Goal: Transaction & Acquisition: Obtain resource

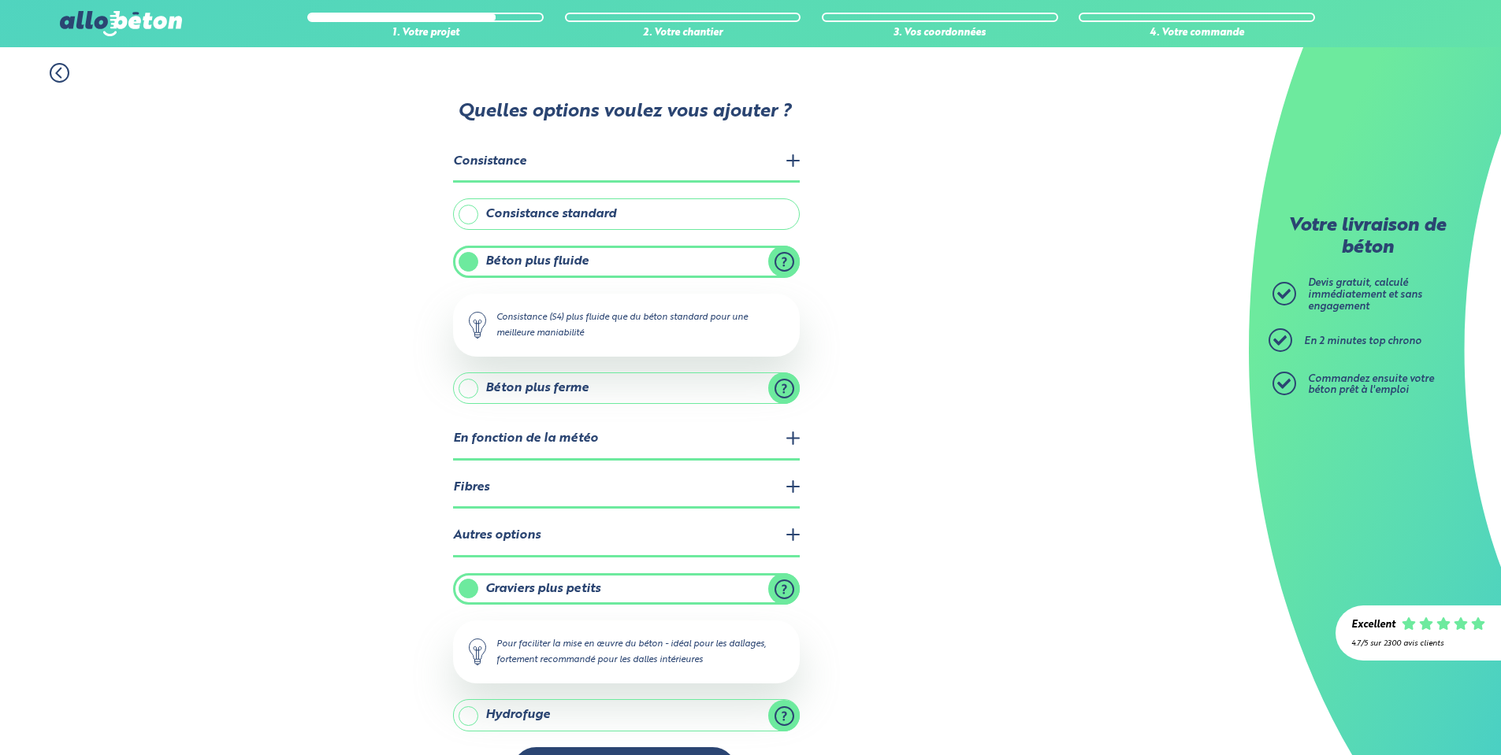
scroll to position [56, 0]
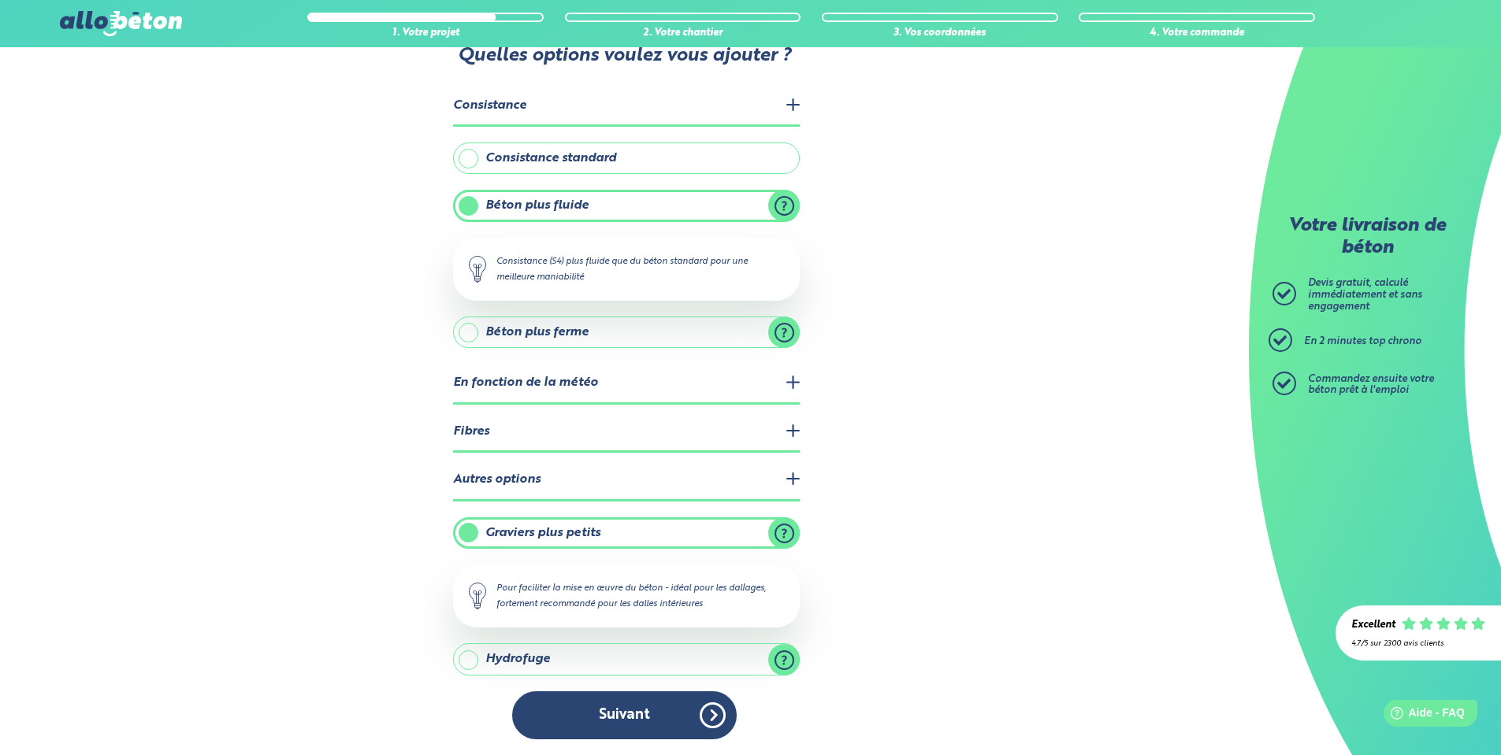
click at [687, 716] on button "Suivant" at bounding box center [624, 716] width 225 height 48
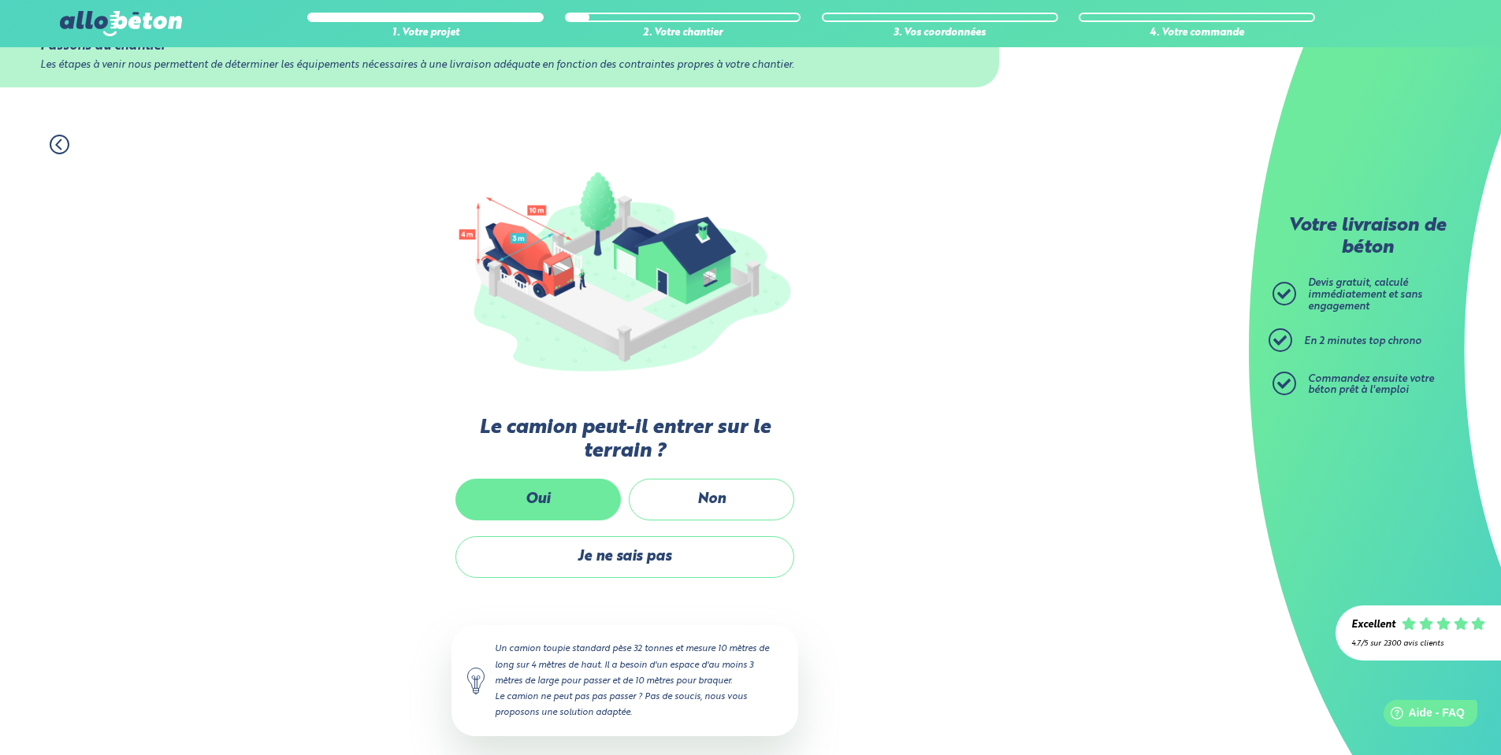
click at [573, 495] on label "Oui" at bounding box center [537, 500] width 165 height 42
click at [0, 0] on input "Oui" at bounding box center [0, 0] width 0 height 0
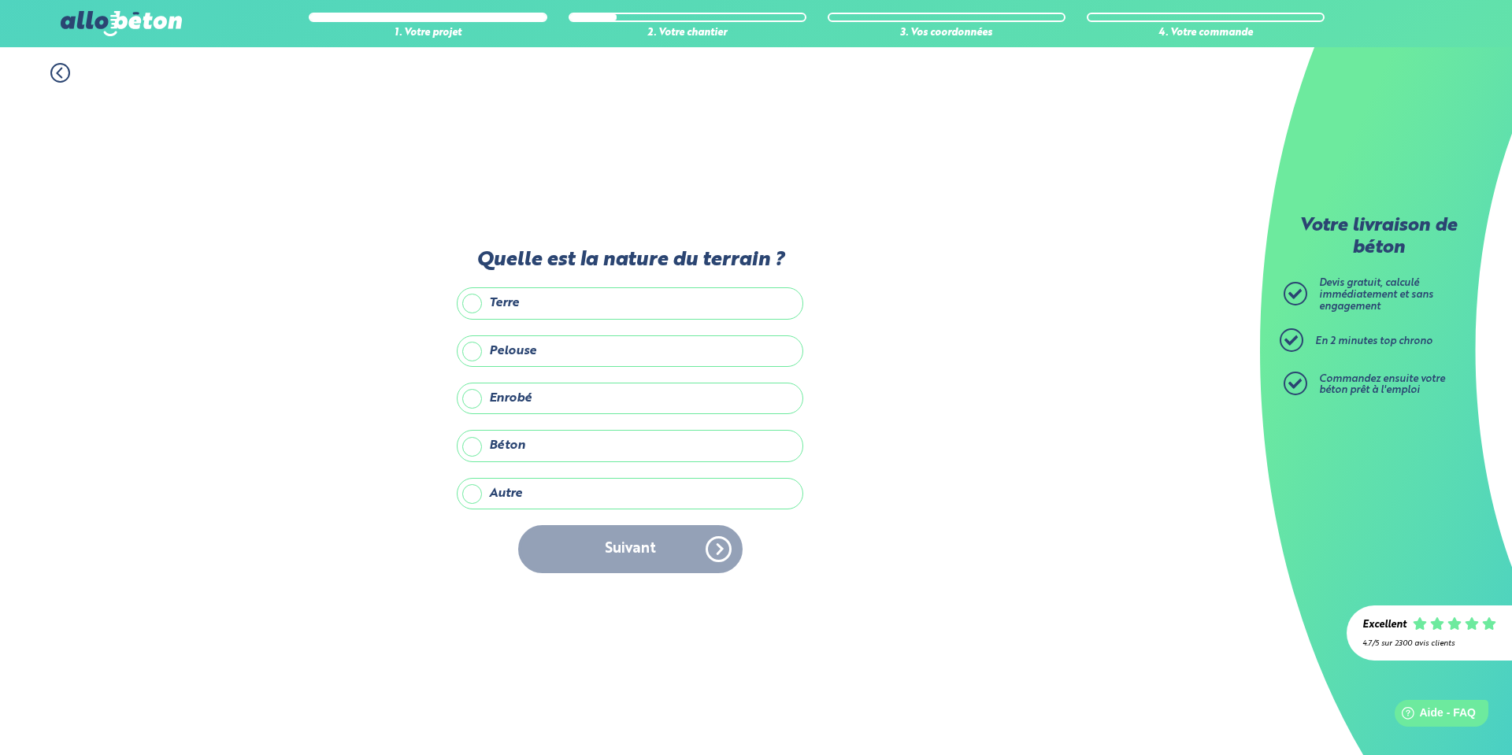
click at [506, 302] on label "Terre" at bounding box center [630, 304] width 347 height 32
click at [0, 0] on input "Terre" at bounding box center [0, 0] width 0 height 0
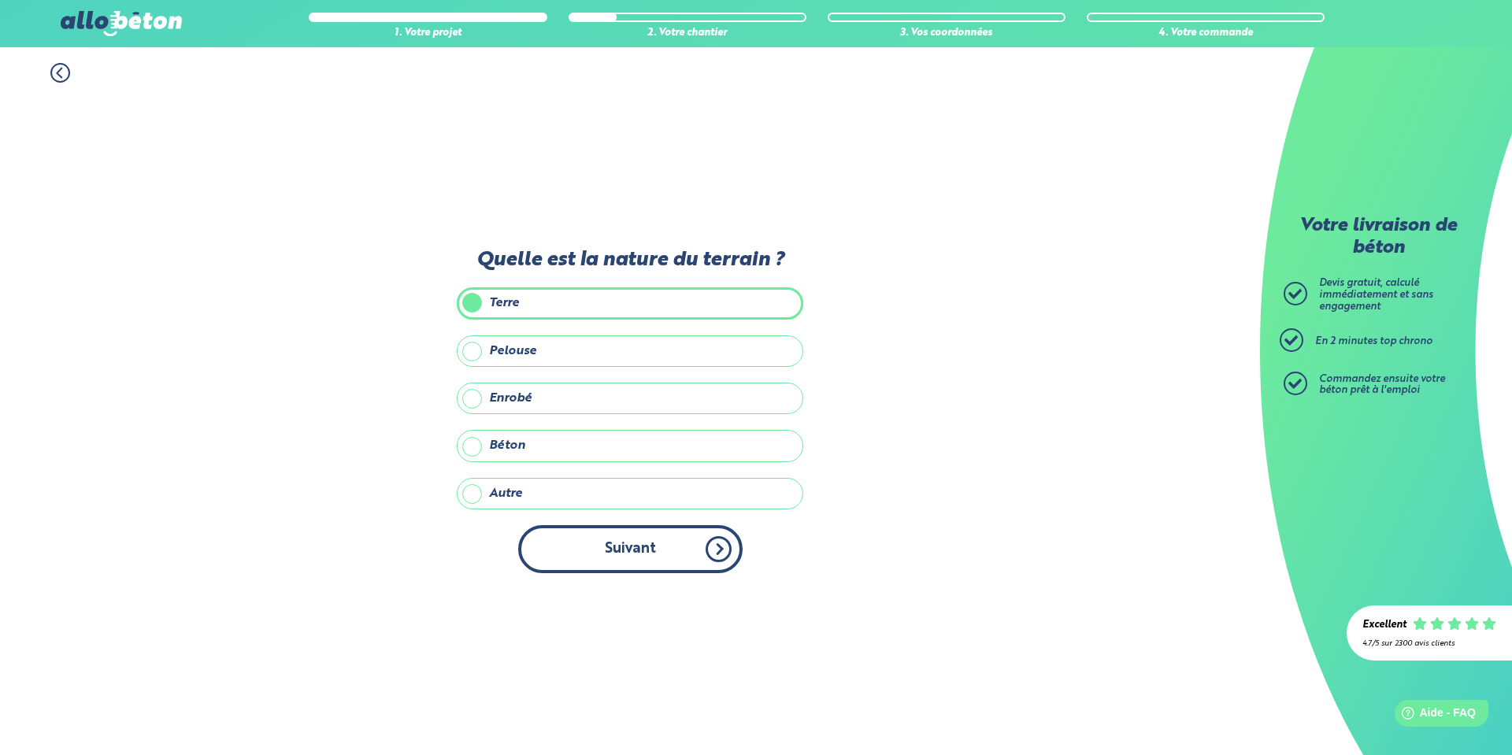
click at [703, 561] on button "Suivant" at bounding box center [630, 549] width 225 height 48
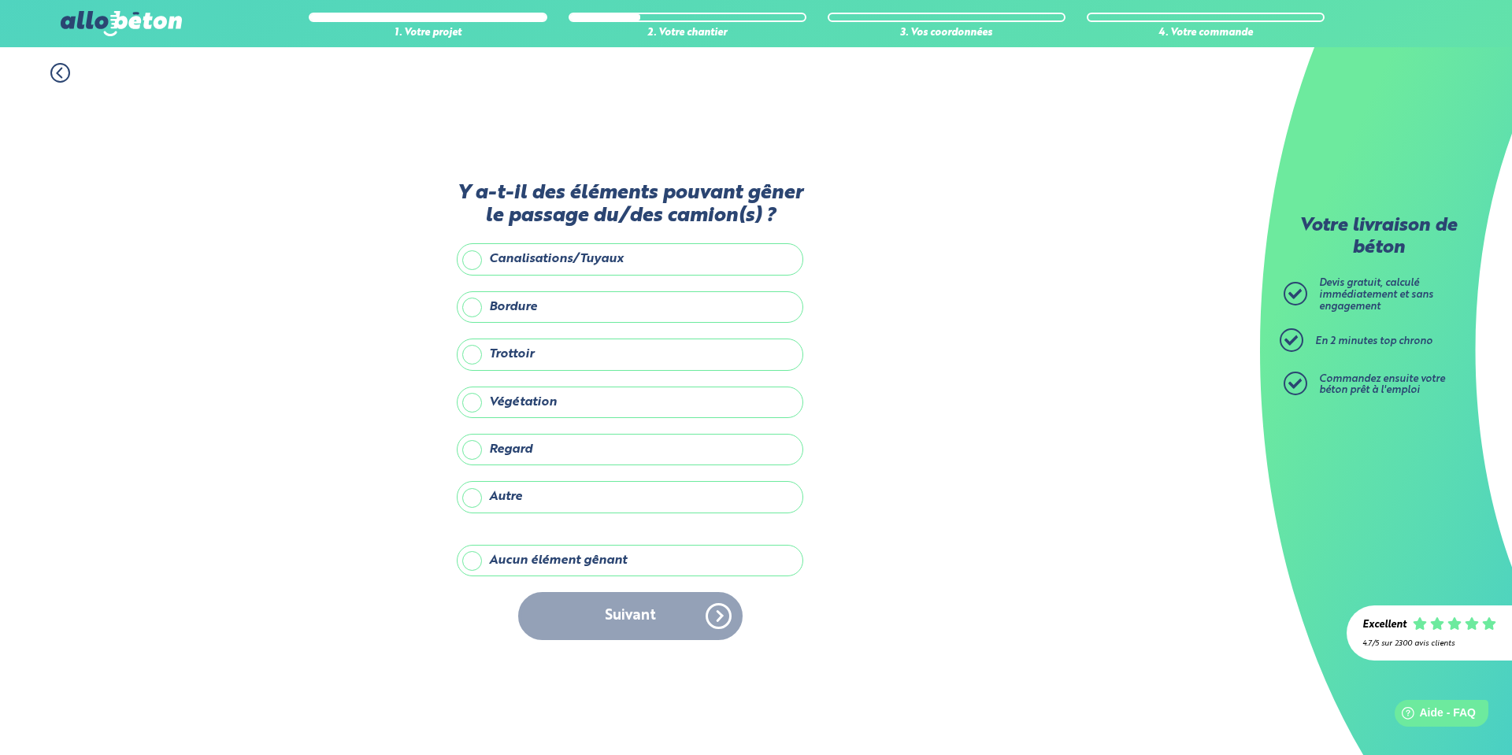
click at [536, 558] on label "Aucun élément gênant" at bounding box center [630, 561] width 347 height 32
click at [0, 0] on input "Aucun élément gênant" at bounding box center [0, 0] width 0 height 0
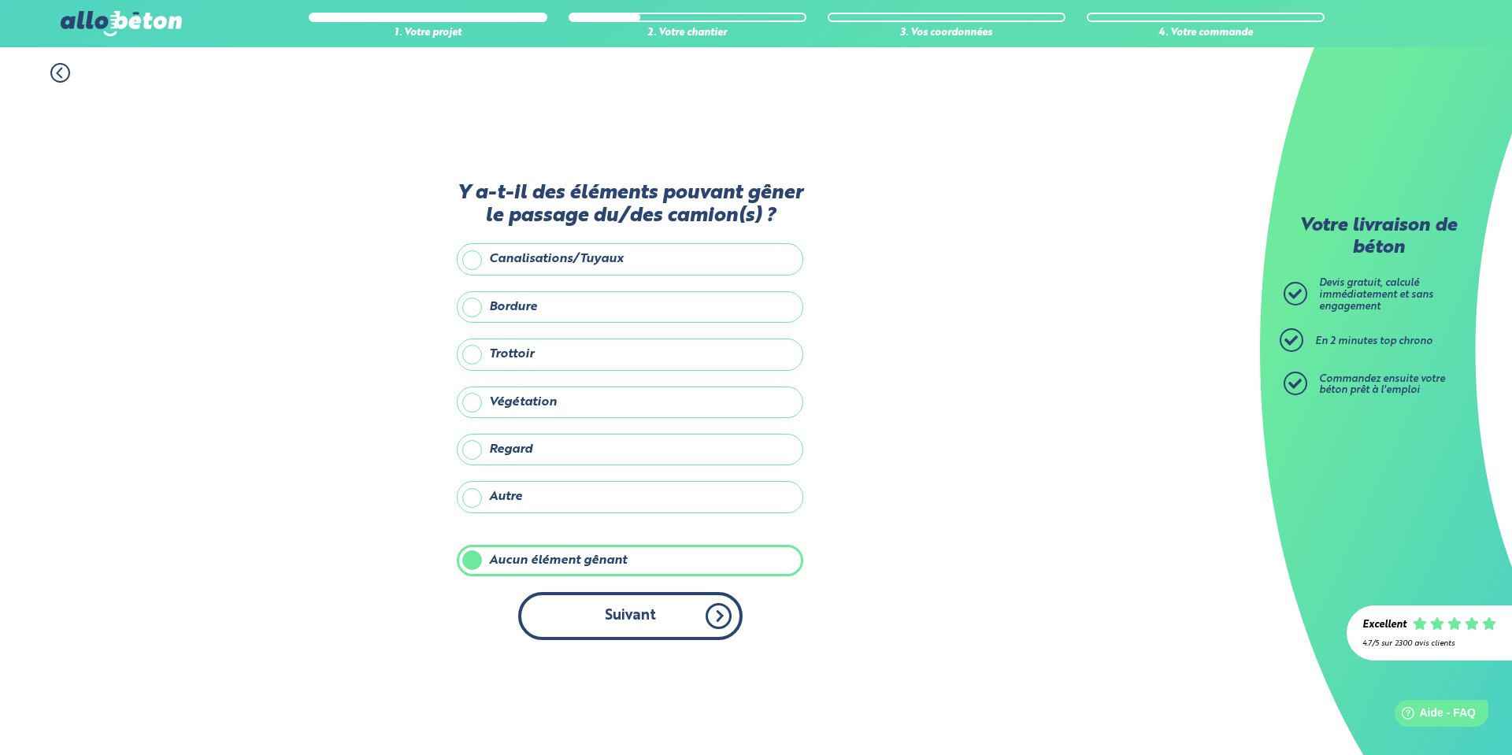
click at [624, 599] on button "Suivant" at bounding box center [630, 616] width 225 height 48
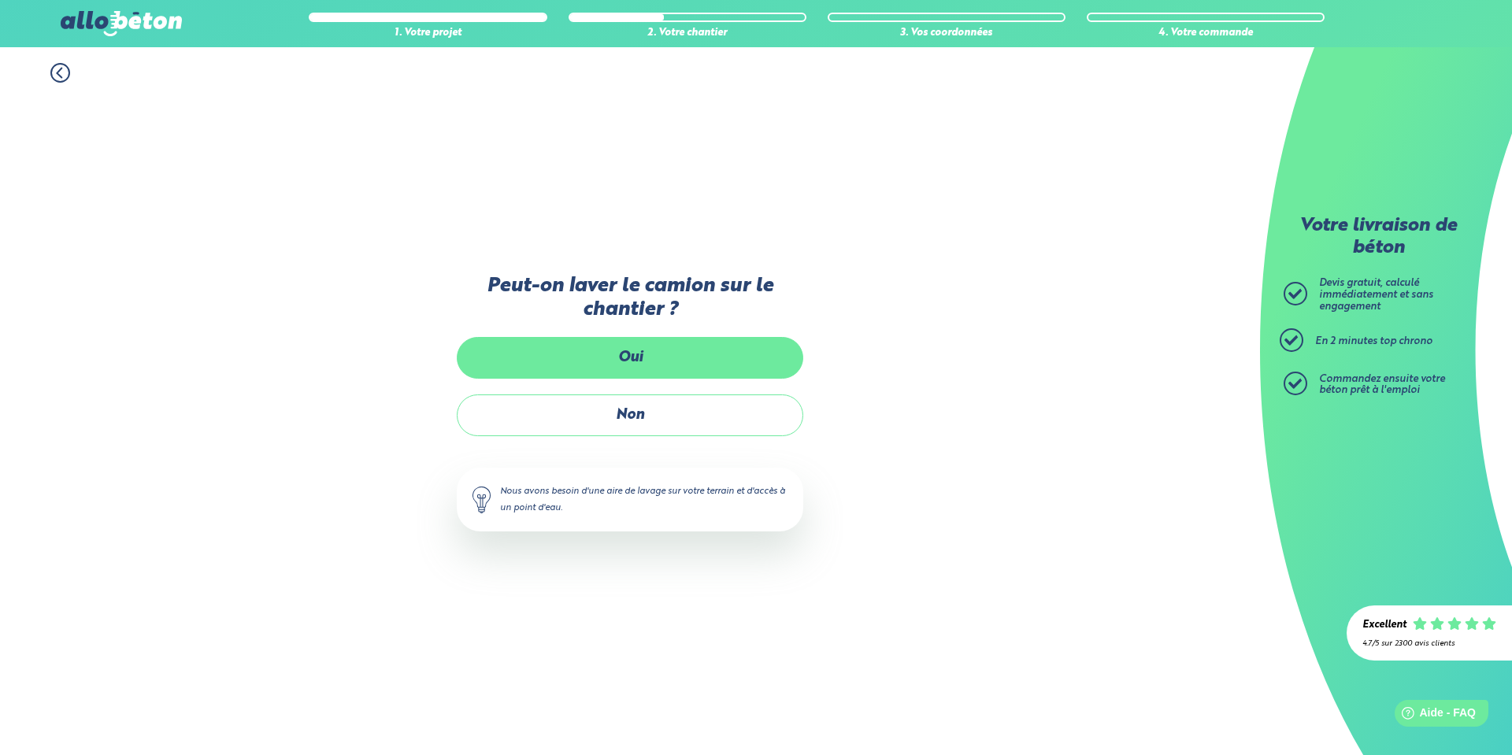
click at [677, 358] on label "Oui" at bounding box center [630, 358] width 347 height 42
click at [0, 0] on input "Oui" at bounding box center [0, 0] width 0 height 0
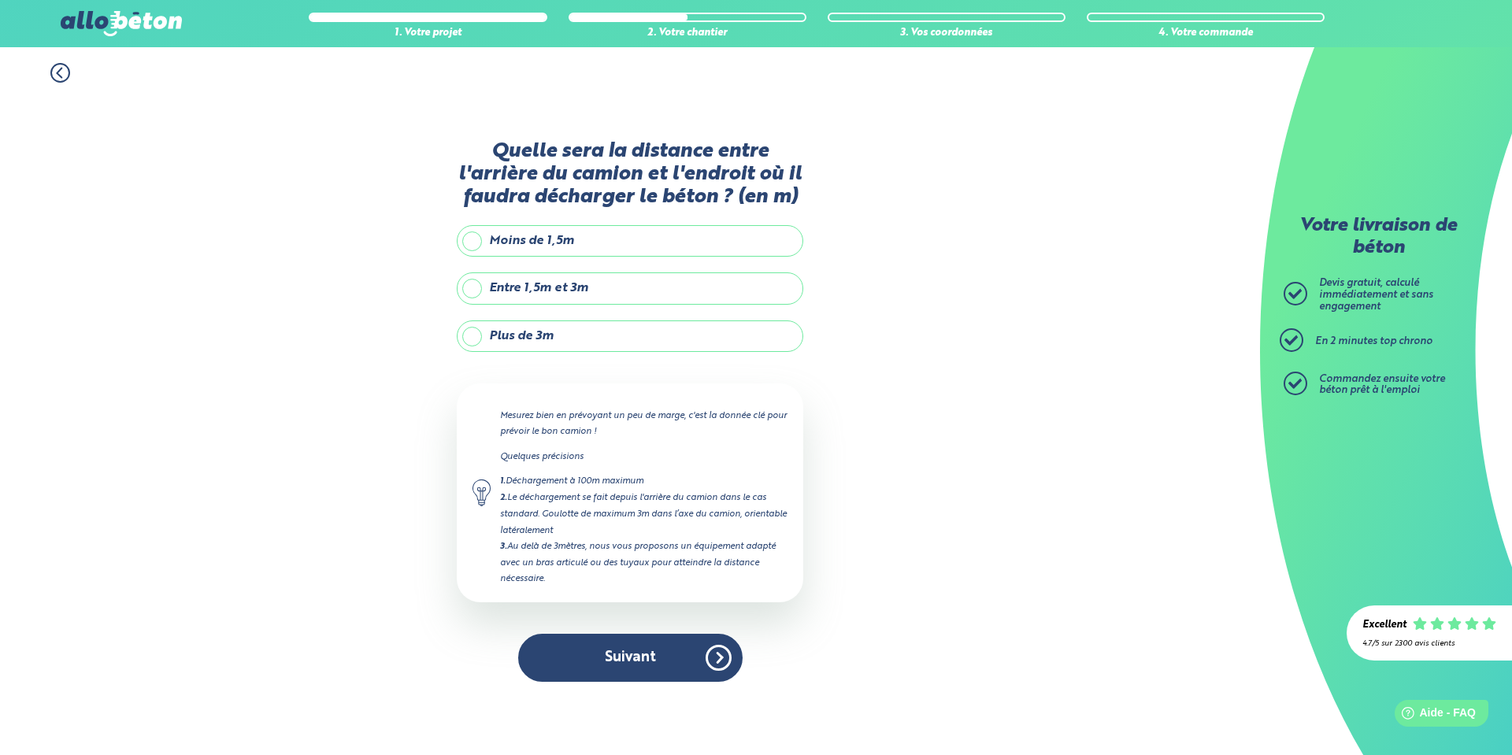
click at [529, 339] on label "Plus de 3m" at bounding box center [630, 337] width 347 height 32
click at [0, 0] on input "Plus de 3m" at bounding box center [0, 0] width 0 height 0
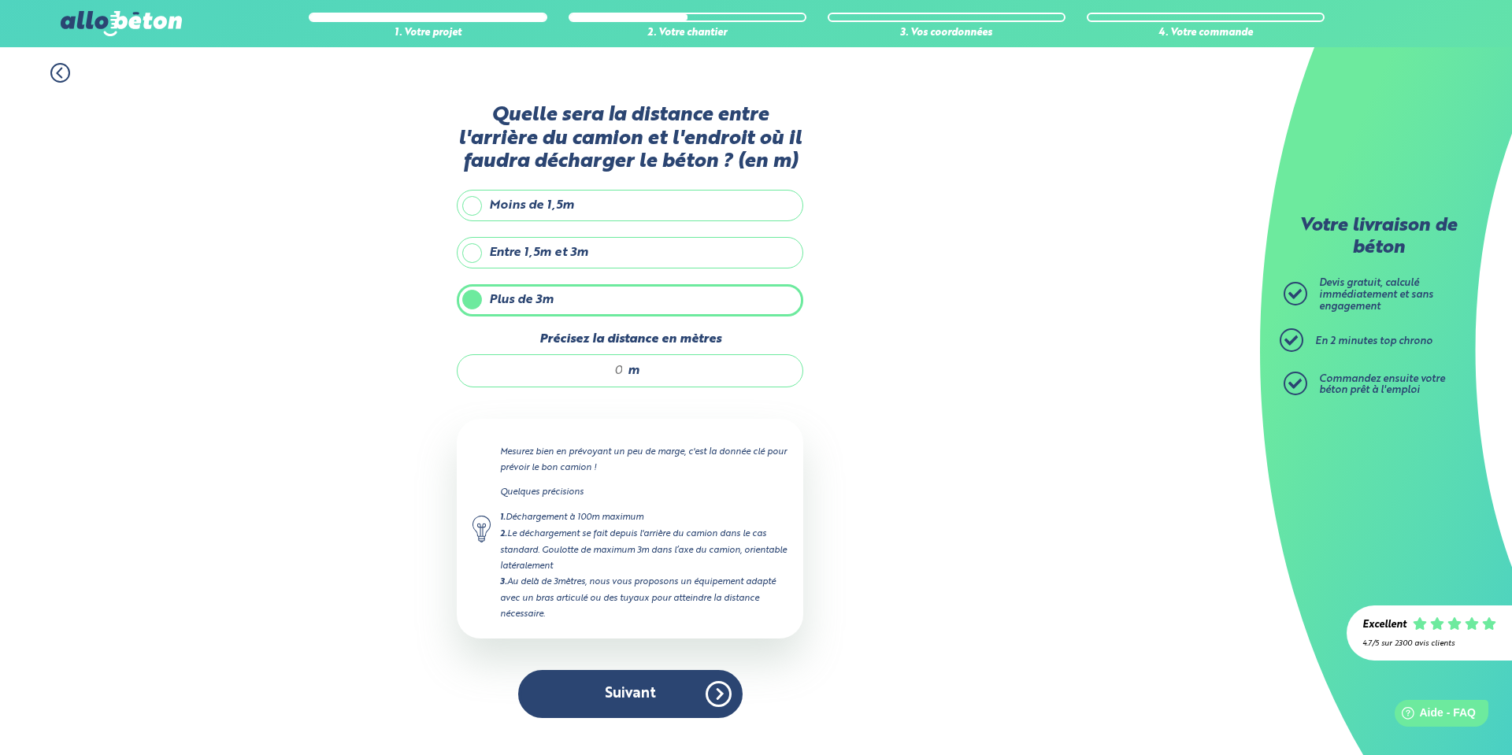
click at [603, 378] on input "Précisez la distance en mètres" at bounding box center [548, 371] width 150 height 16
type input "10"
click at [909, 536] on div "1. Votre projet 2. Votre chantier 3. Vos coordonnées 4. Votre commande Quelle s…" at bounding box center [630, 401] width 1260 height 708
click at [699, 688] on button "Suivant" at bounding box center [630, 694] width 225 height 48
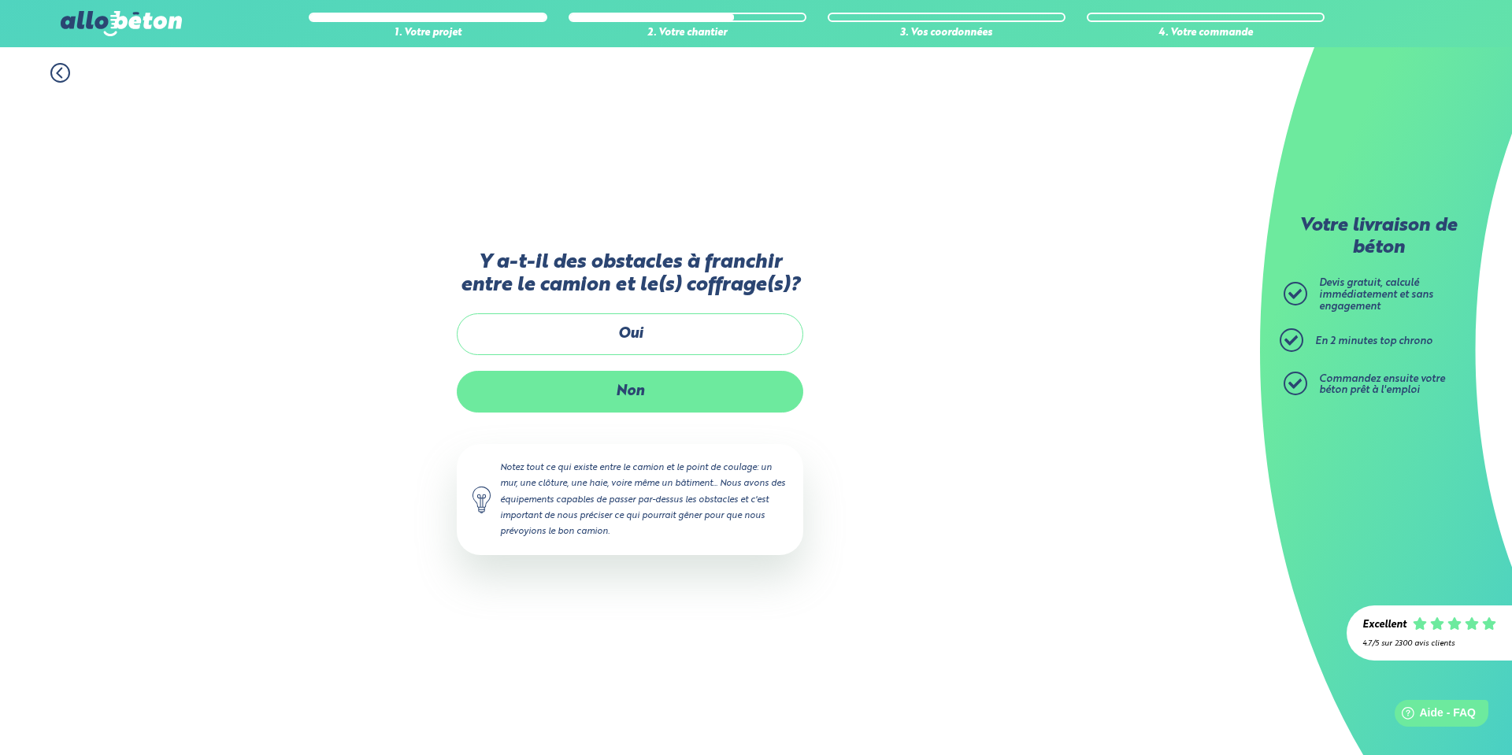
click at [658, 400] on label "Non" at bounding box center [630, 392] width 347 height 42
click at [0, 0] on input "Non" at bounding box center [0, 0] width 0 height 0
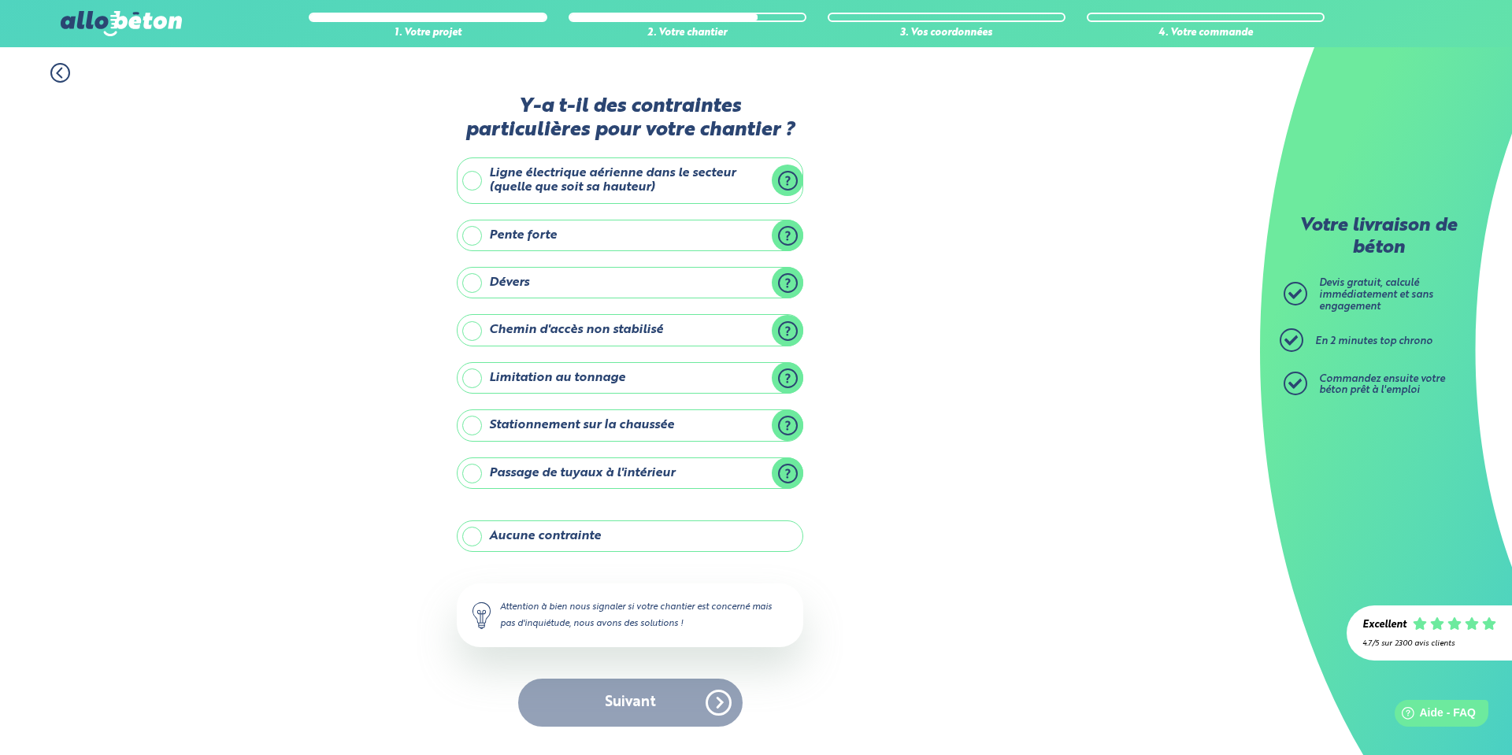
click at [617, 546] on label "Aucune contrainte" at bounding box center [630, 537] width 347 height 32
click at [0, 0] on input "Aucune contrainte" at bounding box center [0, 0] width 0 height 0
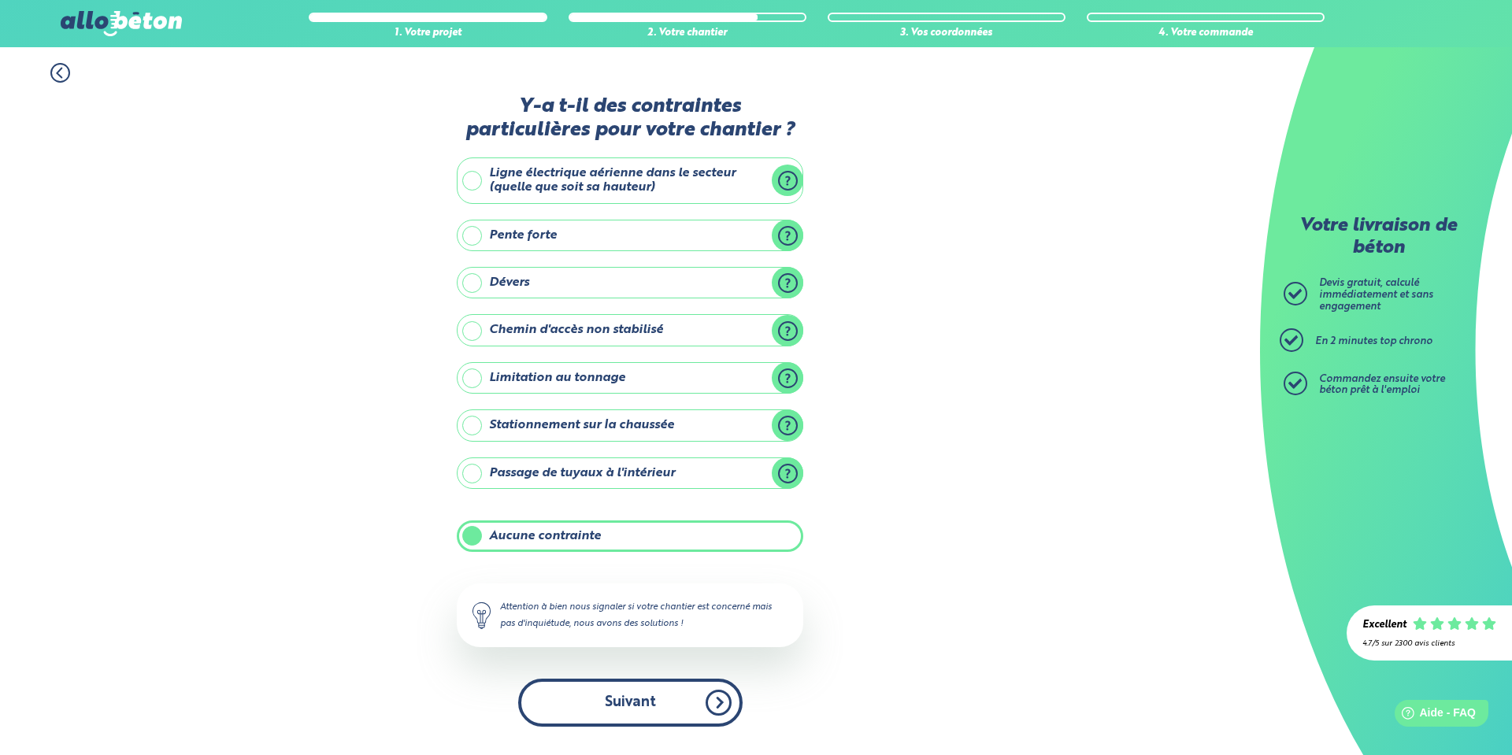
click at [666, 696] on button "Suivant" at bounding box center [630, 703] width 225 height 48
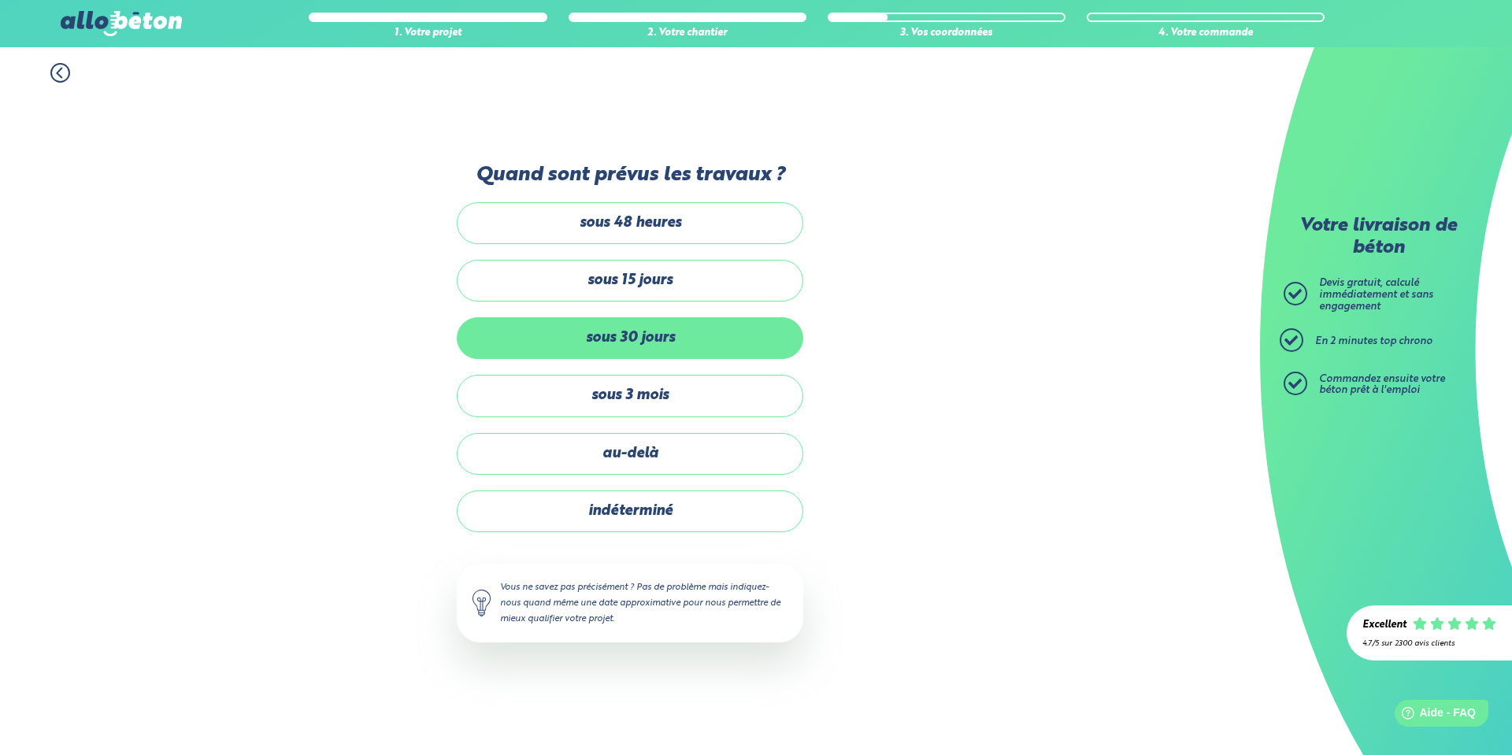
click at [673, 344] on label "sous 30 jours" at bounding box center [630, 338] width 347 height 42
click at [0, 0] on input "sous 30 jours" at bounding box center [0, 0] width 0 height 0
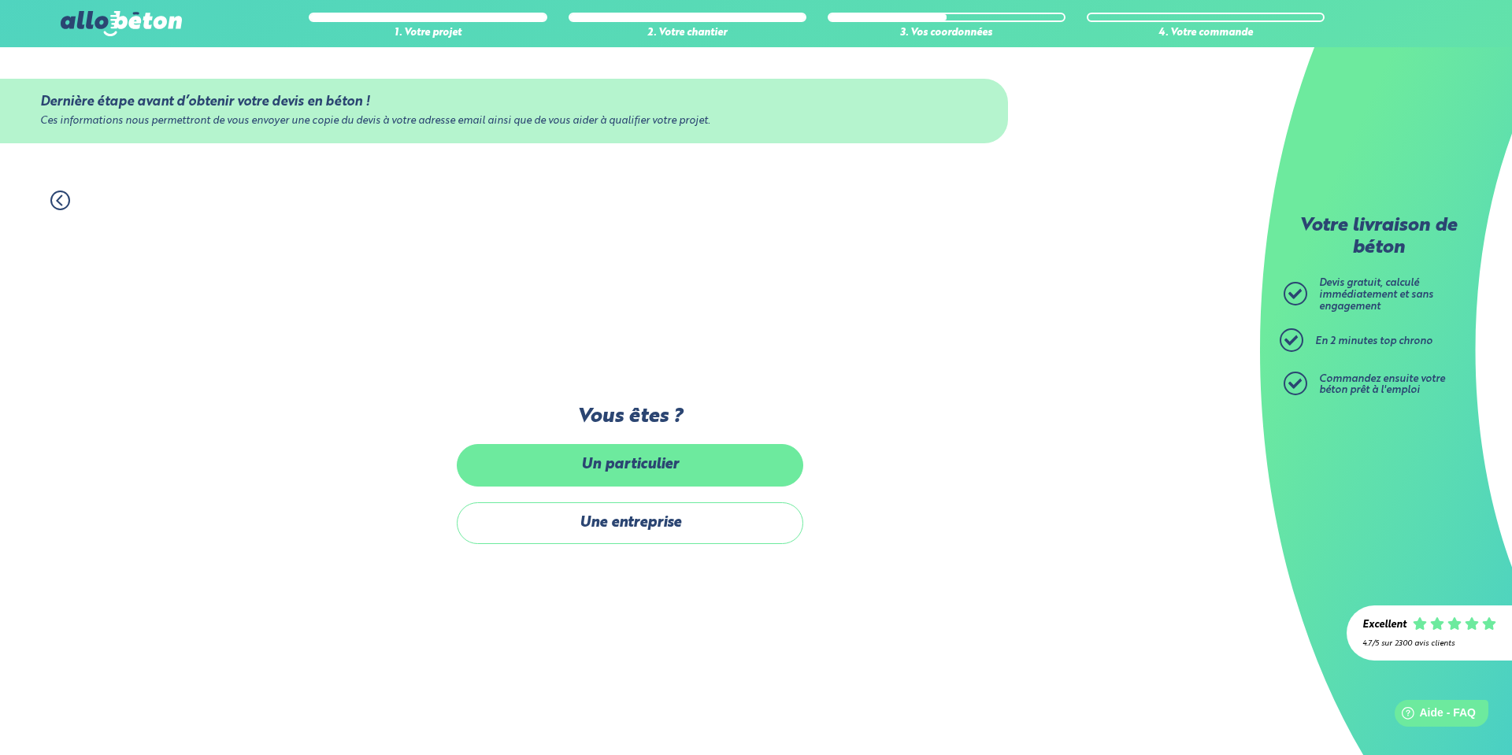
click at [666, 477] on label "Un particulier" at bounding box center [630, 465] width 347 height 42
click at [0, 0] on input "Un particulier" at bounding box center [0, 0] width 0 height 0
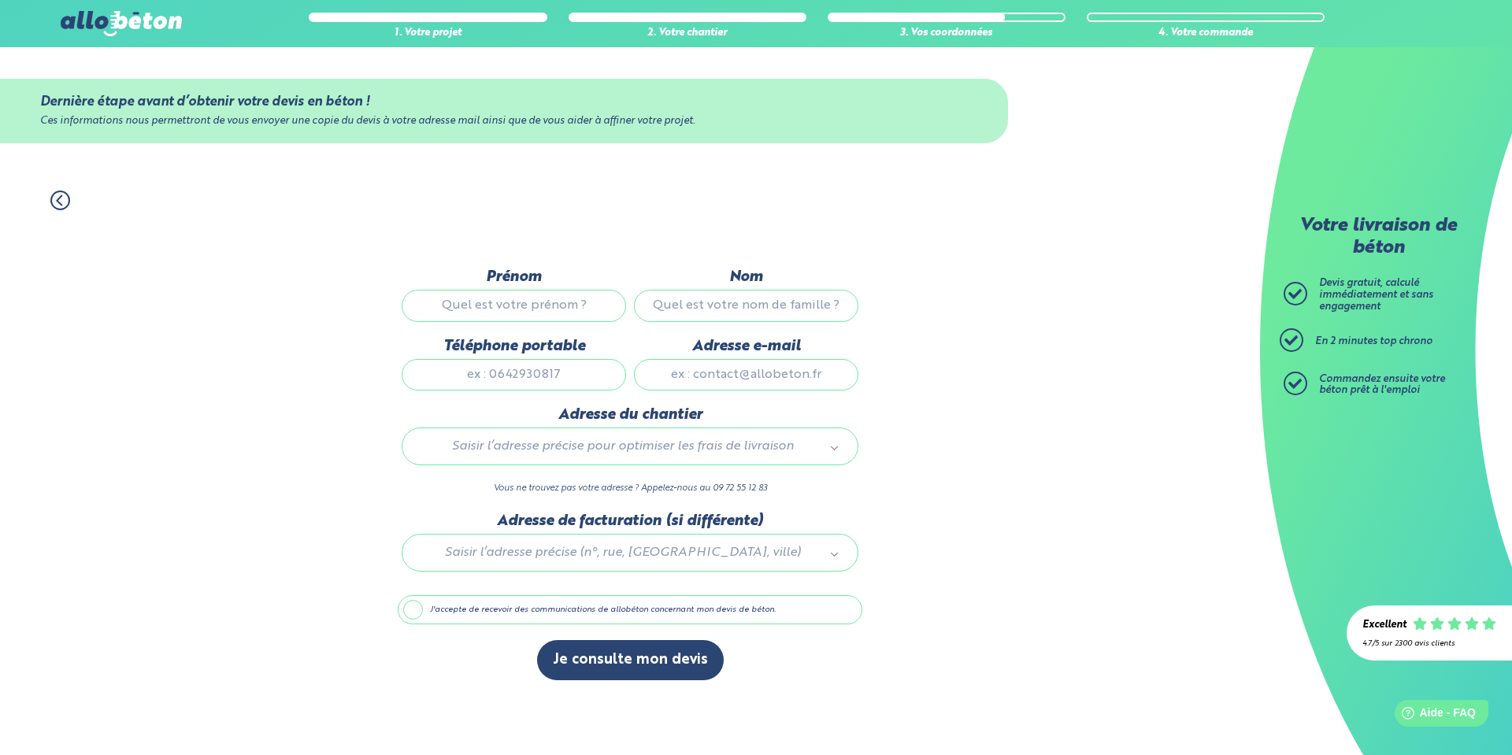
click at [574, 301] on input "Prénom" at bounding box center [514, 306] width 225 height 32
type input "Jeremy"
type input "Jorand"
type input "0698280958"
type input "chero.loic@gmail.com"
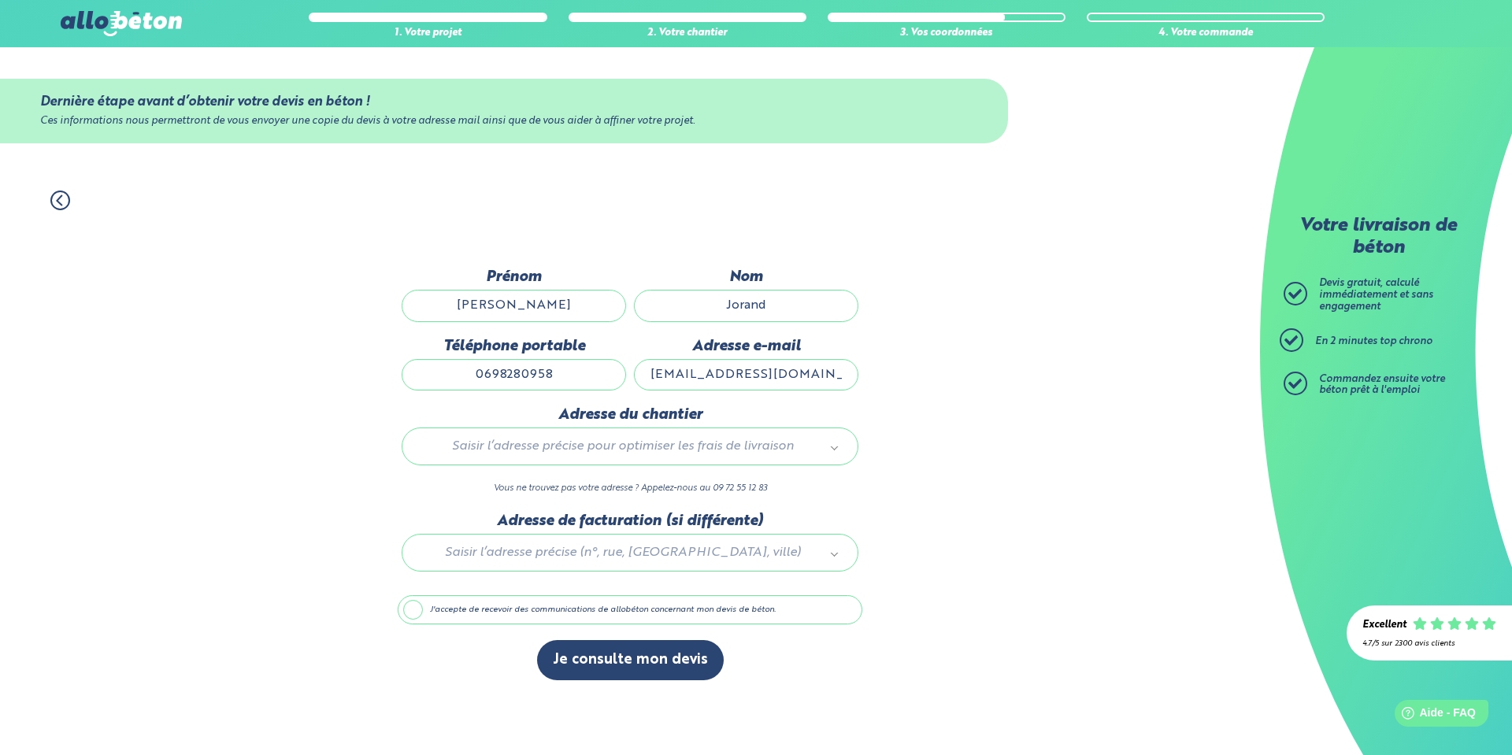
click at [502, 432] on div "Saisir l’adresse précise pour optimiser les frais de livraison" at bounding box center [630, 447] width 457 height 38
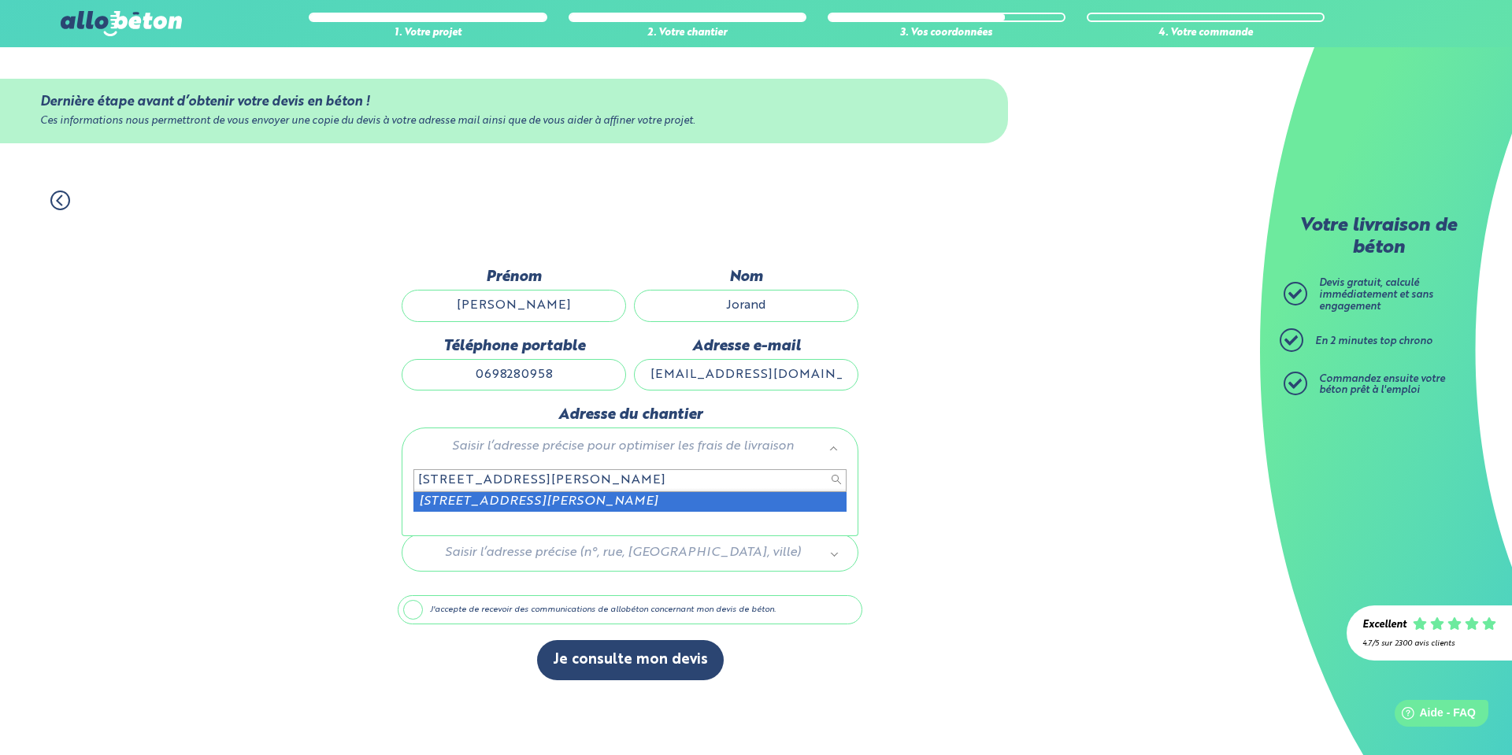
type input "141 rue jean jaures douvrin"
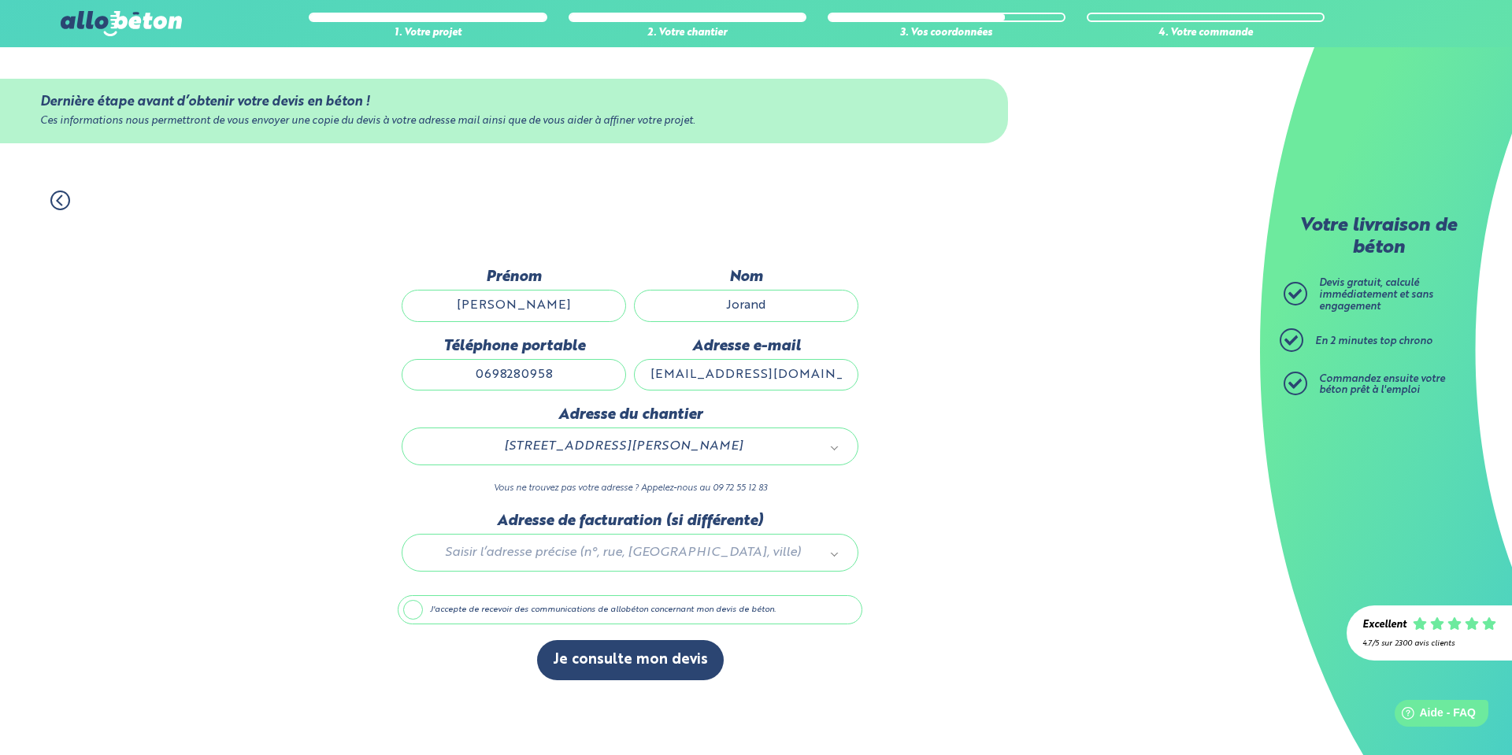
click at [411, 609] on label "J'accepte de recevoir des communications de allobéton concernant mon devis de b…" at bounding box center [630, 611] width 465 height 30
click at [0, 0] on input "J'accepte de recevoir des communications de allobéton concernant mon devis de b…" at bounding box center [0, 0] width 0 height 0
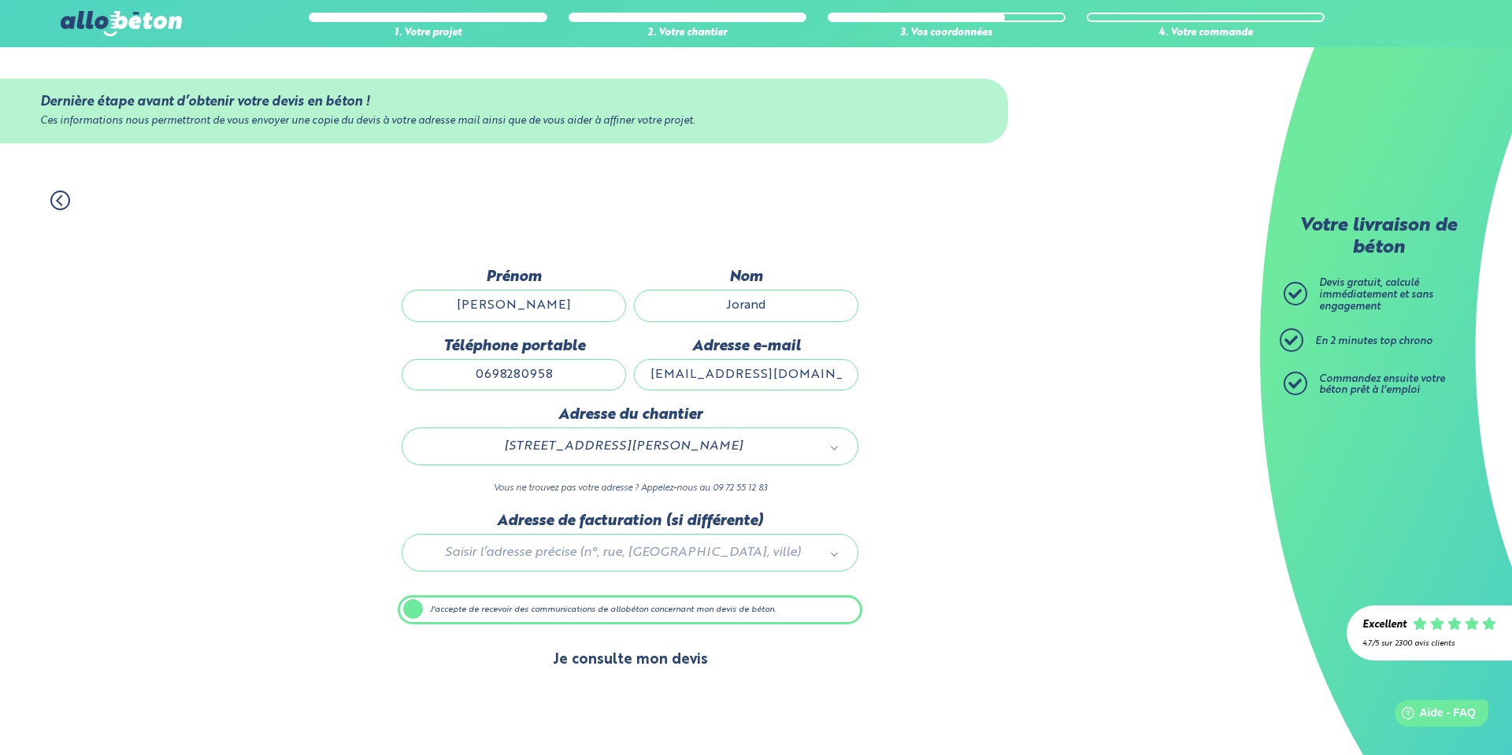
click at [586, 651] on button "Je consulte mon devis" at bounding box center [630, 660] width 187 height 40
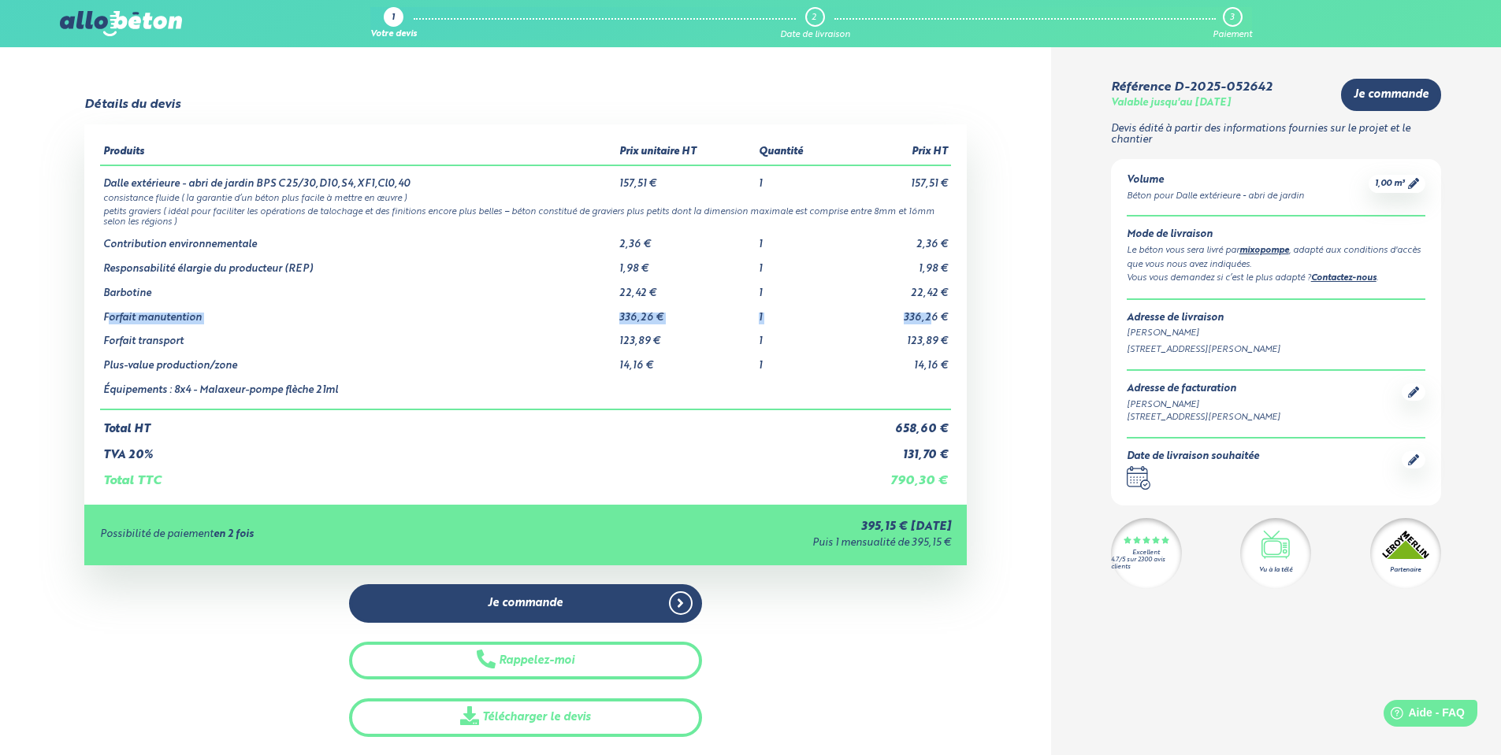
drag, startPoint x: 930, startPoint y: 317, endPoint x: 109, endPoint y: 323, distance: 820.8
click at [109, 323] on tr "Forfait manutention 336,26 € 1 336,26 €" at bounding box center [525, 312] width 851 height 24
drag, startPoint x: 949, startPoint y: 342, endPoint x: 102, endPoint y: 338, distance: 847.6
click at [102, 338] on tr "Forfait transport 123,89 € 1 123,89 €" at bounding box center [525, 336] width 851 height 24
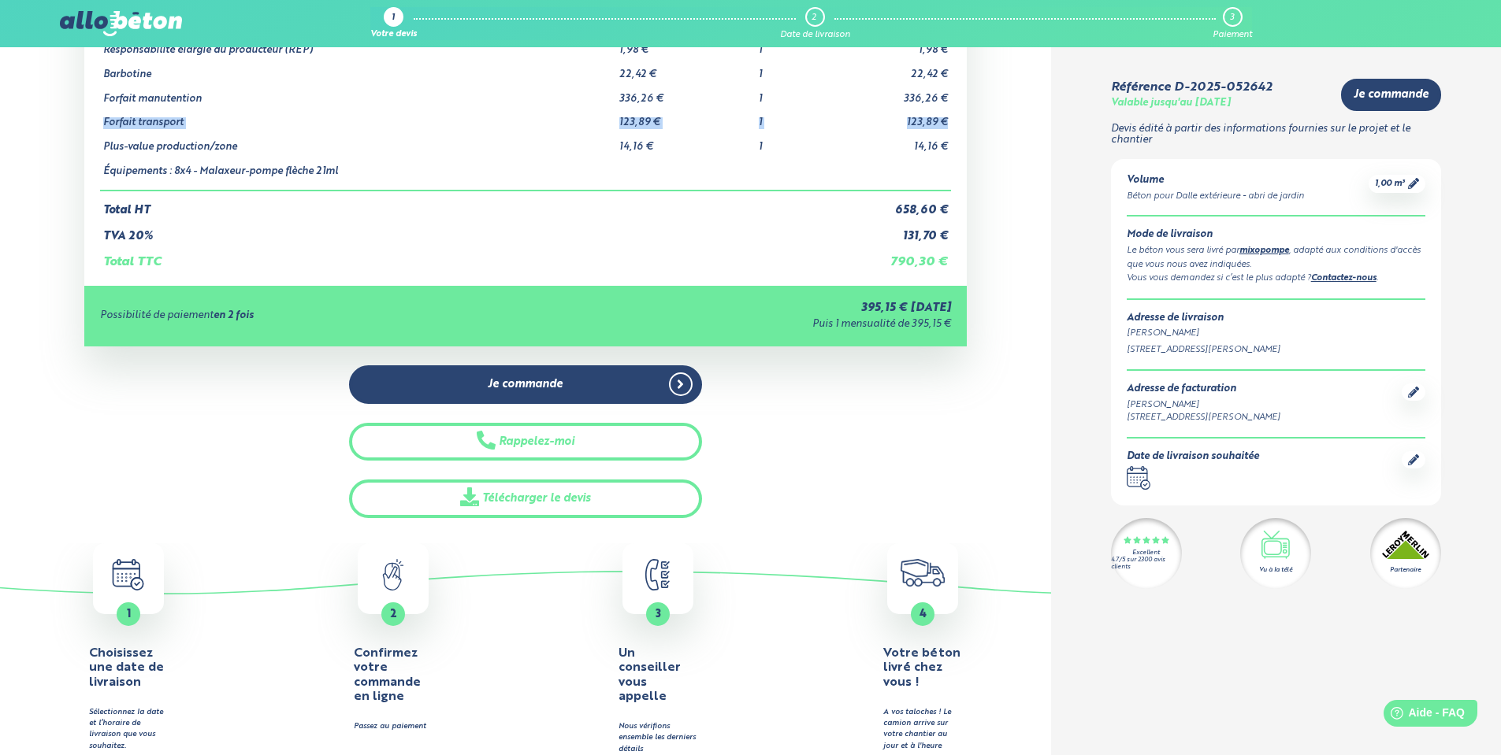
scroll to position [236, 0]
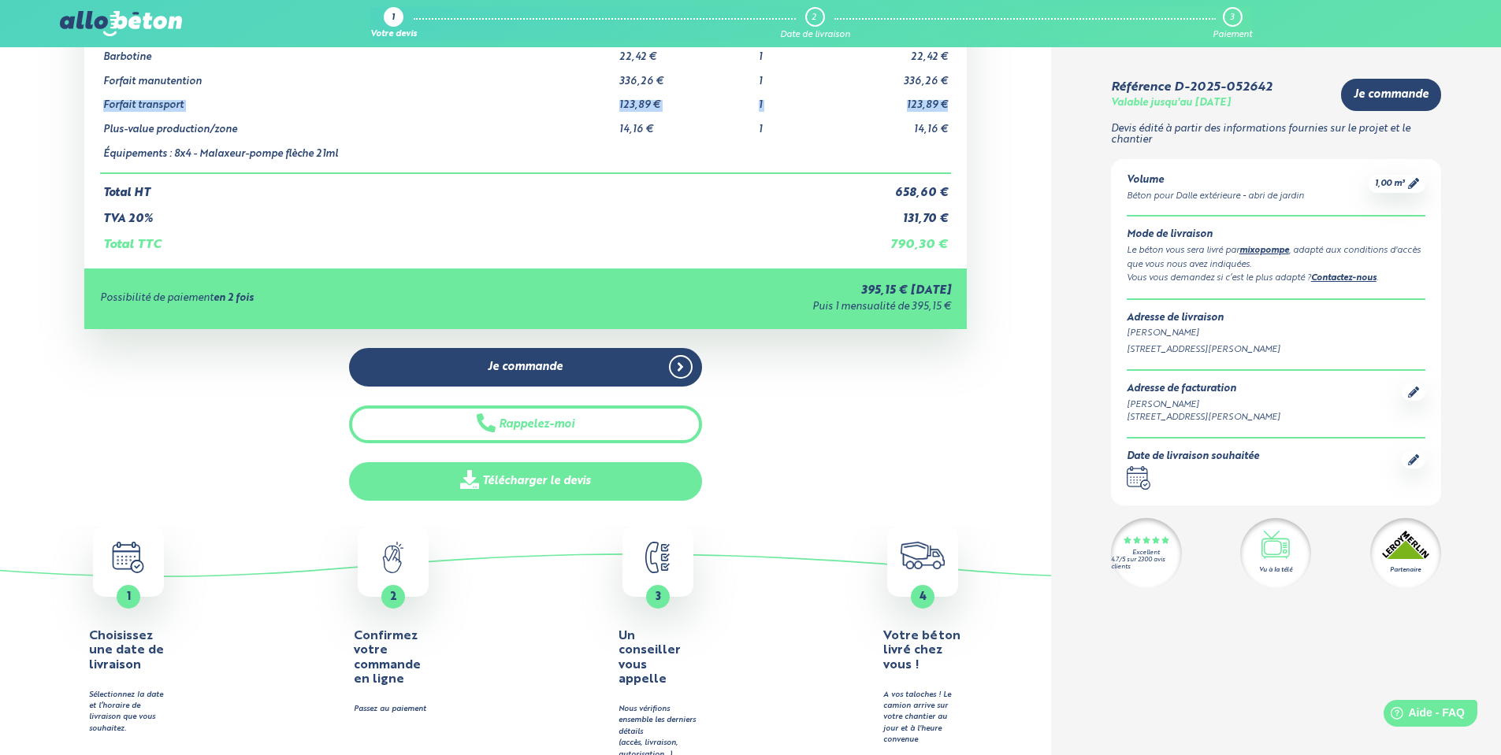
click at [562, 485] on link "Télécharger le devis" at bounding box center [525, 481] width 353 height 39
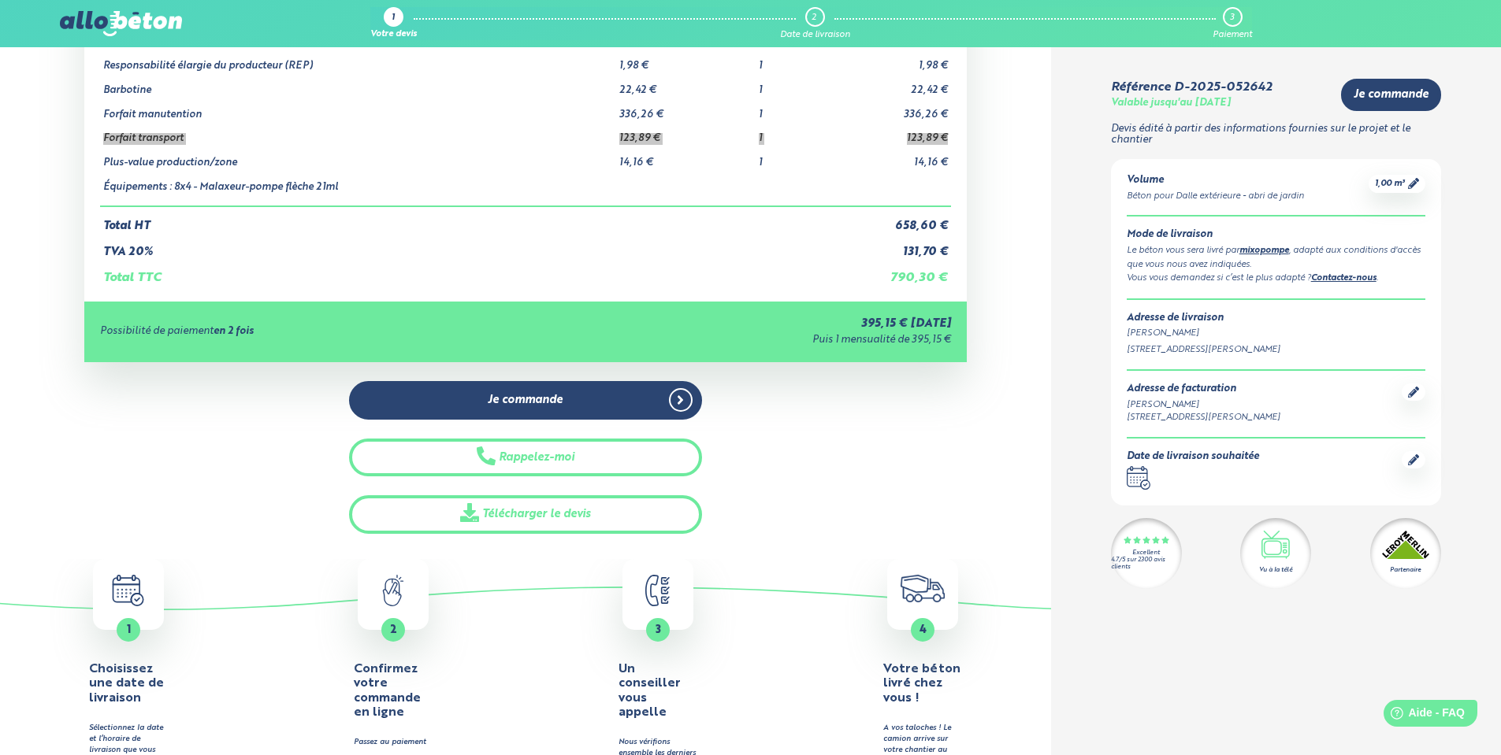
scroll to position [0, 0]
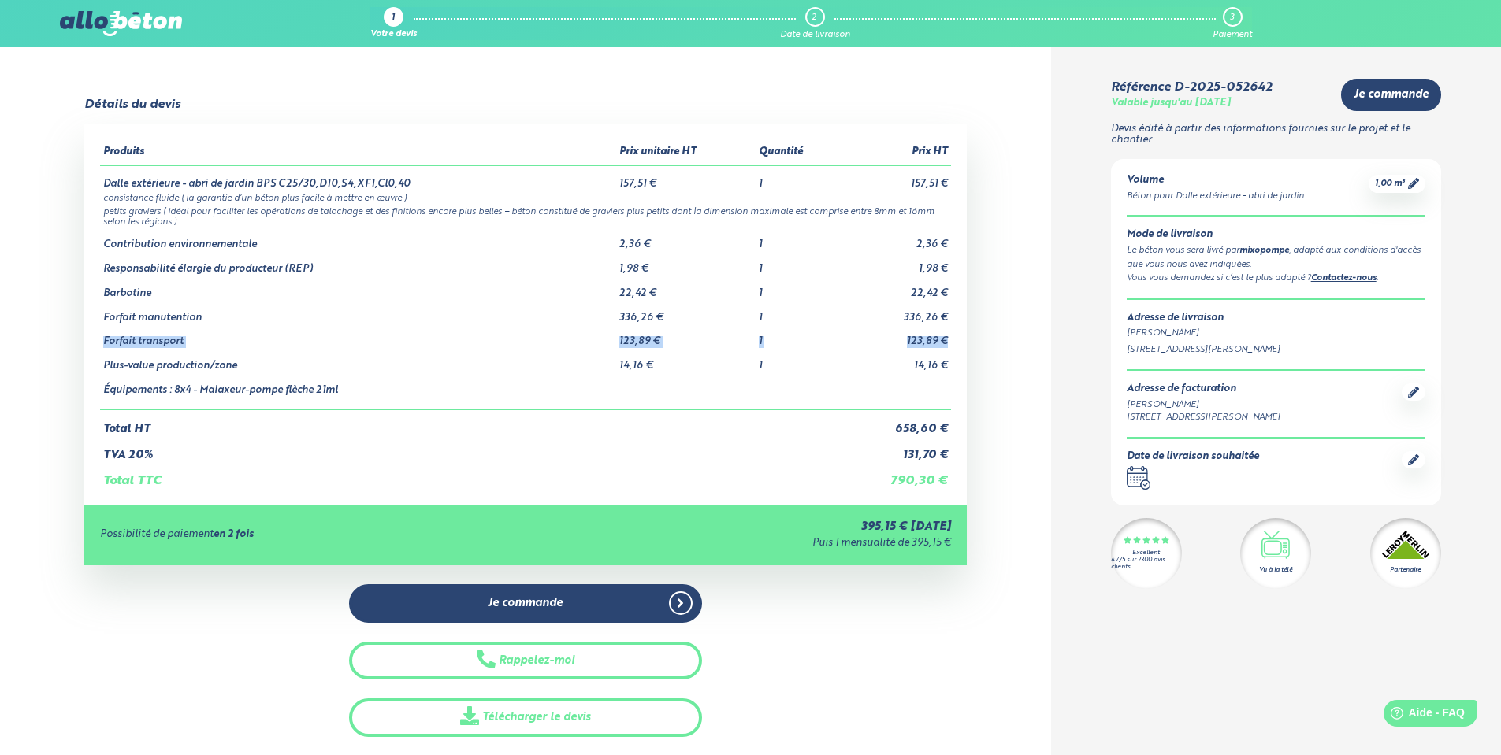
click at [383, 14] on link "1 Votre devis" at bounding box center [393, 23] width 46 height 33
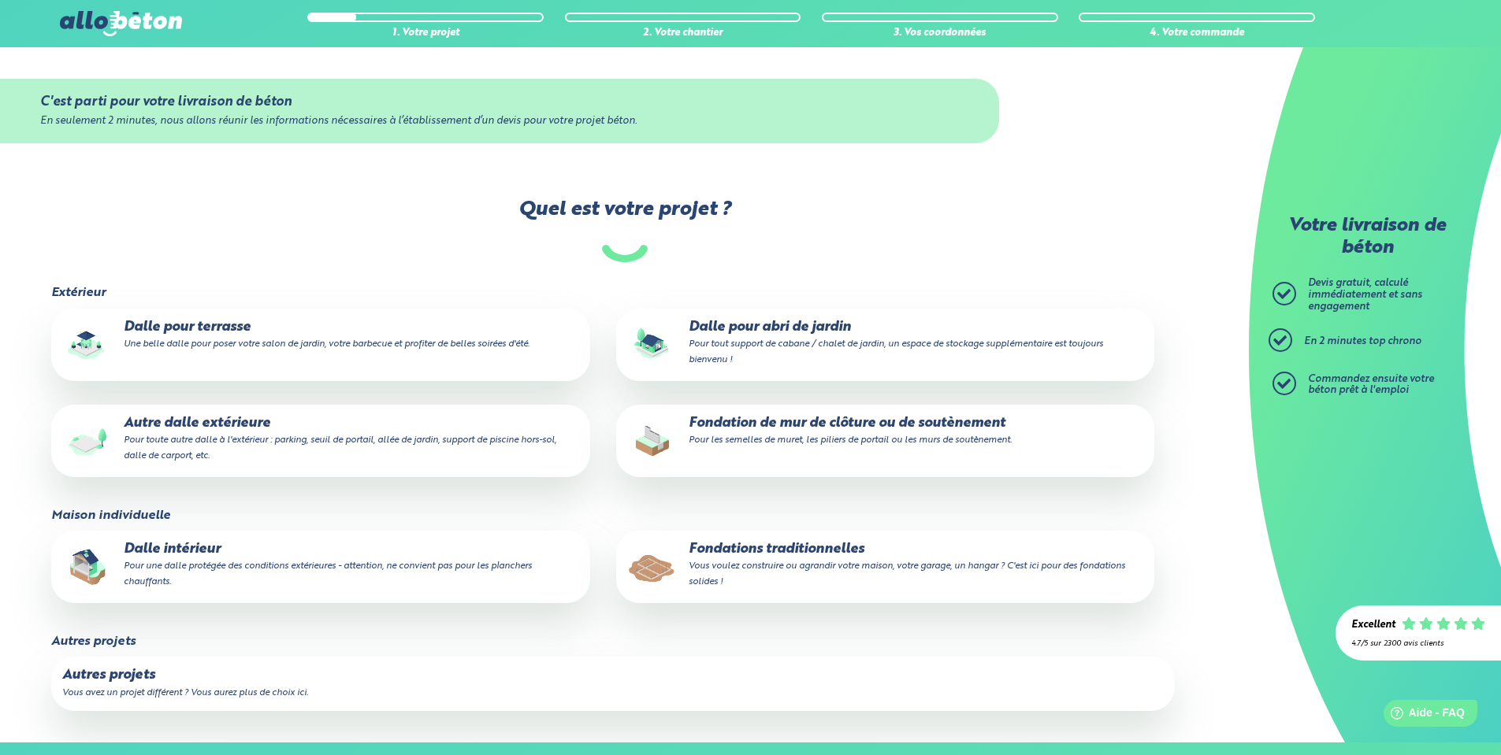
click at [811, 344] on small "Pour tout support de cabane / chalet de jardin, un espace de stockage supplémen…" at bounding box center [895, 352] width 414 height 25
click at [0, 0] on input "Dalle pour abri de jardin Pour tout support de cabane / chalet de jardin, un es…" at bounding box center [0, 0] width 0 height 0
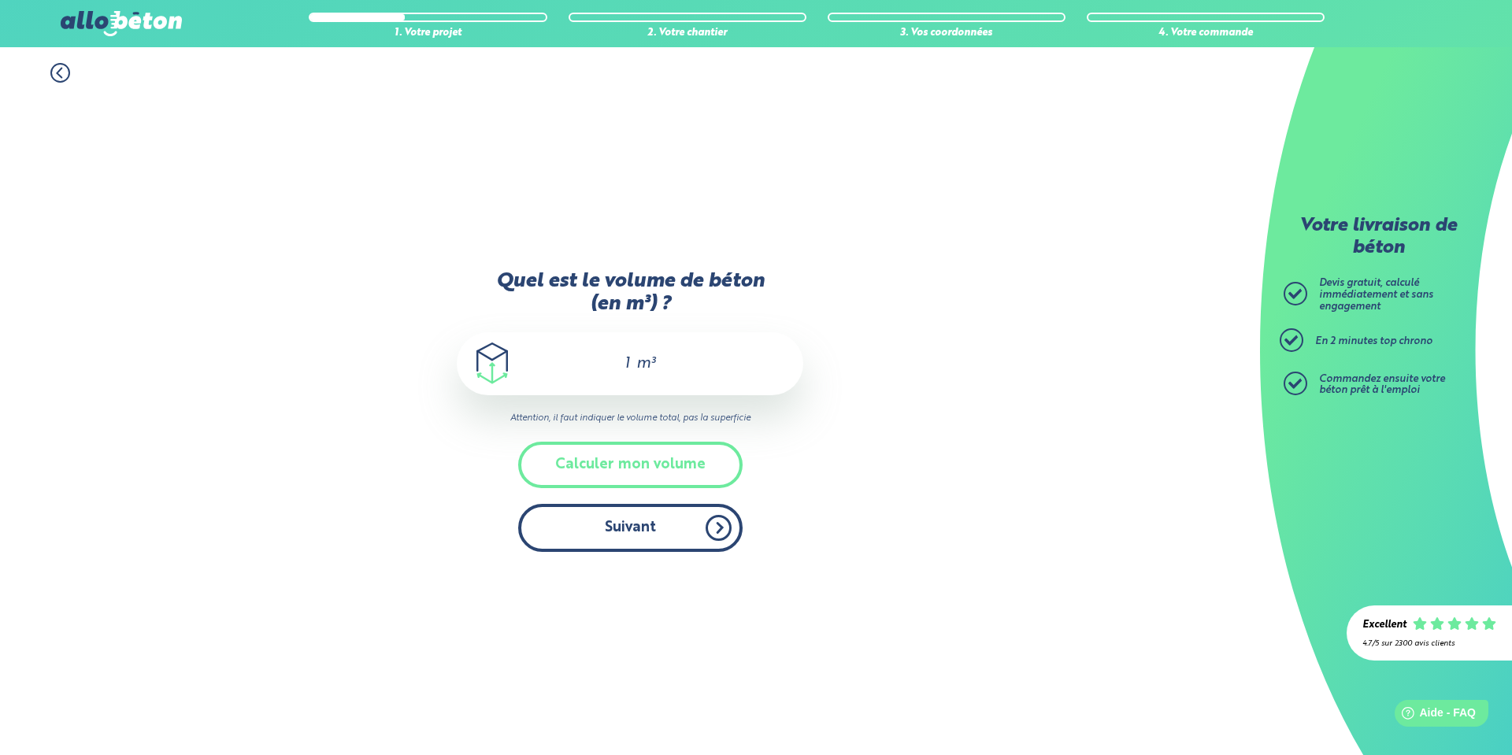
click at [656, 524] on button "Suivant" at bounding box center [630, 528] width 225 height 48
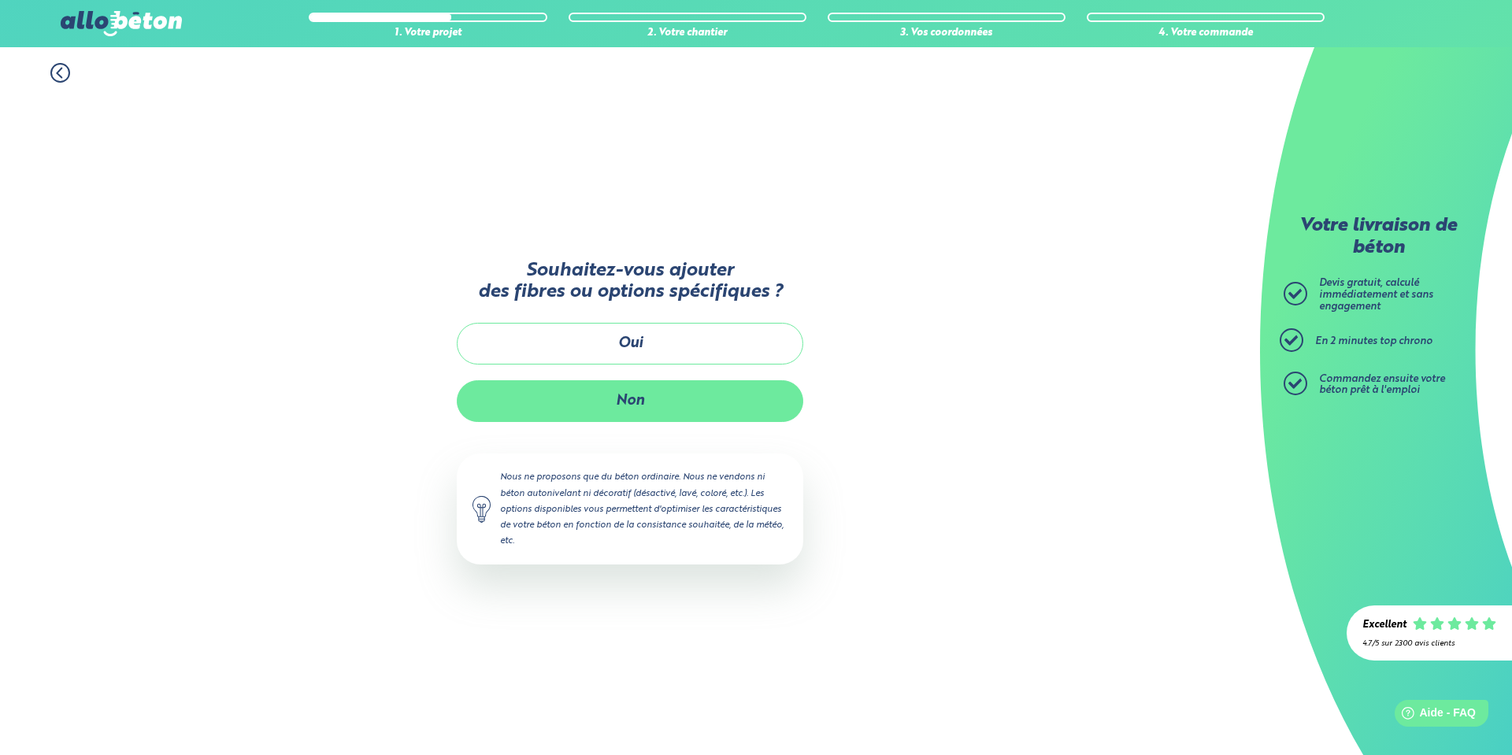
click at [655, 391] on button "Non" at bounding box center [630, 401] width 347 height 42
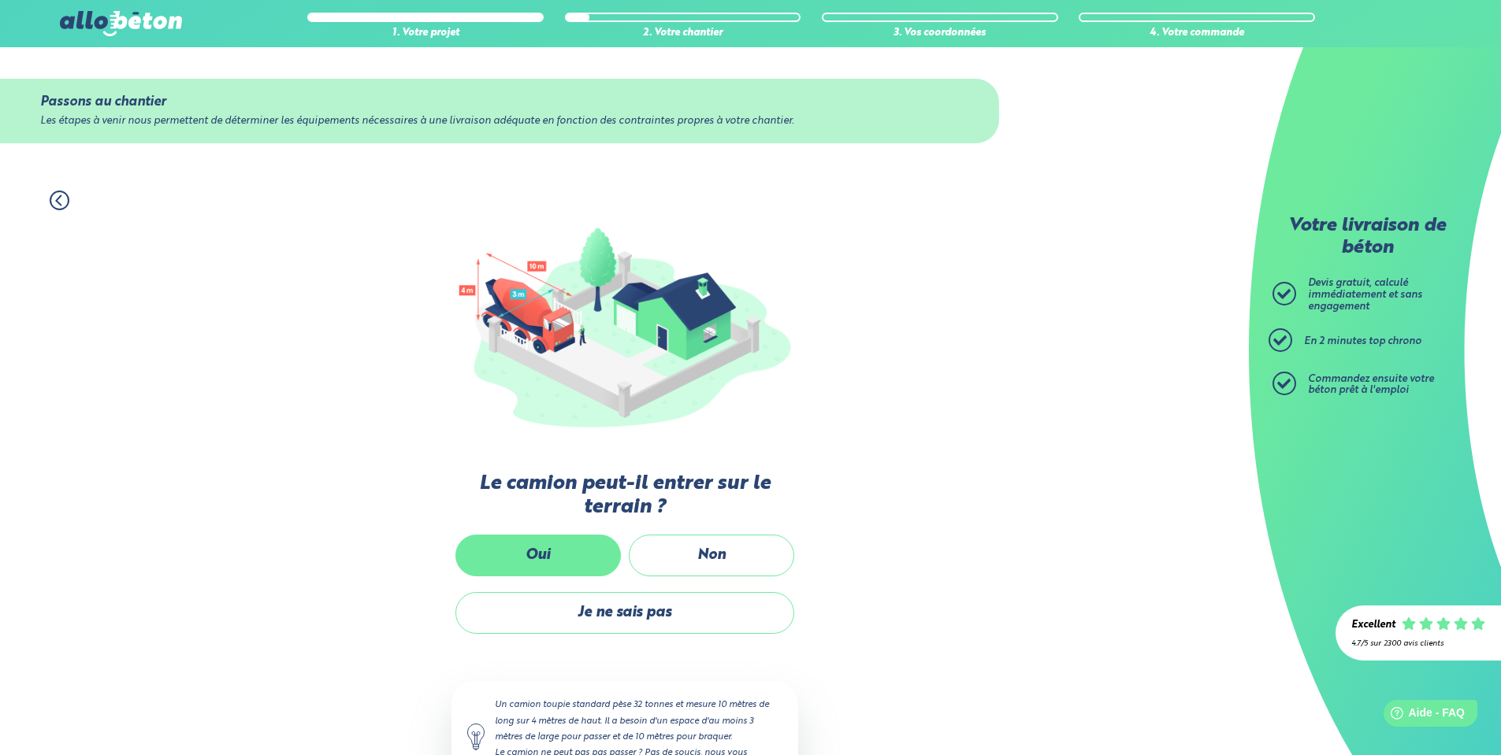
click at [585, 544] on label "Oui" at bounding box center [537, 556] width 165 height 42
click at [0, 0] on input "Oui" at bounding box center [0, 0] width 0 height 0
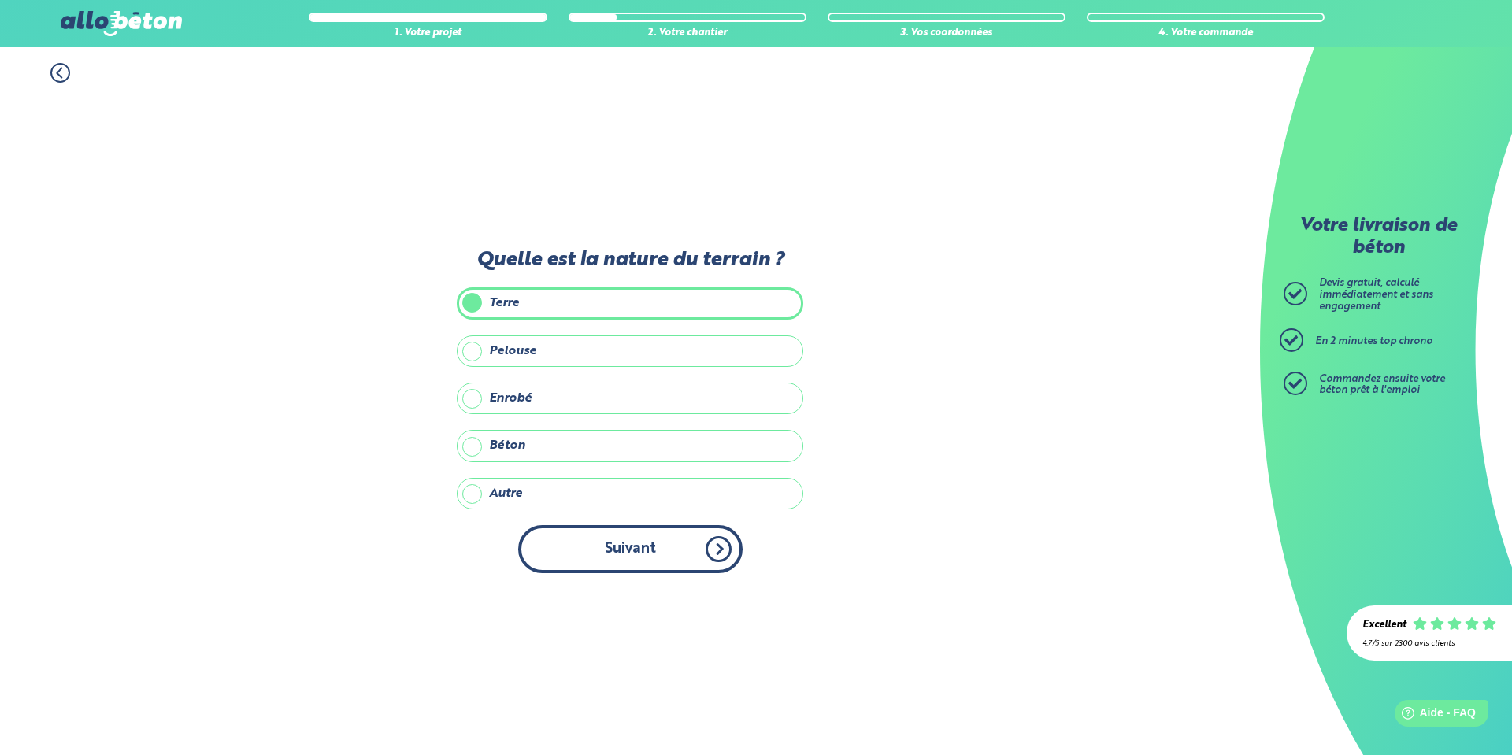
click at [640, 539] on button "Suivant" at bounding box center [630, 549] width 225 height 48
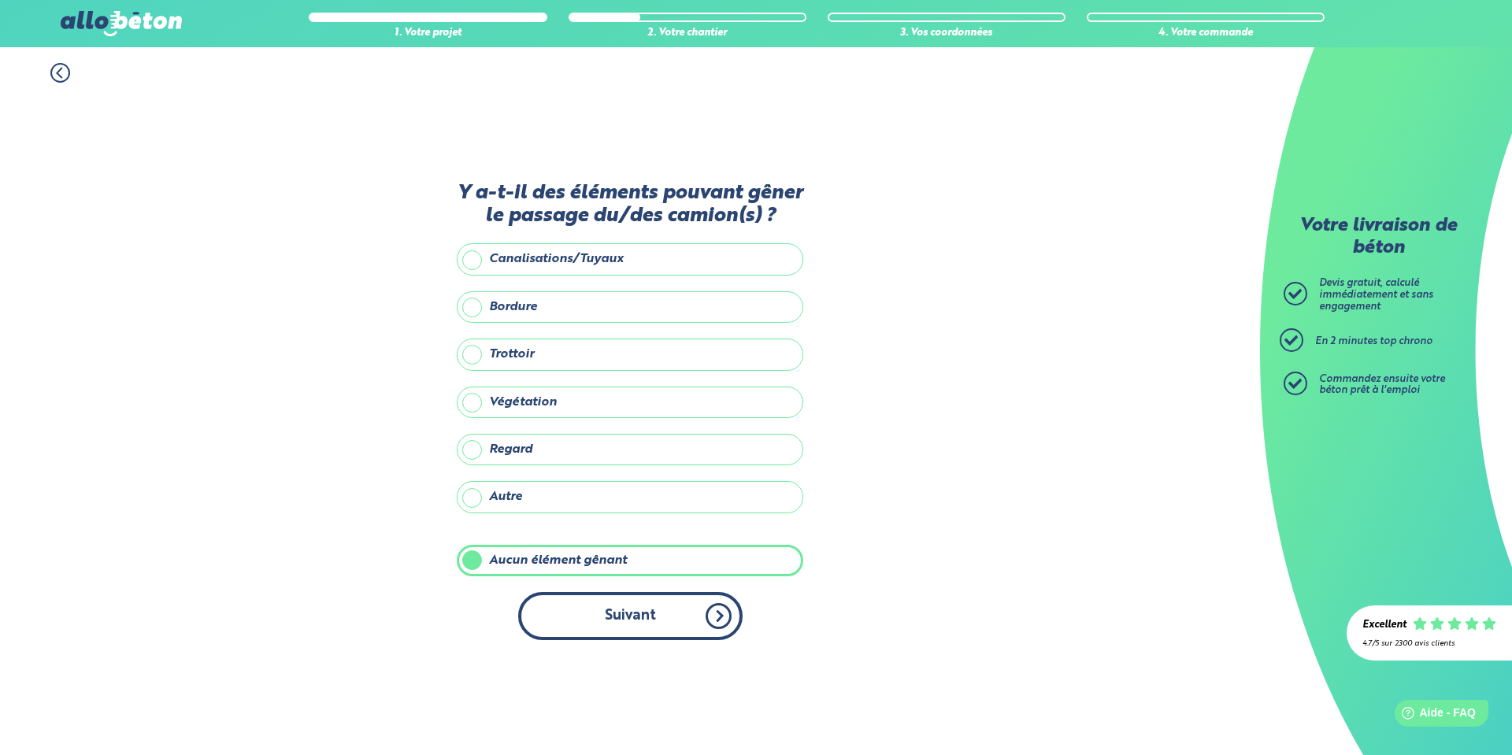
click at [674, 618] on button "Suivant" at bounding box center [630, 616] width 225 height 48
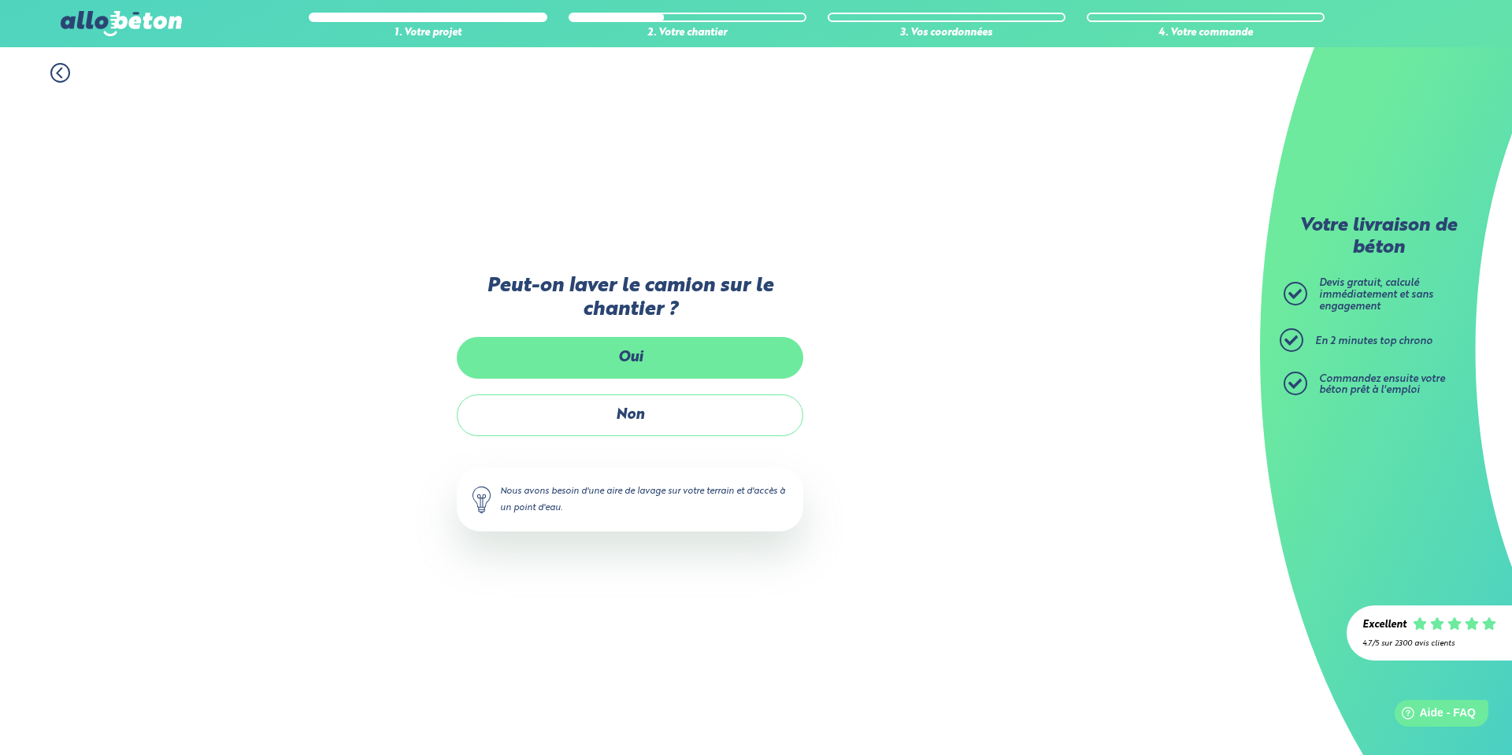
click at [650, 374] on label "Oui" at bounding box center [630, 358] width 347 height 42
click at [0, 0] on input "Oui" at bounding box center [0, 0] width 0 height 0
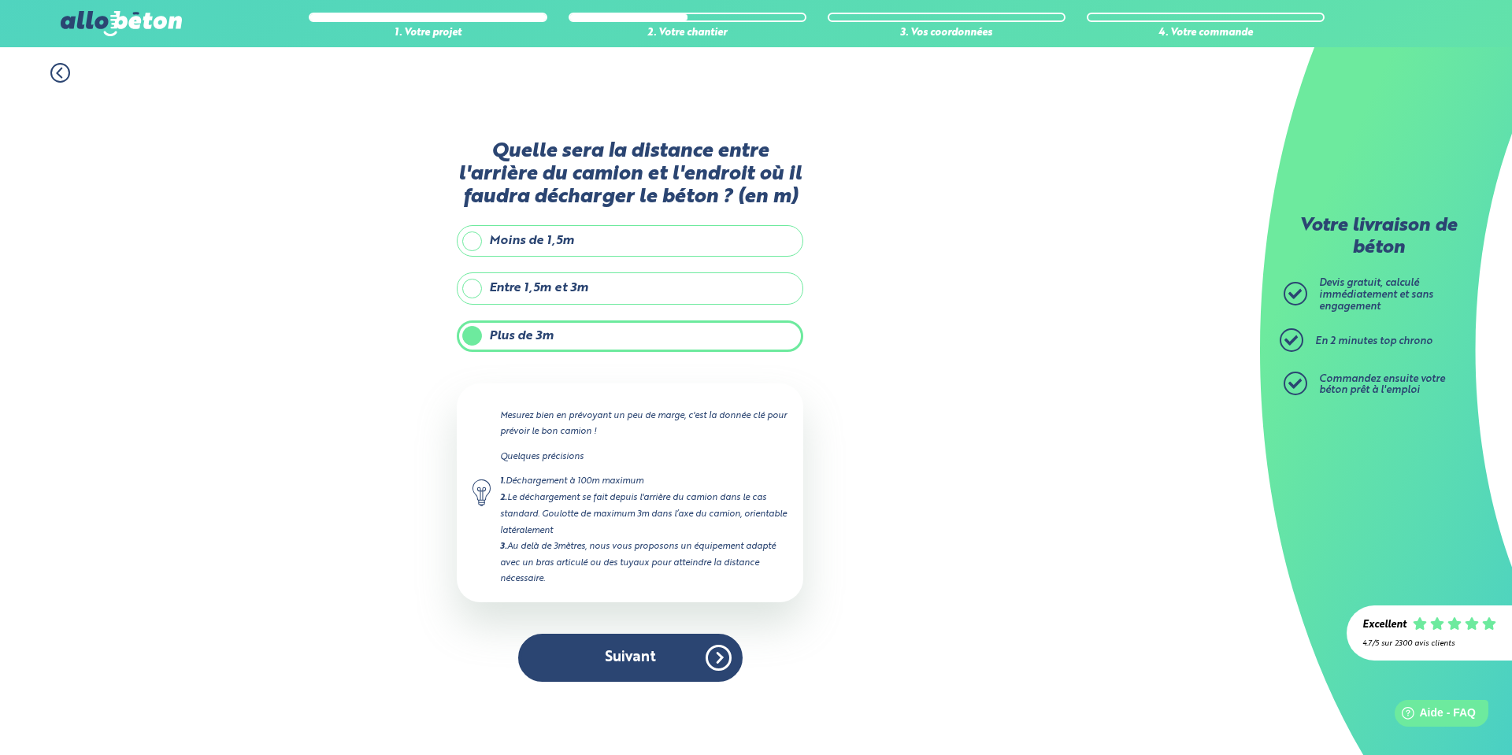
click at [468, 280] on label "Entre 1,5m et 3m" at bounding box center [630, 289] width 347 height 32
click at [0, 0] on input "Entre 1,5m et 3m" at bounding box center [0, 0] width 0 height 0
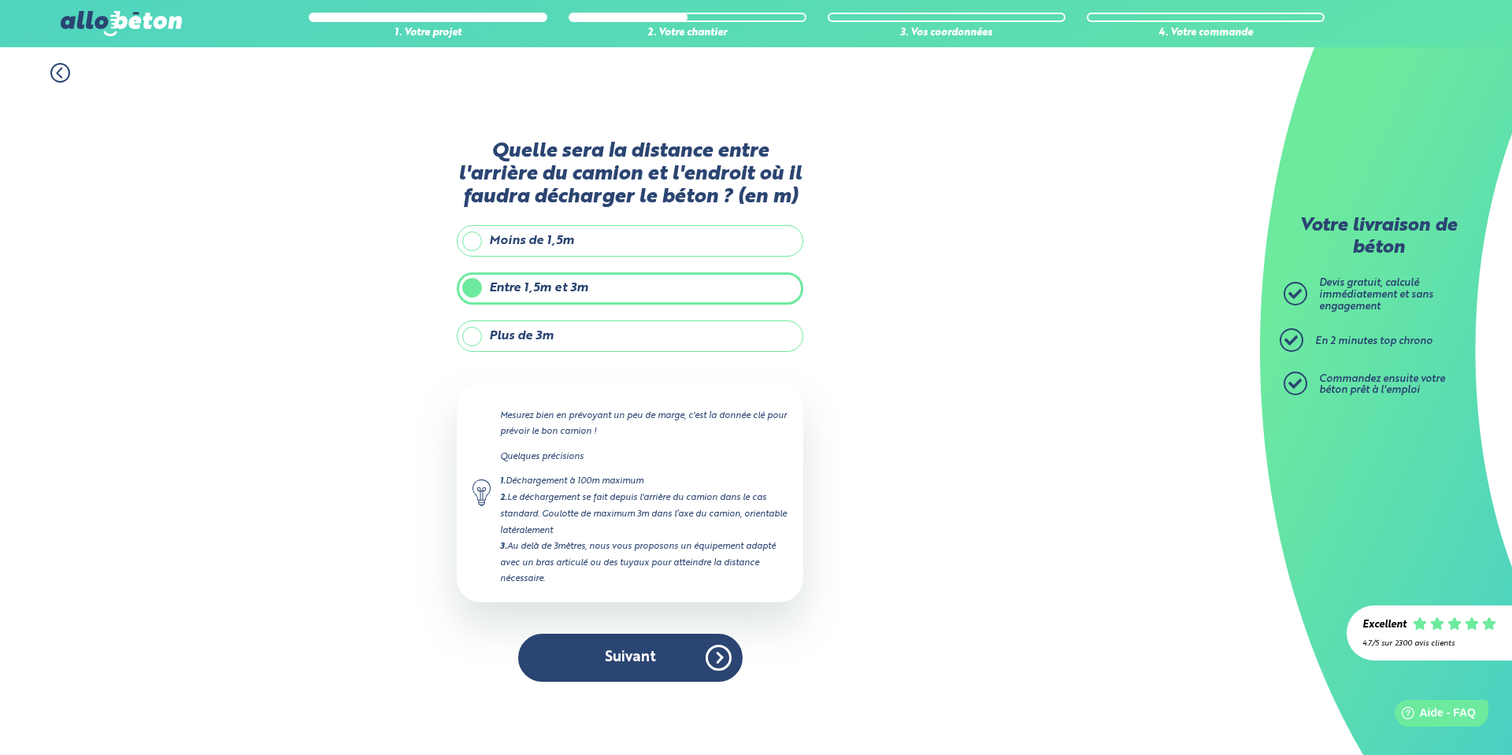
type input "3"
click at [470, 328] on label "Plus de 3m" at bounding box center [630, 337] width 347 height 32
click at [0, 0] on input "Plus de 3m" at bounding box center [0, 0] width 0 height 0
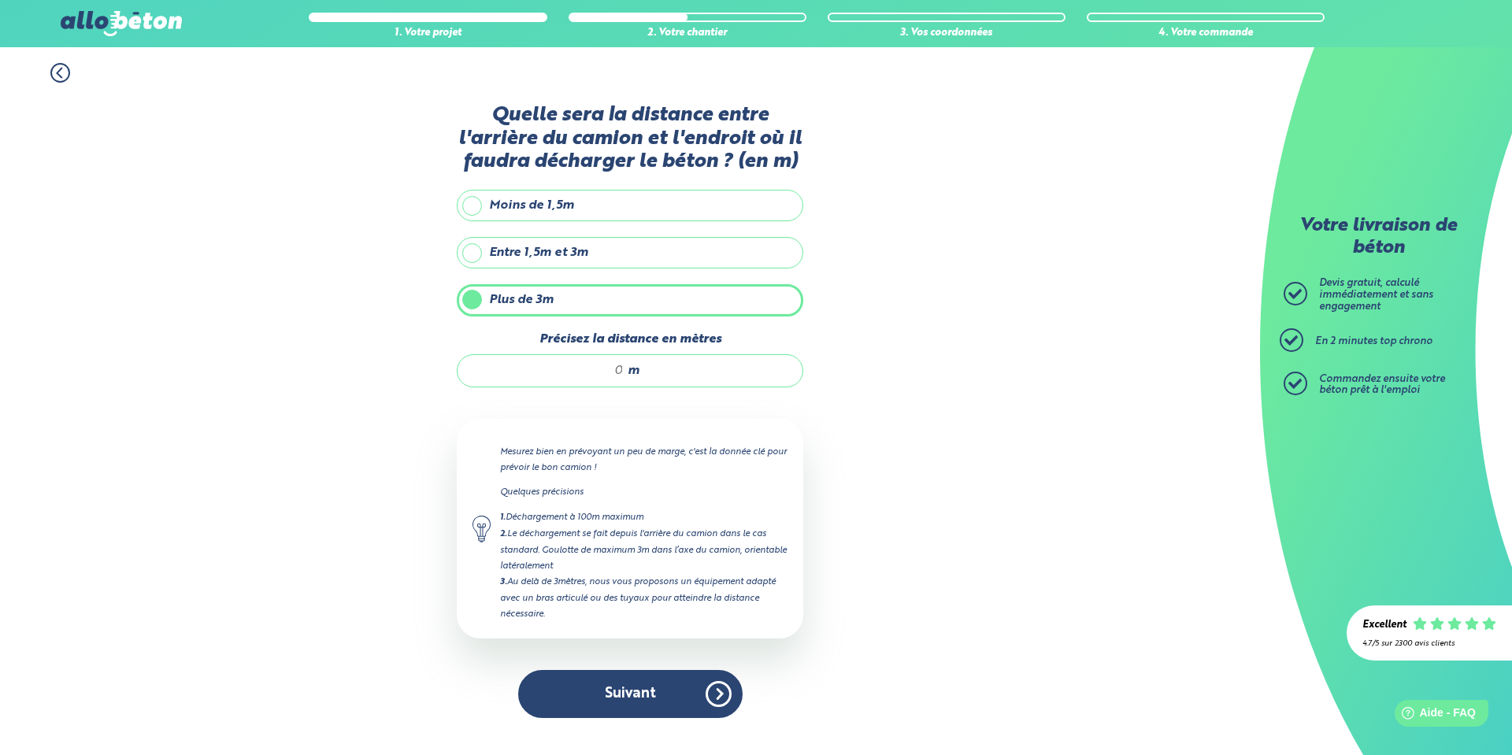
click at [478, 248] on label "Entre 1,5m et 3m" at bounding box center [630, 253] width 347 height 32
click at [0, 0] on input "Entre 1,5m et 3m" at bounding box center [0, 0] width 0 height 0
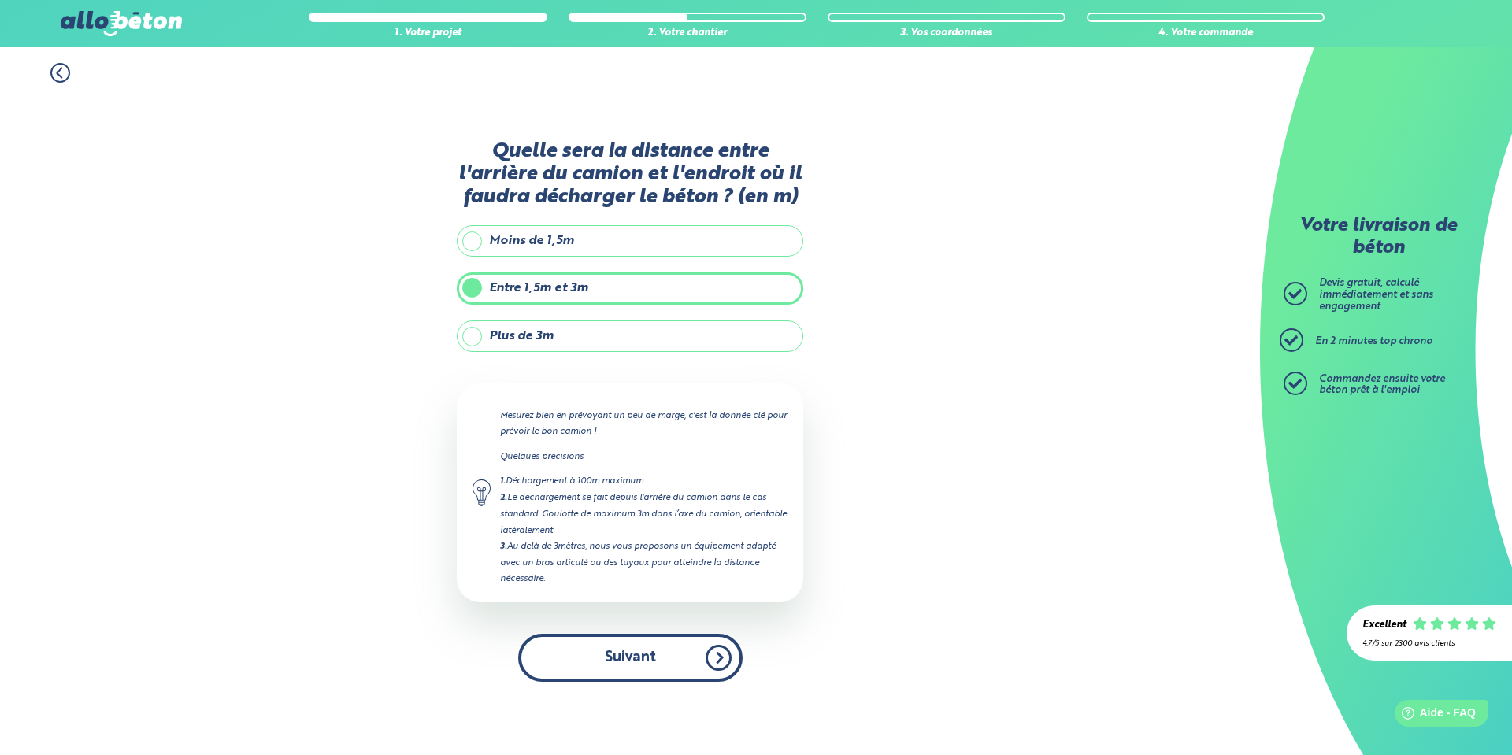
click at [711, 666] on button "Suivant" at bounding box center [630, 658] width 225 height 48
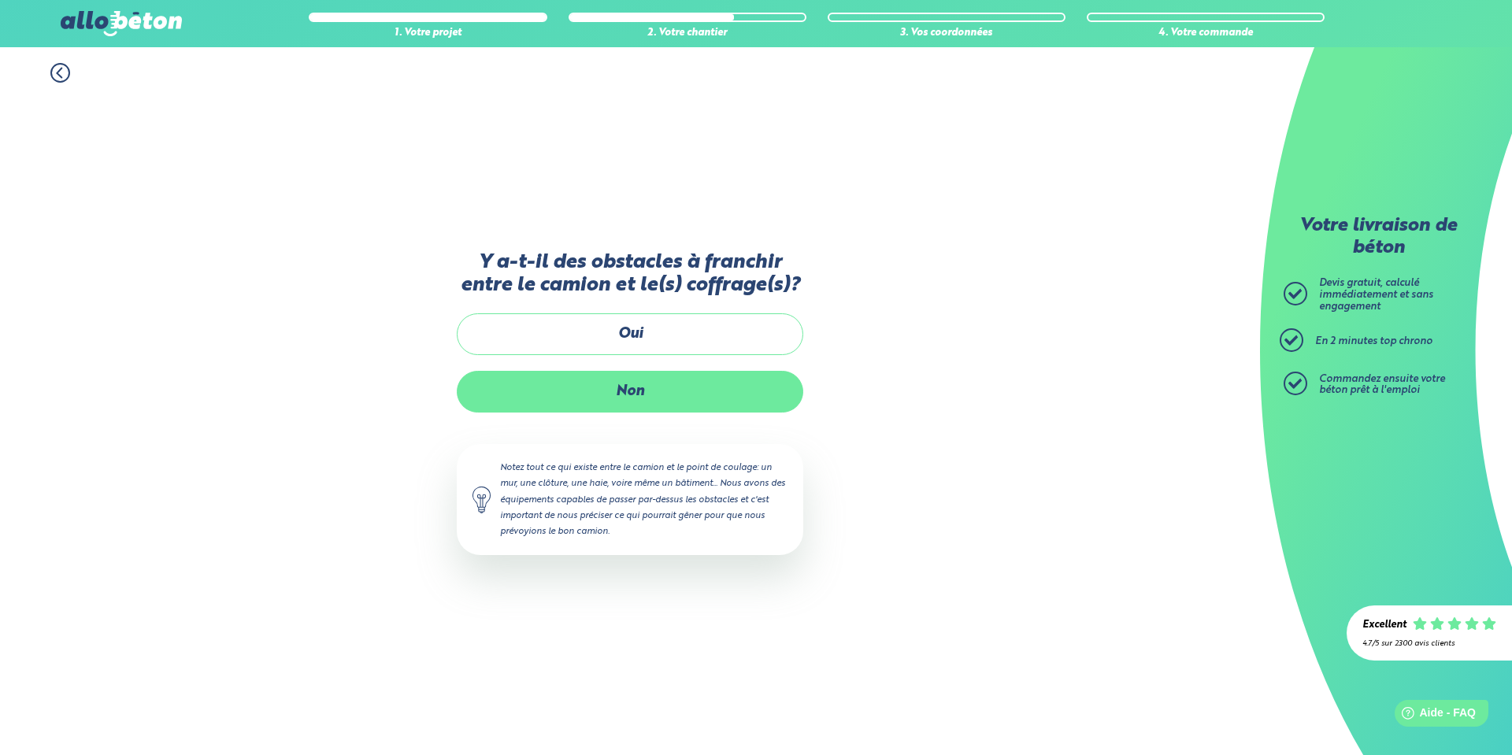
click at [654, 395] on label "Non" at bounding box center [630, 392] width 347 height 42
click at [0, 0] on input "Non" at bounding box center [0, 0] width 0 height 0
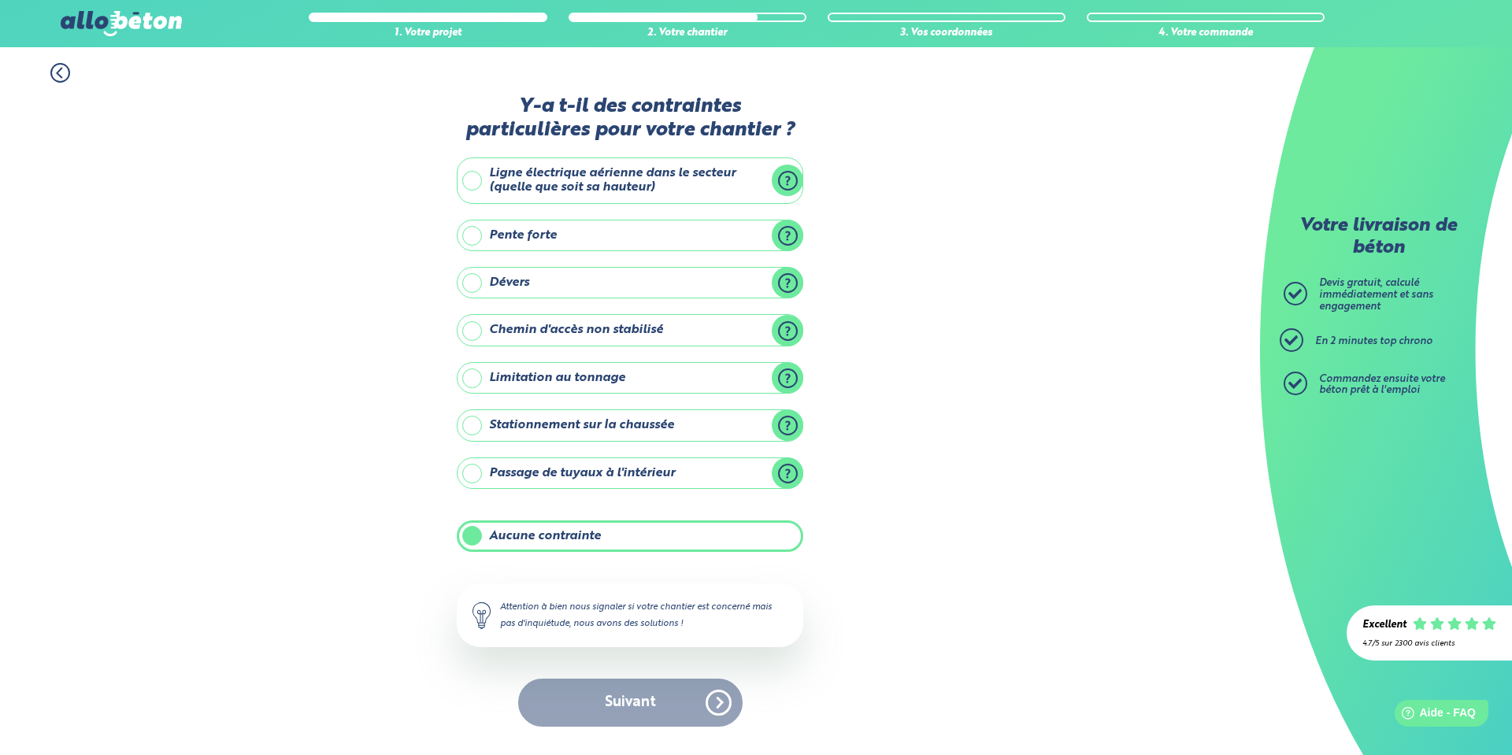
click at [473, 535] on label "Aucune contrainte" at bounding box center [630, 537] width 347 height 32
click at [0, 0] on input "Aucune contrainte" at bounding box center [0, 0] width 0 height 0
click at [477, 532] on label "Aucune contrainte" at bounding box center [630, 537] width 347 height 32
click at [0, 0] on input "Aucune contrainte" at bounding box center [0, 0] width 0 height 0
click at [635, 696] on button "Suivant" at bounding box center [630, 703] width 225 height 48
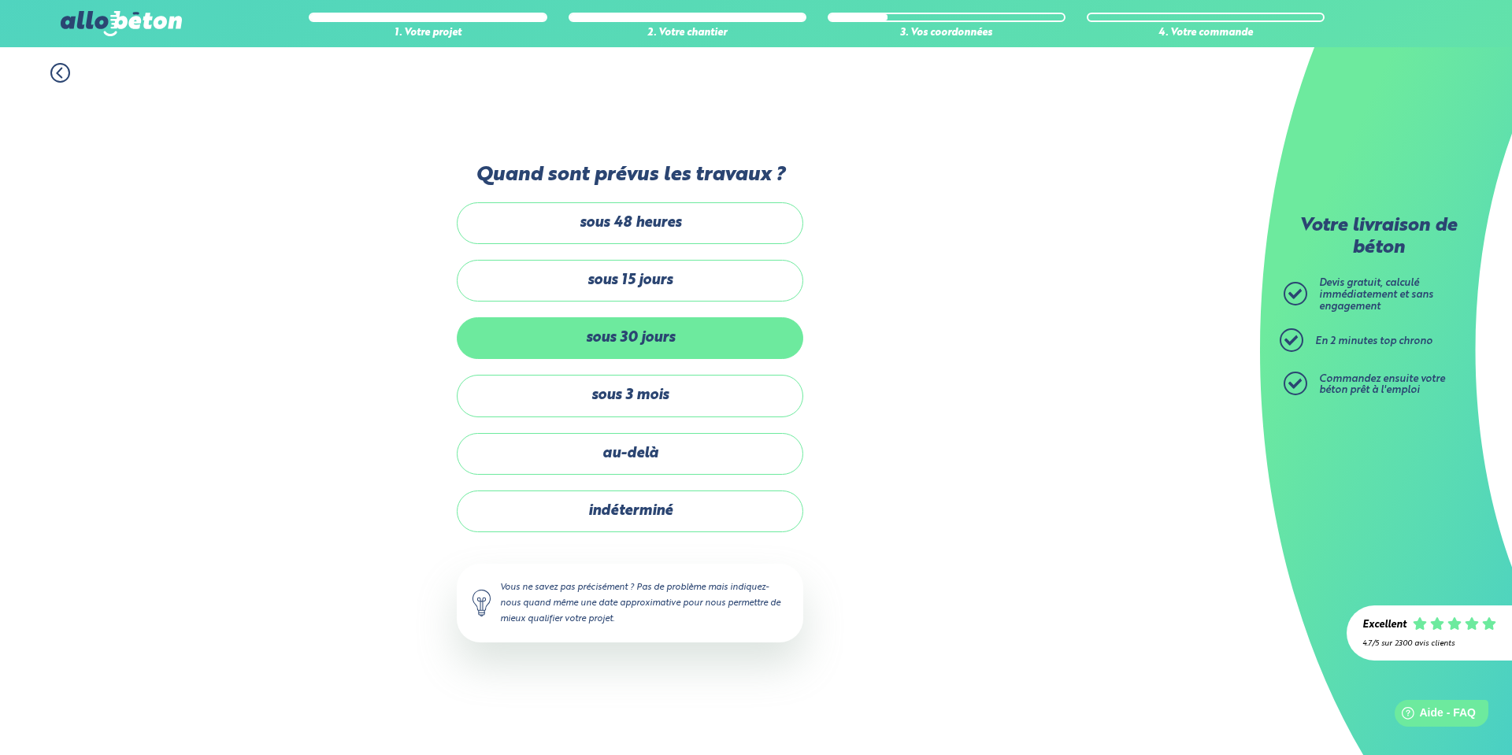
click at [666, 340] on label "sous 30 jours" at bounding box center [630, 338] width 347 height 42
click at [0, 0] on input "sous 30 jours" at bounding box center [0, 0] width 0 height 0
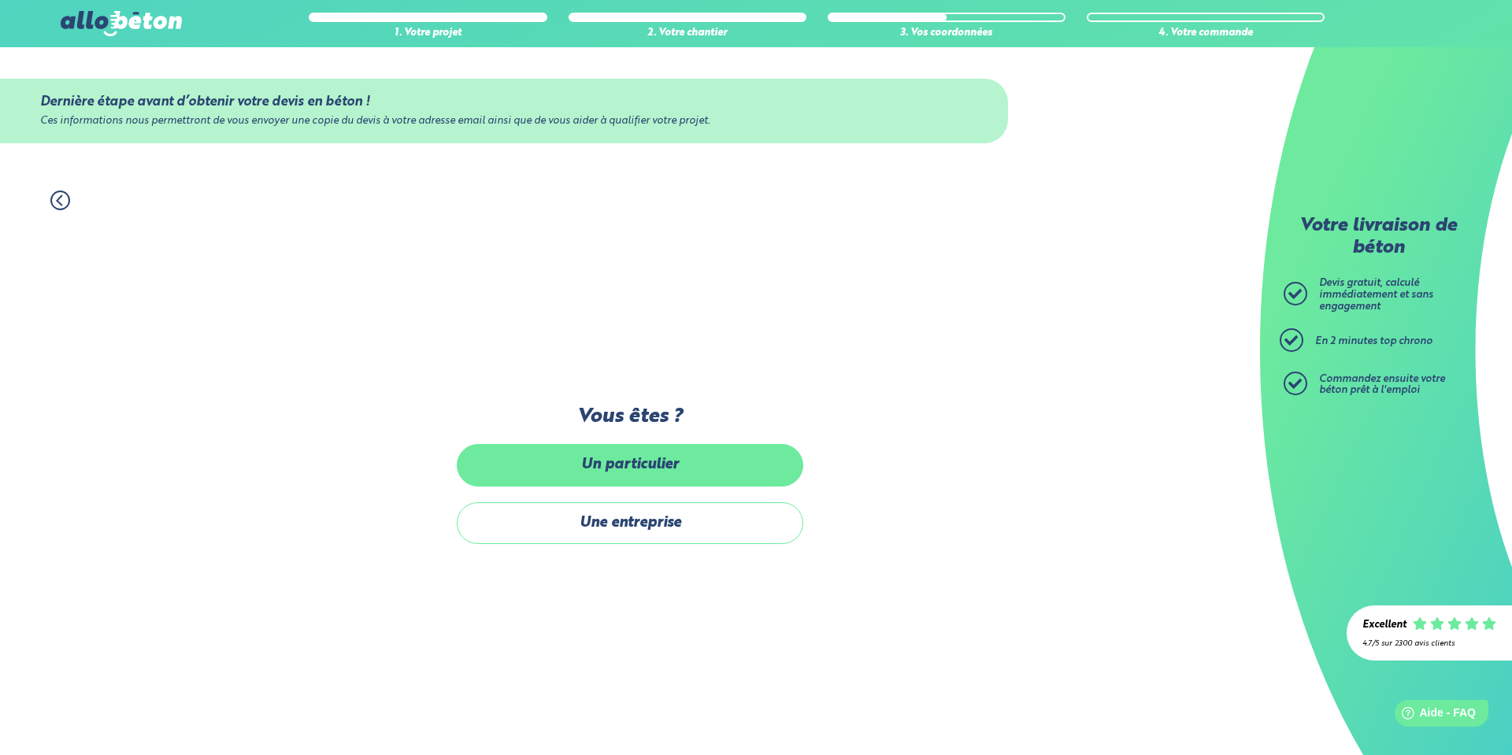
click at [652, 481] on label "Un particulier" at bounding box center [630, 465] width 347 height 42
click at [0, 0] on input "Un particulier" at bounding box center [0, 0] width 0 height 0
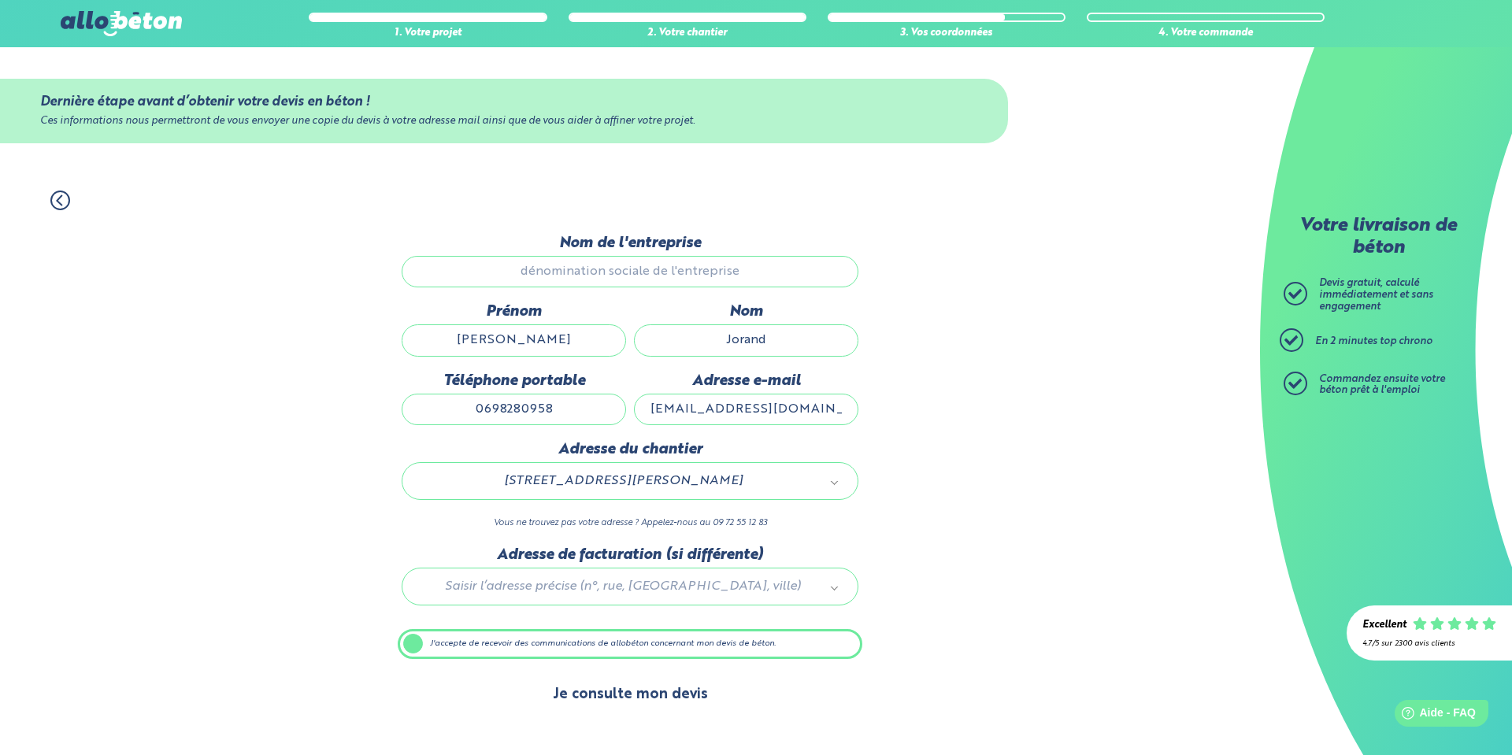
click at [623, 701] on button "Je consulte mon devis" at bounding box center [630, 695] width 187 height 40
click at [707, 344] on input "Jorand" at bounding box center [746, 341] width 225 height 32
click at [536, 350] on input "[PERSON_NAME]" at bounding box center [514, 341] width 225 height 32
click at [576, 415] on input "0698280958" at bounding box center [514, 410] width 225 height 32
click at [748, 409] on input "[EMAIL_ADDRESS][DOMAIN_NAME]" at bounding box center [746, 410] width 225 height 32
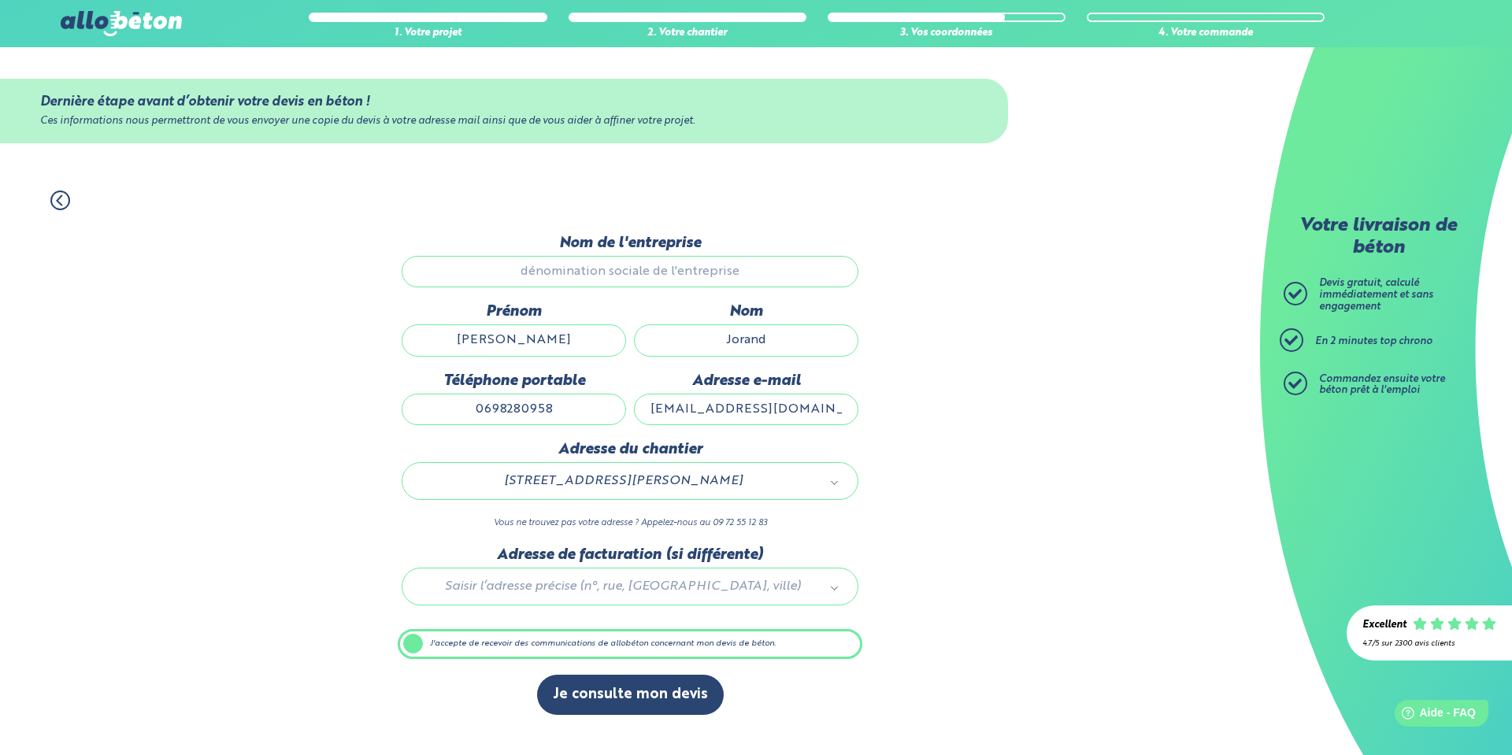
click at [683, 273] on input "Nom de l'entreprise" at bounding box center [630, 272] width 457 height 32
click at [967, 406] on div "1. Votre projet 2. Votre chantier 3. Vos coordonnées 4. Votre commande Dernière…" at bounding box center [630, 465] width 1260 height 581
click at [54, 193] on icon at bounding box center [60, 201] width 20 height 20
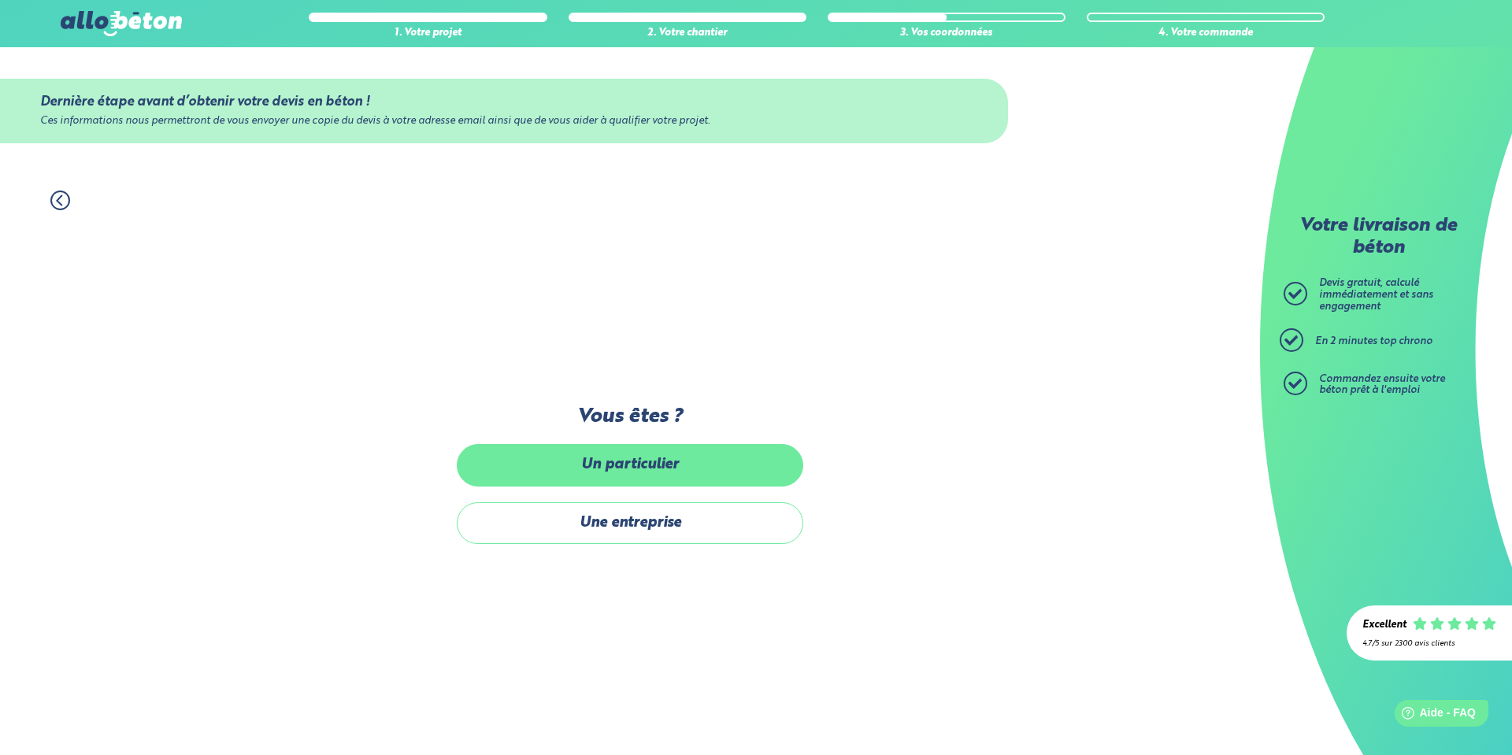
click at [634, 469] on label "Un particulier" at bounding box center [630, 465] width 347 height 42
click at [0, 0] on input "Un particulier" at bounding box center [0, 0] width 0 height 0
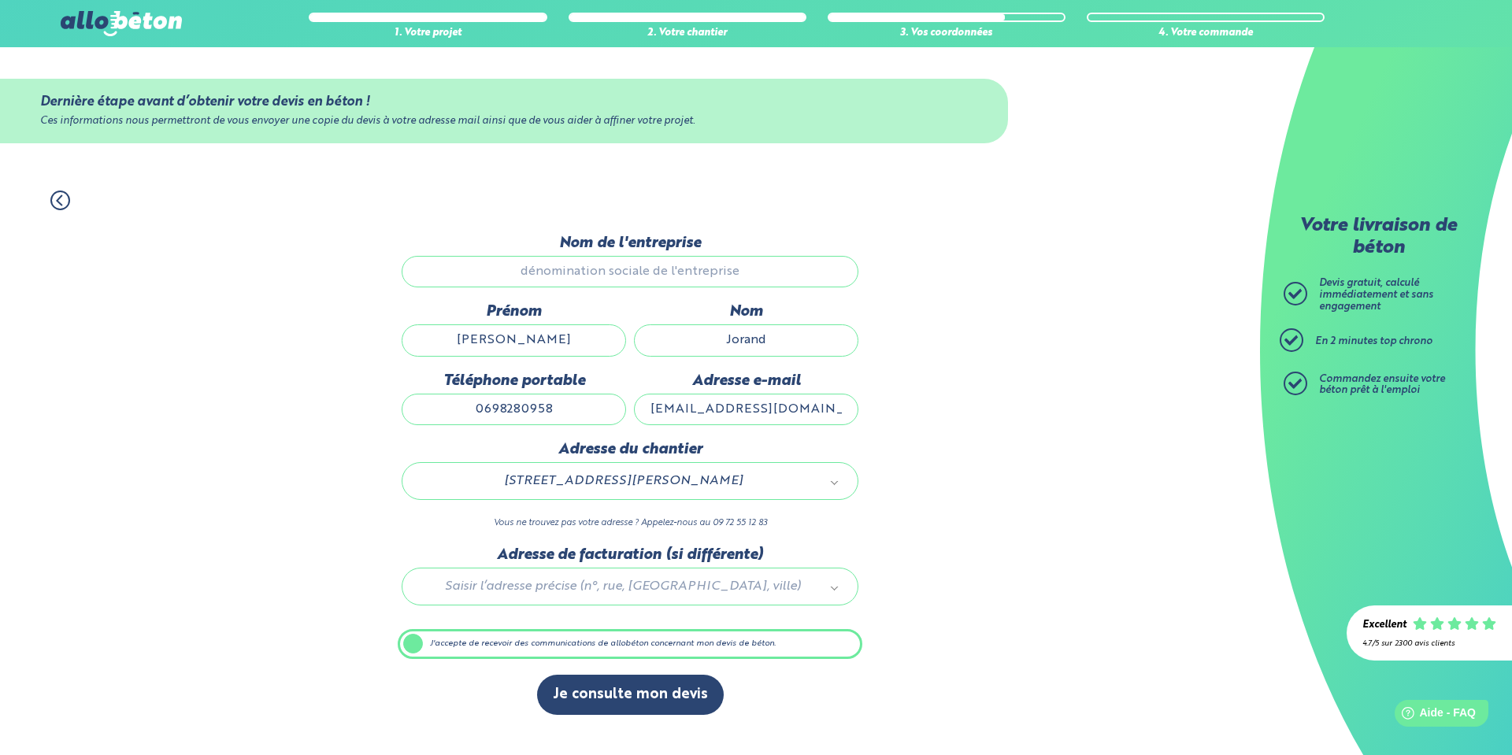
click at [54, 202] on icon at bounding box center [60, 201] width 20 height 20
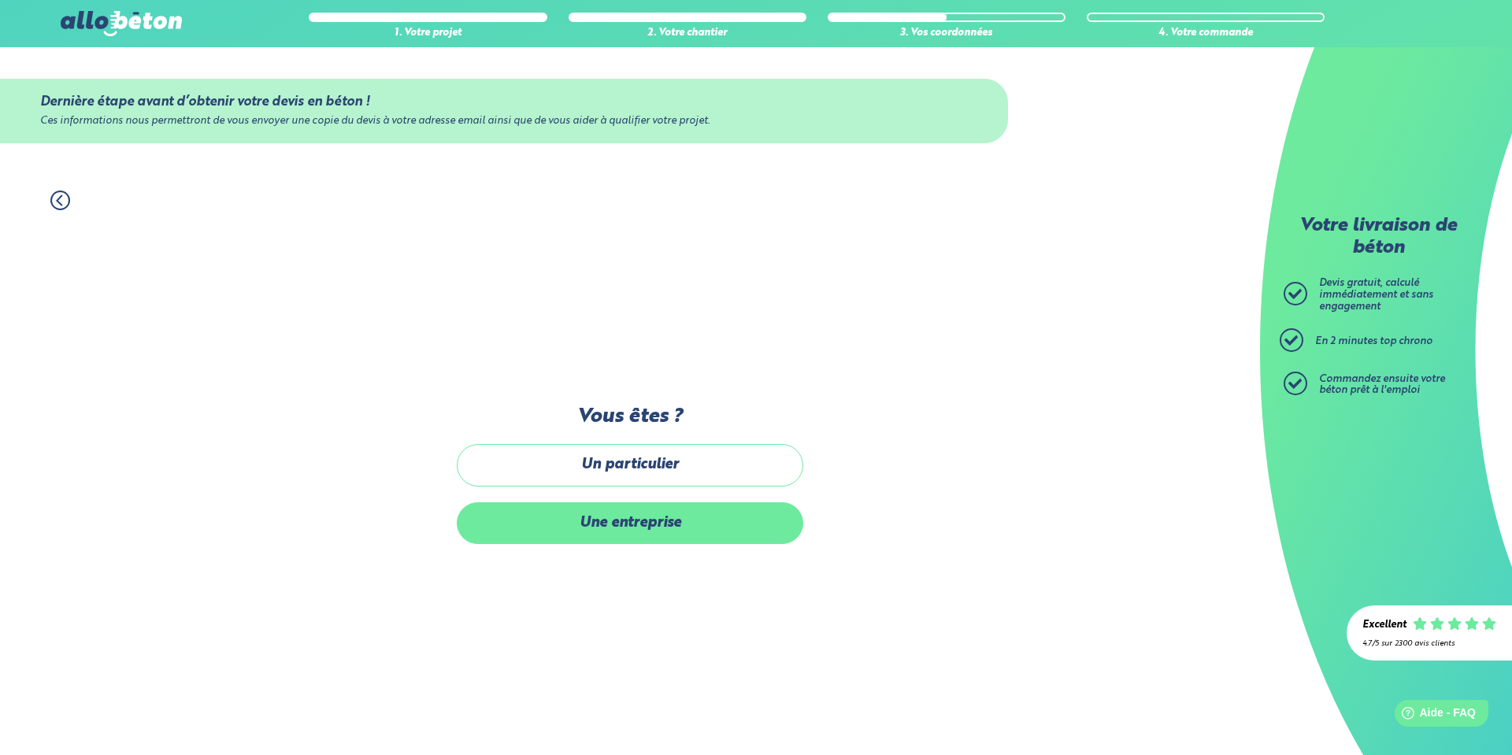
click at [592, 523] on label "Une entreprise" at bounding box center [630, 524] width 347 height 42
click at [0, 0] on input "Une entreprise" at bounding box center [0, 0] width 0 height 0
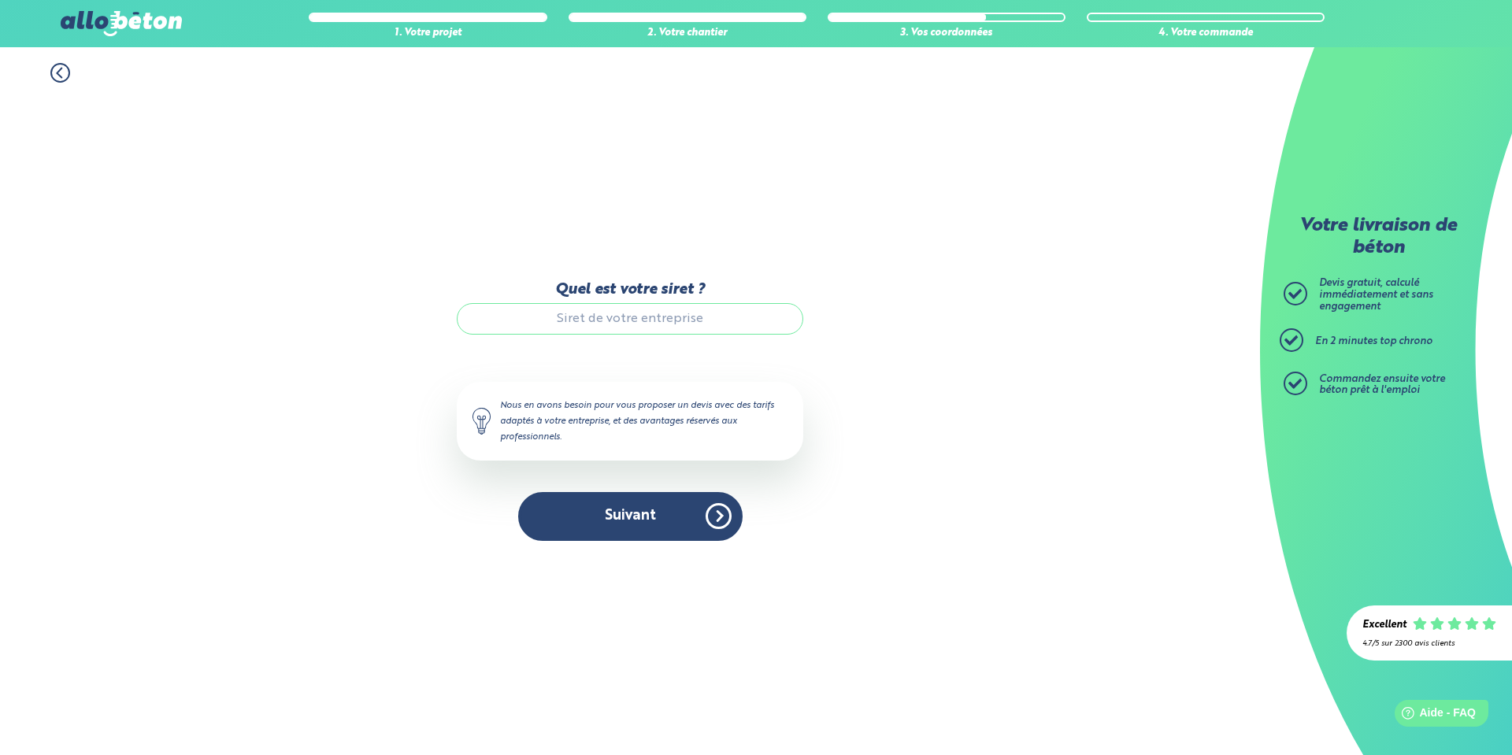
drag, startPoint x: 62, startPoint y: 76, endPoint x: 147, endPoint y: 100, distance: 87.8
click at [63, 75] on icon at bounding box center [60, 73] width 20 height 20
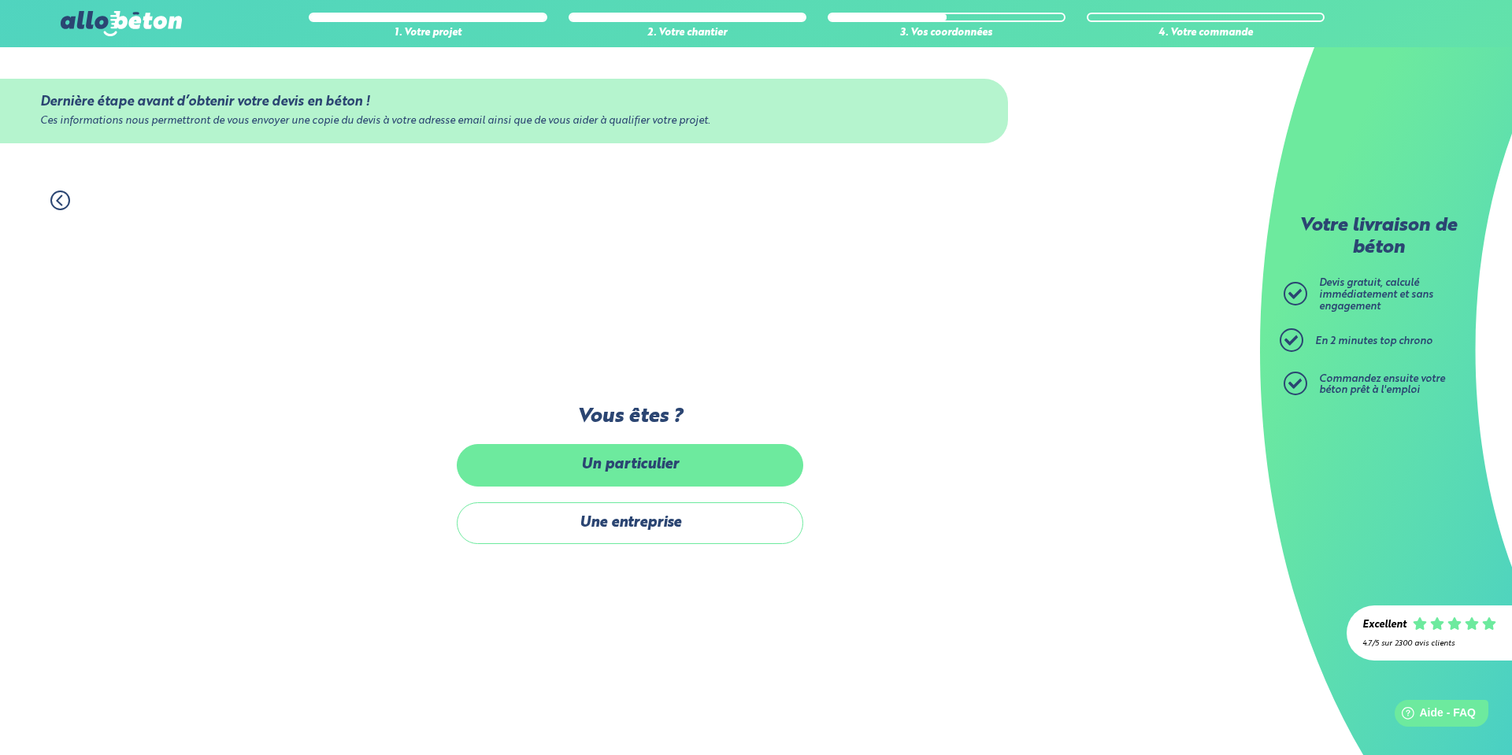
click at [648, 462] on label "Un particulier" at bounding box center [630, 465] width 347 height 42
click at [0, 0] on input "Un particulier" at bounding box center [0, 0] width 0 height 0
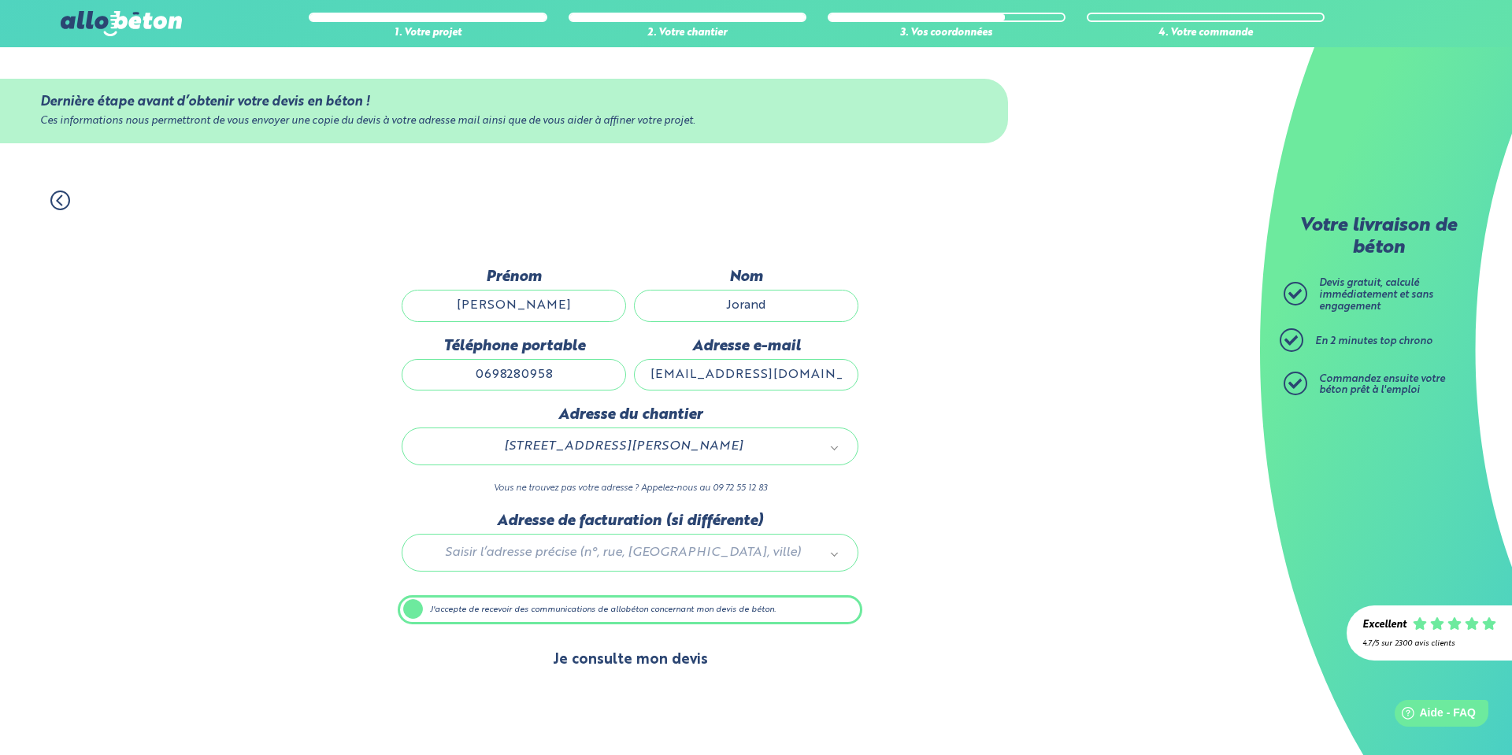
click at [646, 659] on button "Je consulte mon devis" at bounding box center [630, 660] width 187 height 40
click at [412, 613] on label "J'accepte de recevoir des communications de allobéton concernant mon devis de b…" at bounding box center [630, 611] width 465 height 30
click at [0, 0] on input "J'accepte de recevoir des communications de allobéton concernant mon devis de b…" at bounding box center [0, 0] width 0 height 0
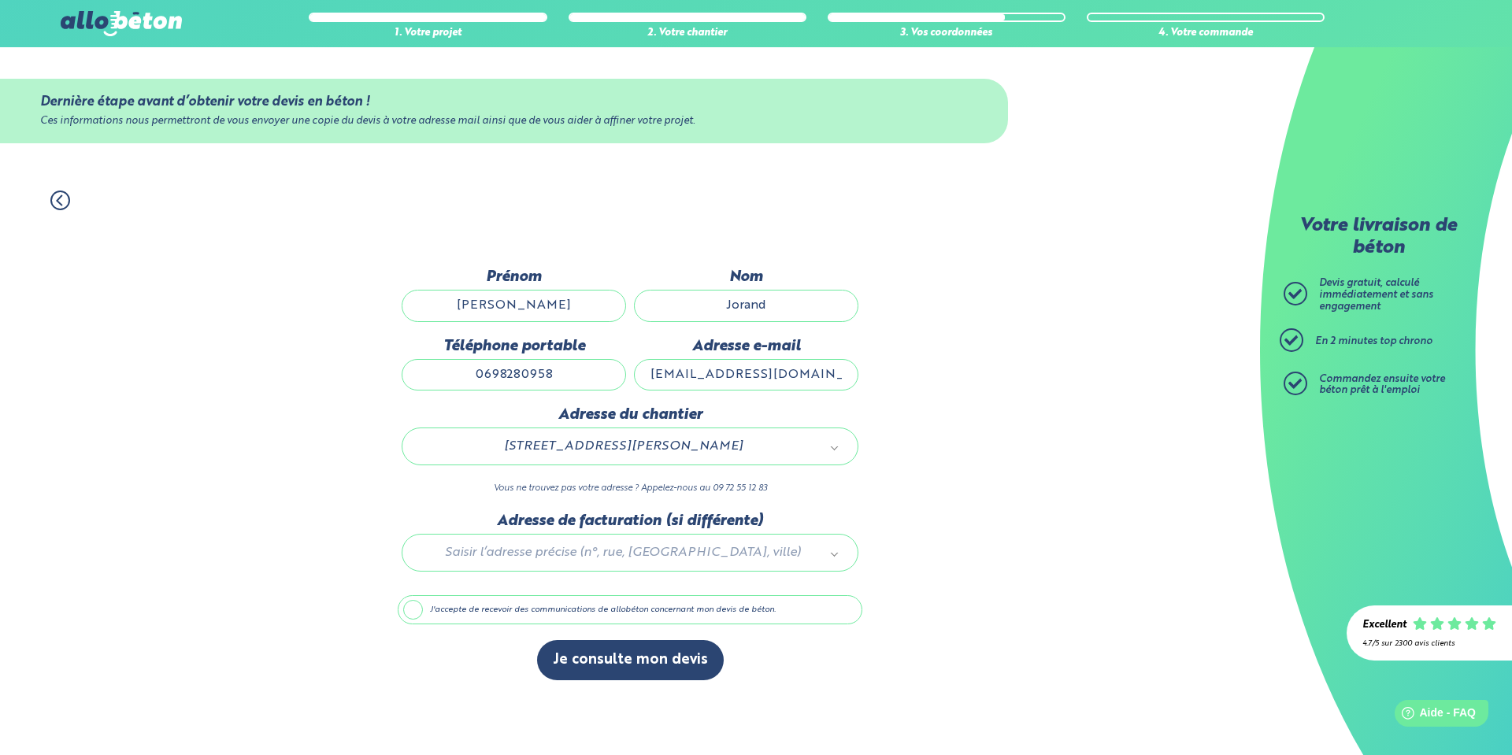
click at [410, 612] on label "J'accepte de recevoir des communications de allobéton concernant mon devis de b…" at bounding box center [630, 611] width 465 height 30
click at [0, 0] on input "J'accepte de recevoir des communications de allobéton concernant mon devis de b…" at bounding box center [0, 0] width 0 height 0
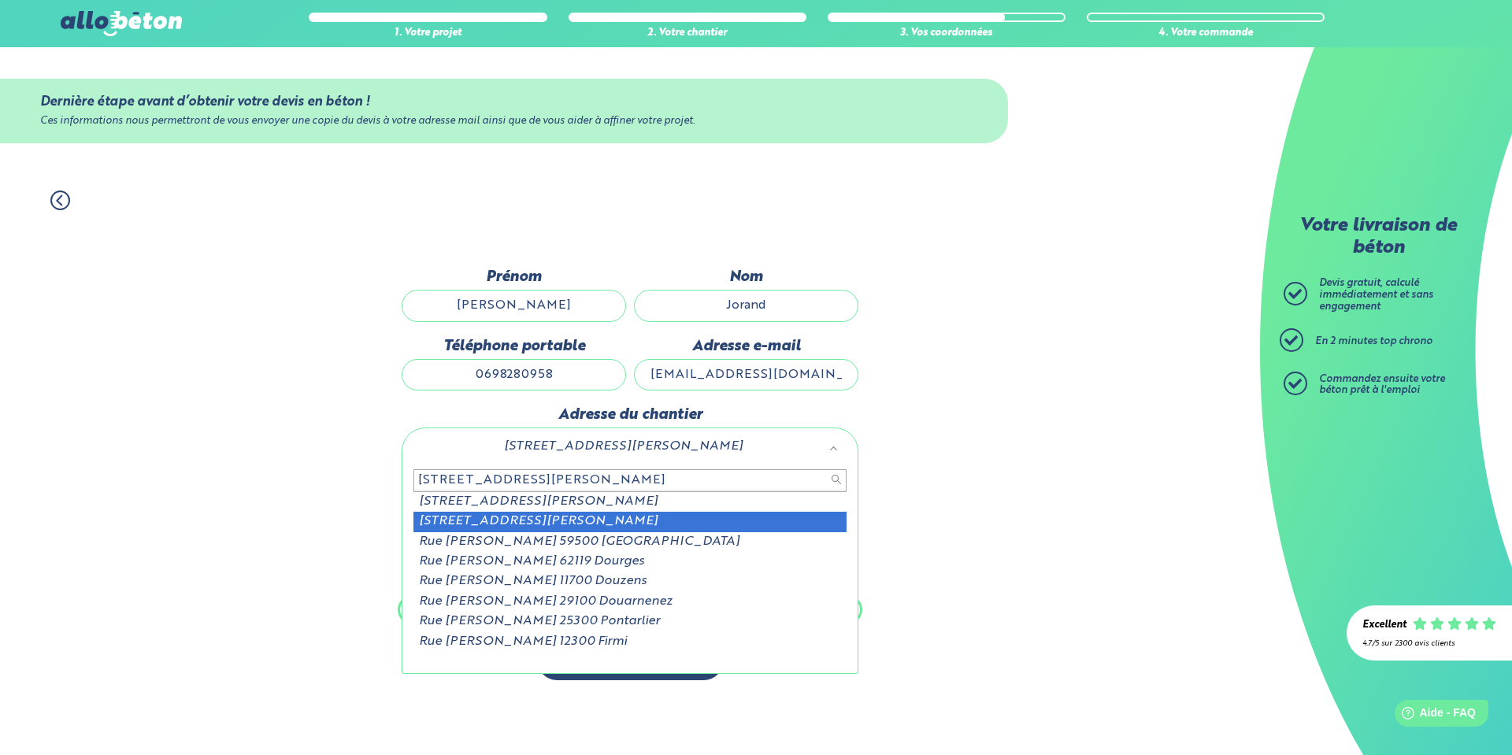
type input "141 rue jean jaures dou"
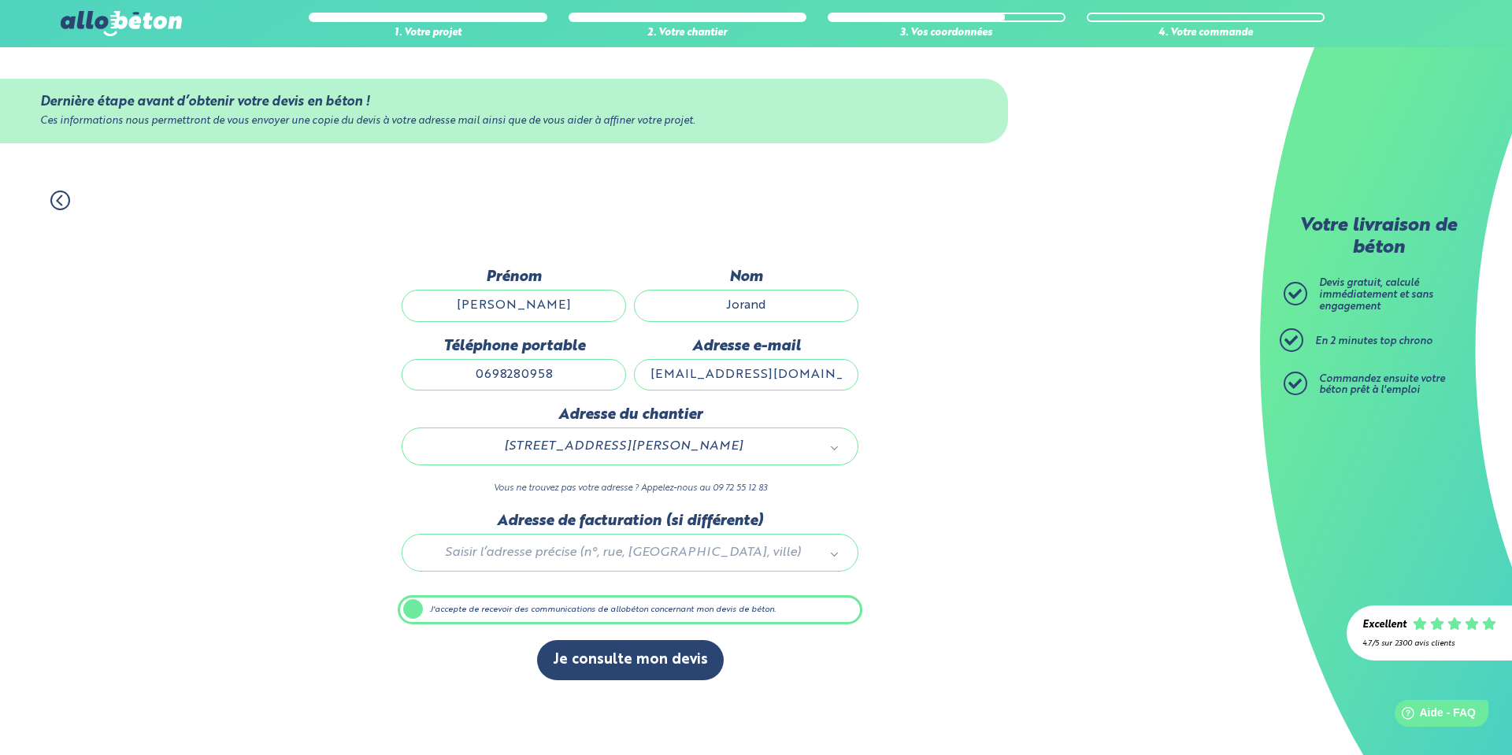
click at [574, 369] on input "0698280958" at bounding box center [514, 375] width 225 height 32
click at [566, 296] on input "Jeremy" at bounding box center [514, 306] width 225 height 32
click at [754, 302] on input "Jorand" at bounding box center [746, 306] width 225 height 32
click at [741, 367] on input "chero.loic@gmail.com" at bounding box center [746, 375] width 225 height 32
click at [629, 674] on button "Je consulte mon devis" at bounding box center [630, 660] width 187 height 40
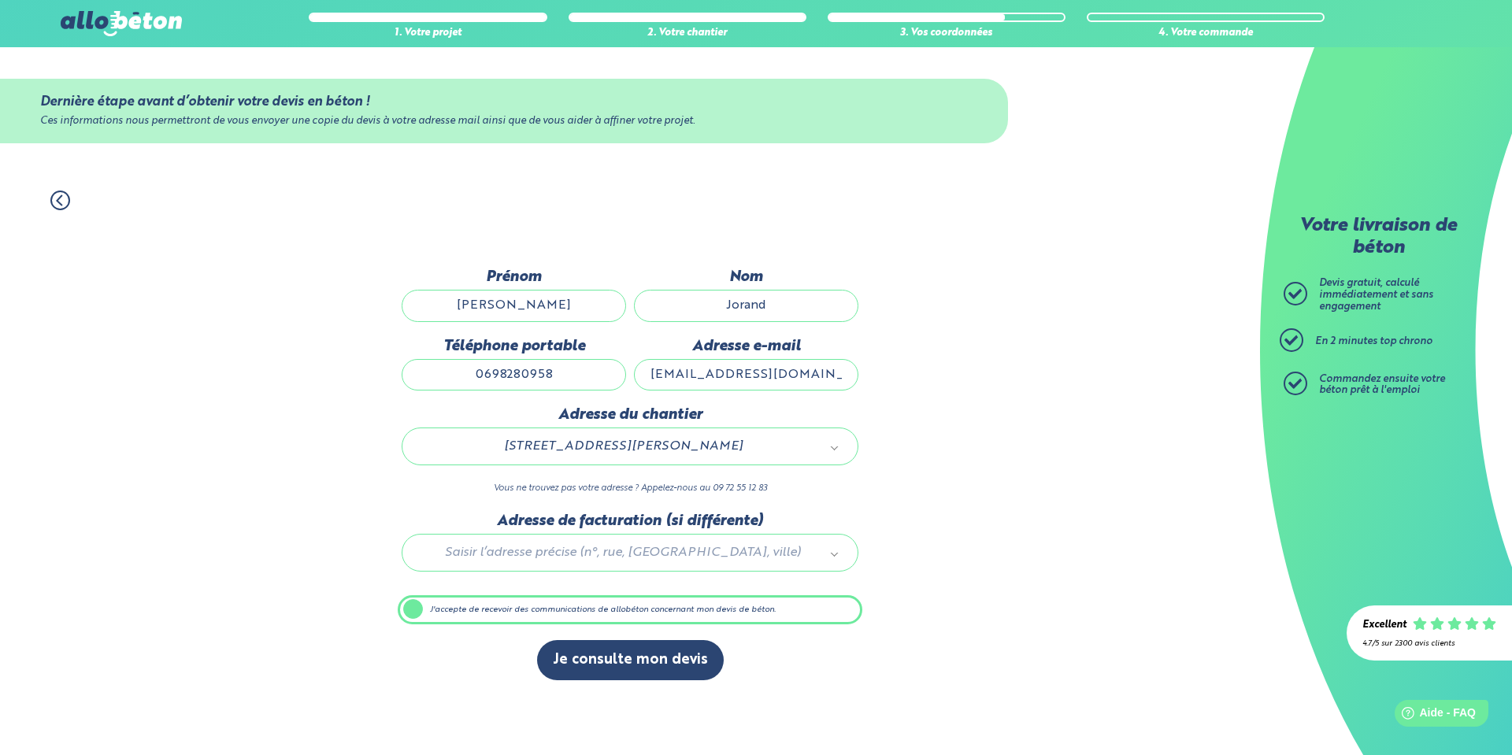
click at [134, 22] on img at bounding box center [121, 23] width 121 height 25
click at [92, 17] on img at bounding box center [121, 23] width 121 height 25
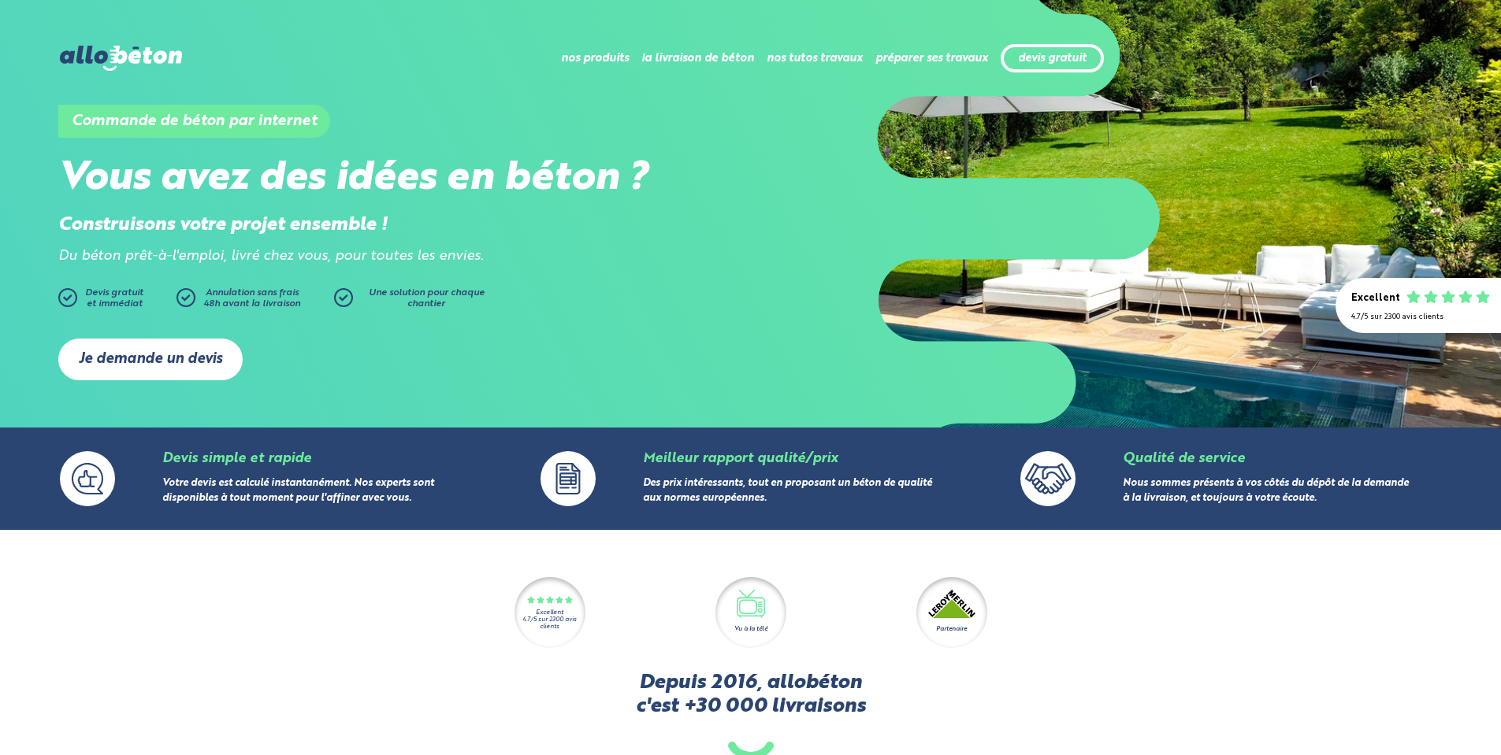
click at [142, 360] on link "Je demande un devis" at bounding box center [150, 360] width 184 height 42
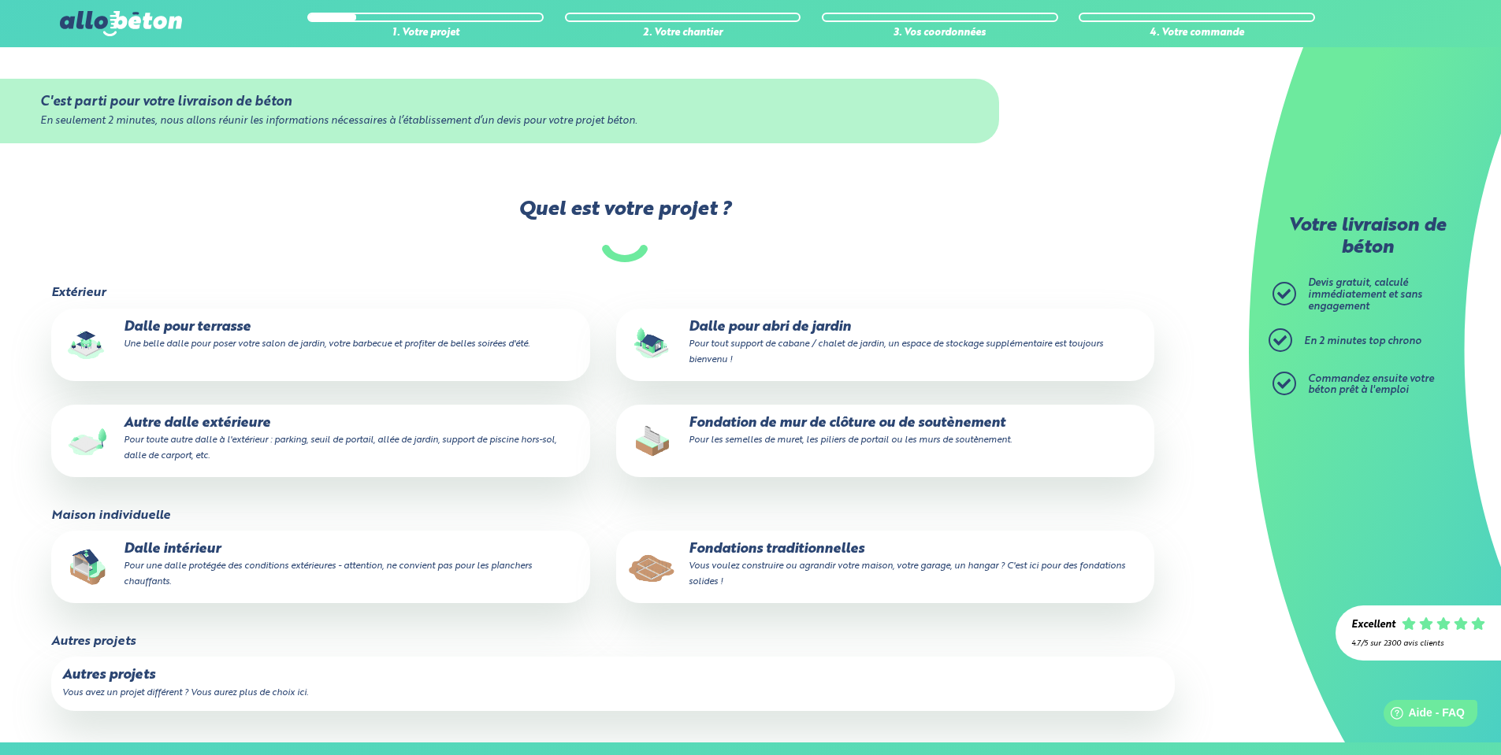
click at [781, 340] on small "Pour tout support de cabane / chalet de jardin, un espace de stockage supplémen…" at bounding box center [895, 352] width 414 height 25
click at [0, 0] on input "Dalle pour abri de jardin Pour tout support de cabane / chalet de jardin, un es…" at bounding box center [0, 0] width 0 height 0
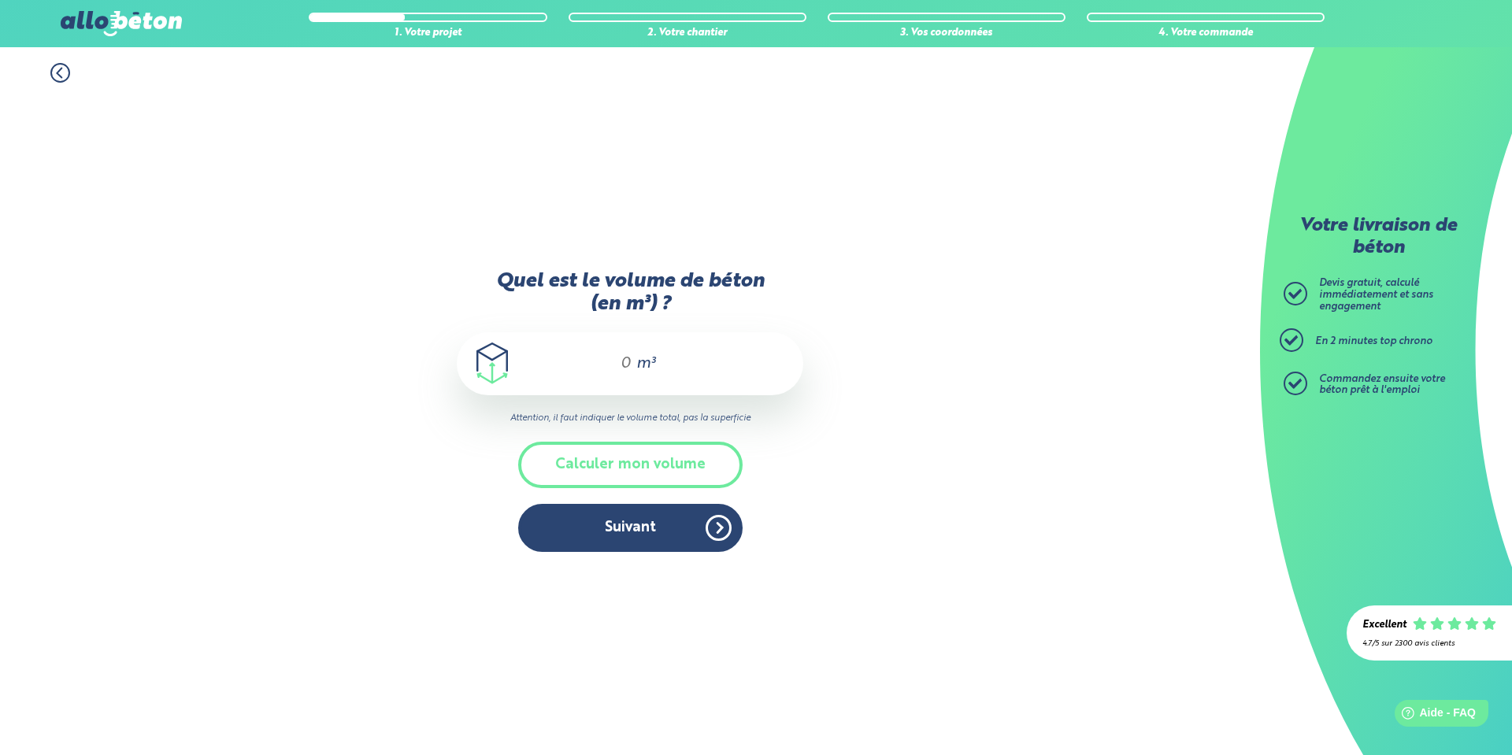
click at [607, 366] on input "Quel est le volume de béton (en m³) ?" at bounding box center [619, 363] width 27 height 19
type input "1"
click at [677, 525] on button "Suivant" at bounding box center [630, 528] width 225 height 48
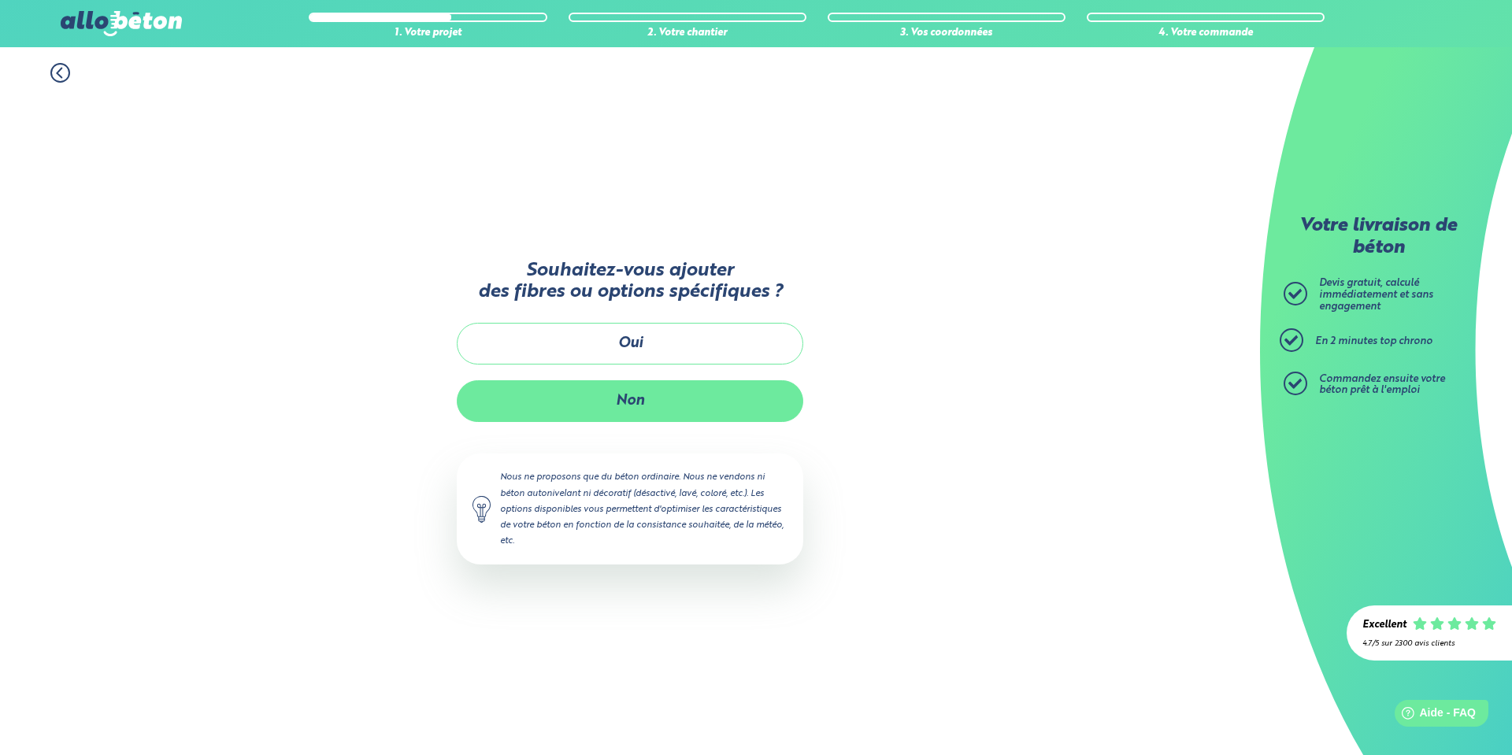
click at [665, 398] on button "Non" at bounding box center [630, 401] width 347 height 42
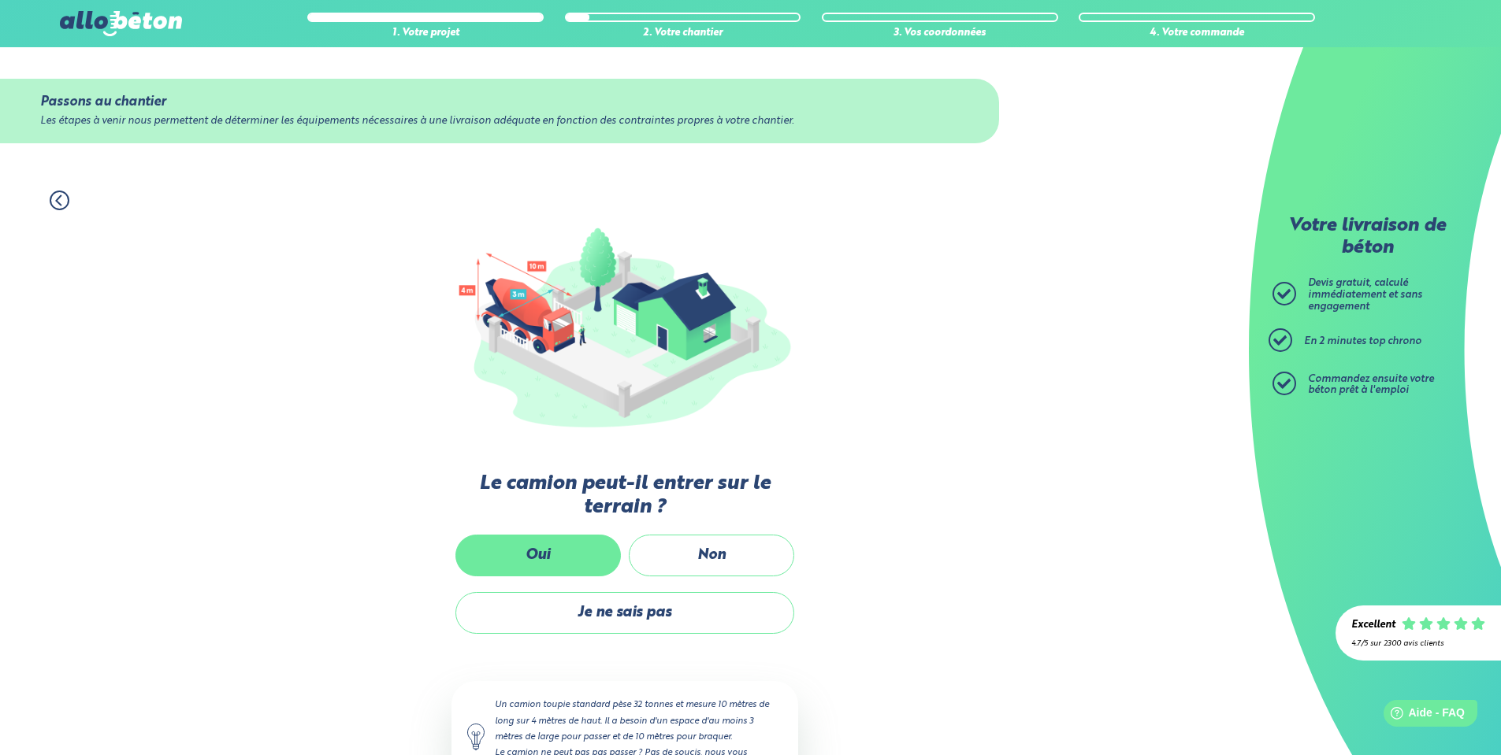
click at [588, 551] on label "Oui" at bounding box center [537, 556] width 165 height 42
click at [0, 0] on input "Oui" at bounding box center [0, 0] width 0 height 0
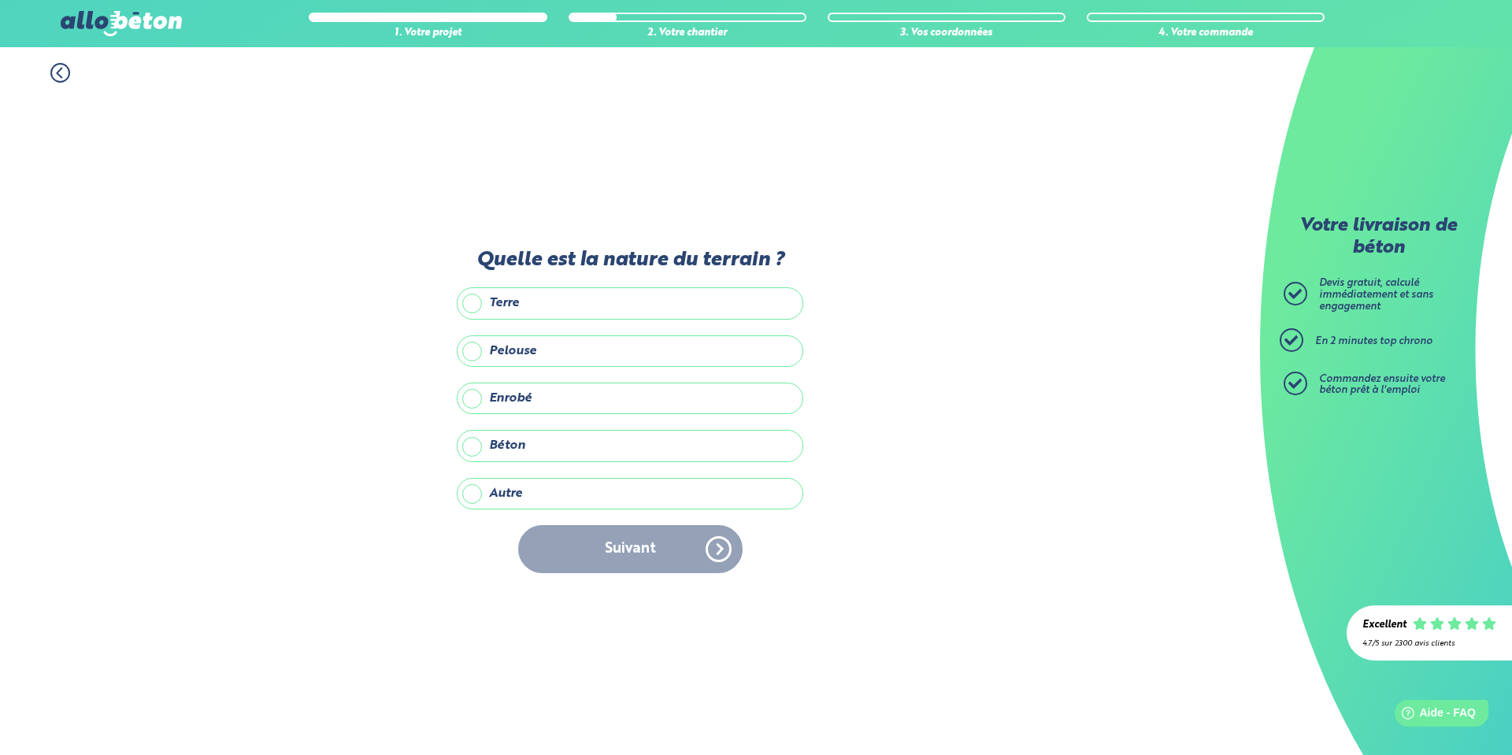
click at [502, 305] on label "Terre" at bounding box center [630, 304] width 347 height 32
click at [0, 0] on input "Terre" at bounding box center [0, 0] width 0 height 0
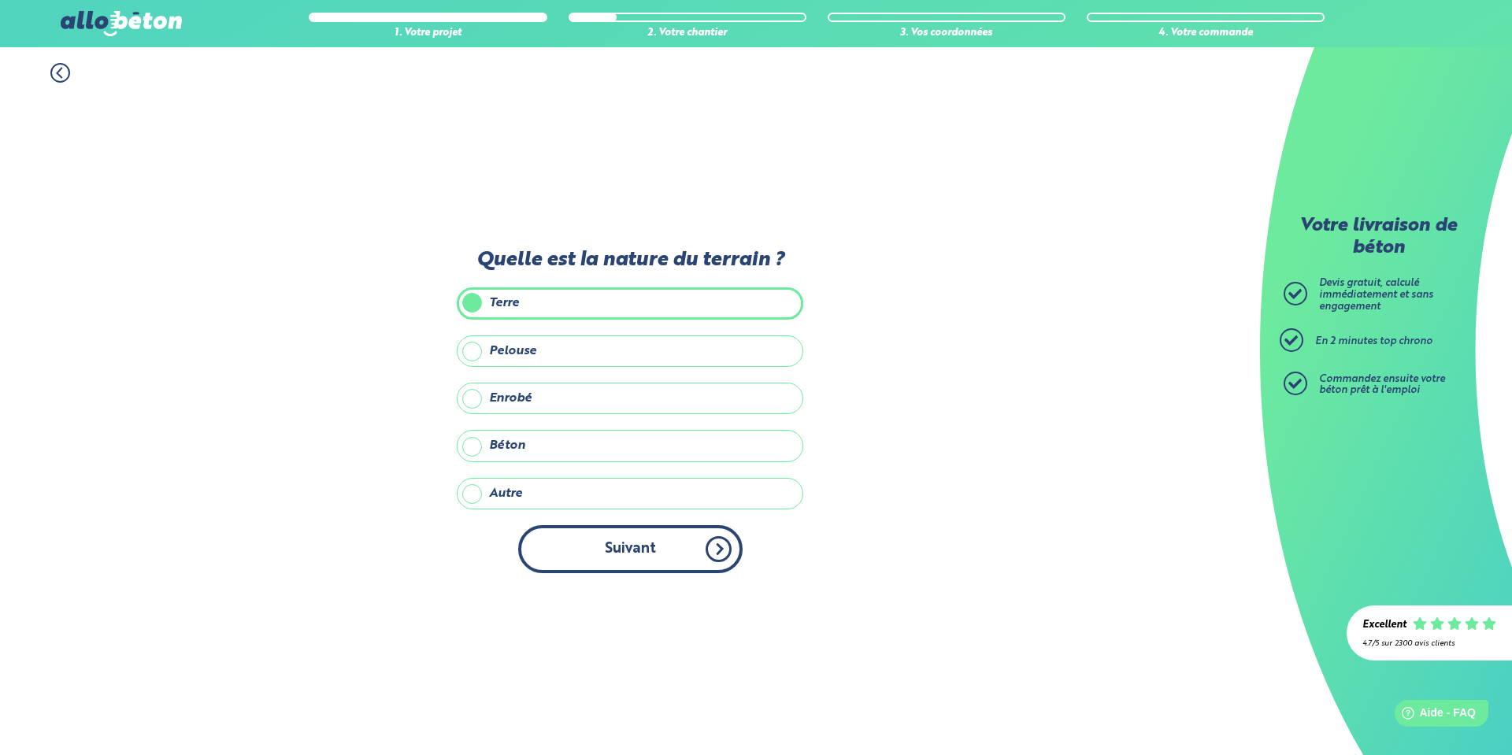
click at [636, 533] on button "Suivant" at bounding box center [630, 549] width 225 height 48
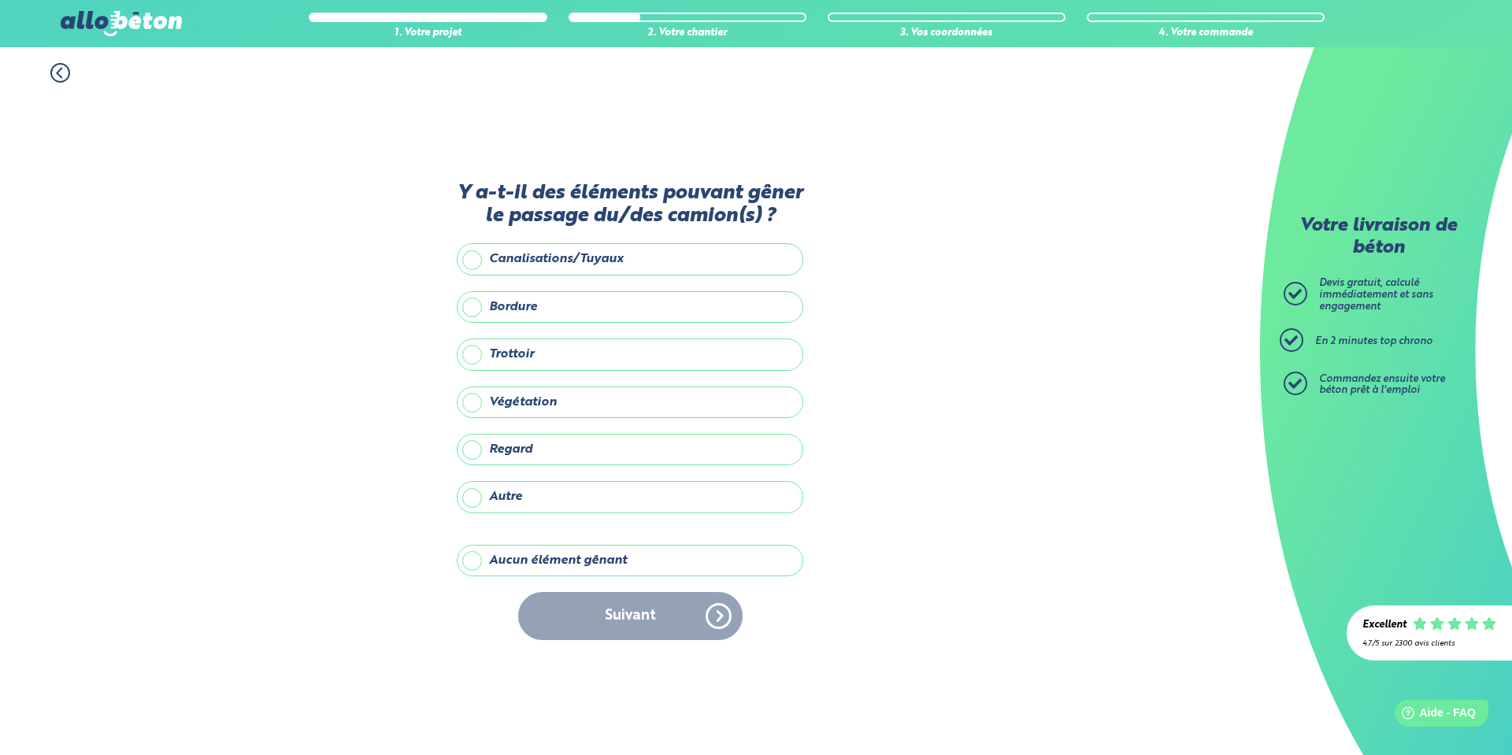
click at [542, 550] on label "Aucun élément gênant" at bounding box center [630, 561] width 347 height 32
click at [0, 0] on input "Aucun élément gênant" at bounding box center [0, 0] width 0 height 0
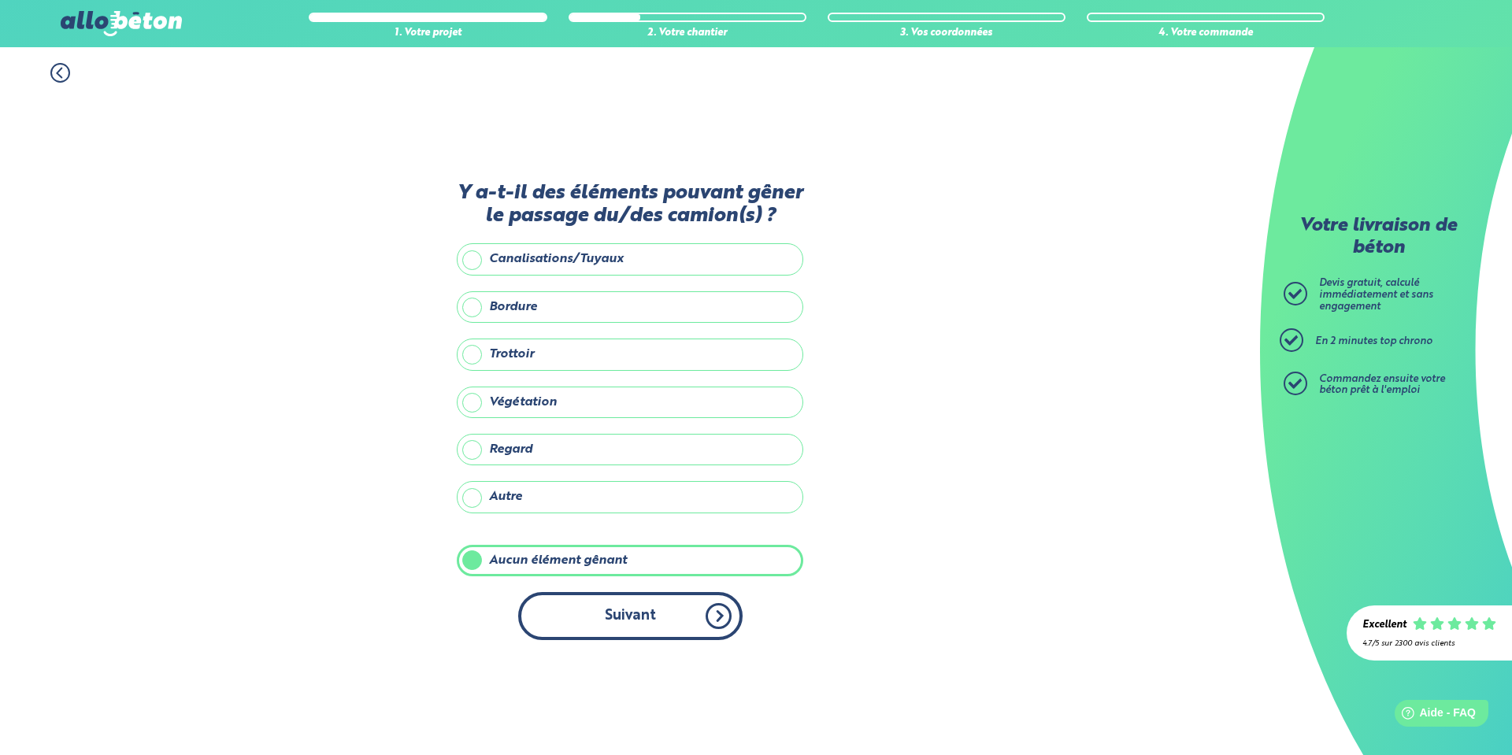
click at [650, 612] on button "Suivant" at bounding box center [630, 616] width 225 height 48
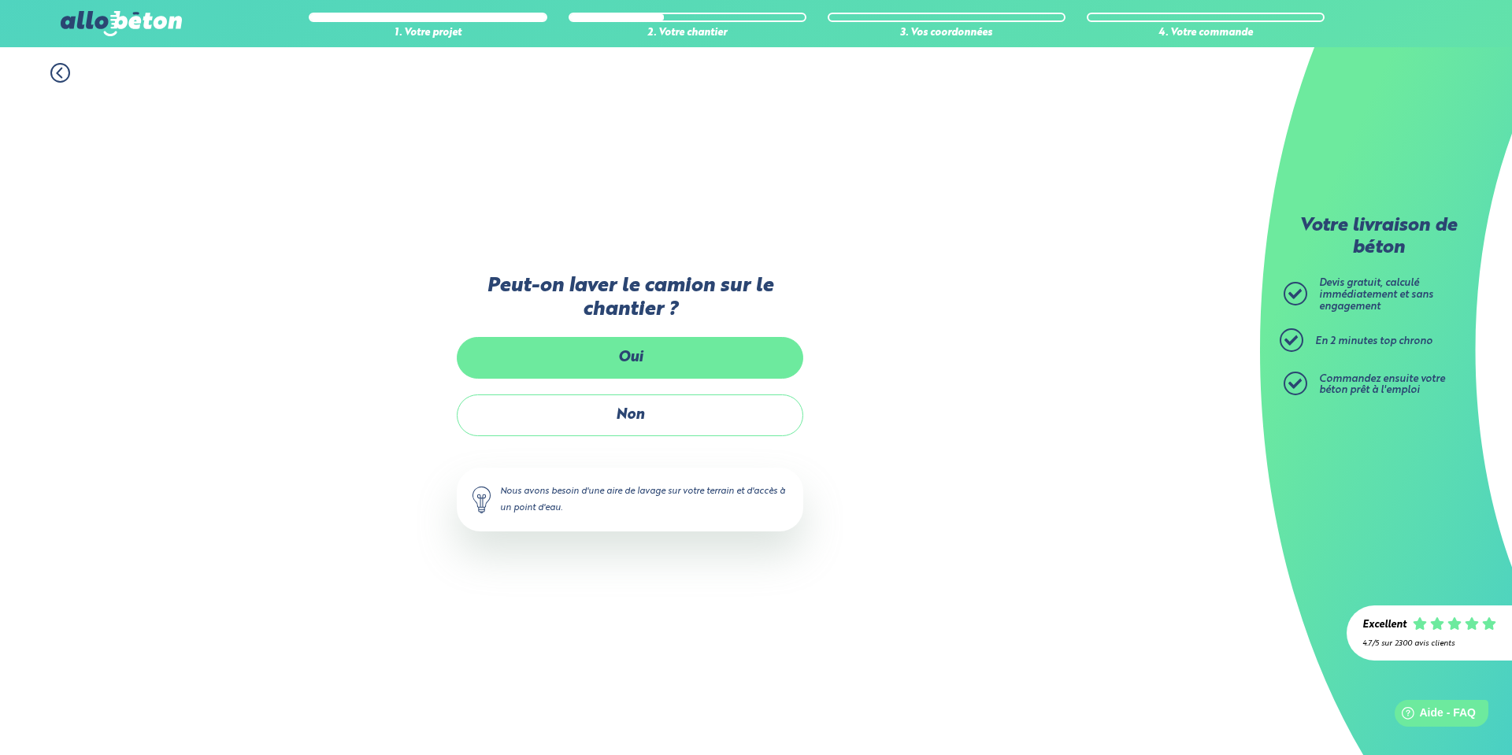
click at [651, 354] on label "Oui" at bounding box center [630, 358] width 347 height 42
click at [0, 0] on input "Oui" at bounding box center [0, 0] width 0 height 0
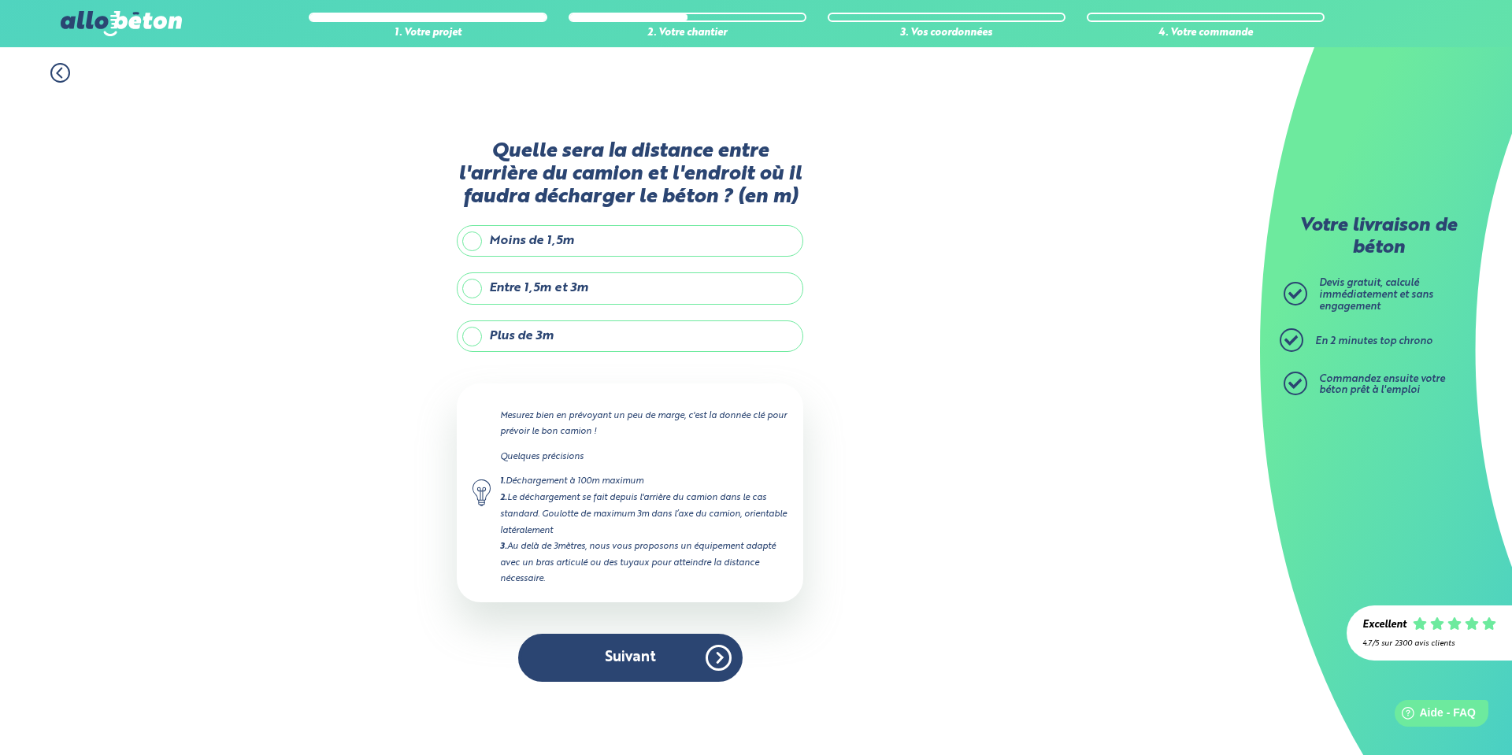
click at [571, 288] on label "Entre 1,5m et 3m" at bounding box center [630, 289] width 347 height 32
click at [0, 0] on input "Entre 1,5m et 3m" at bounding box center [0, 0] width 0 height 0
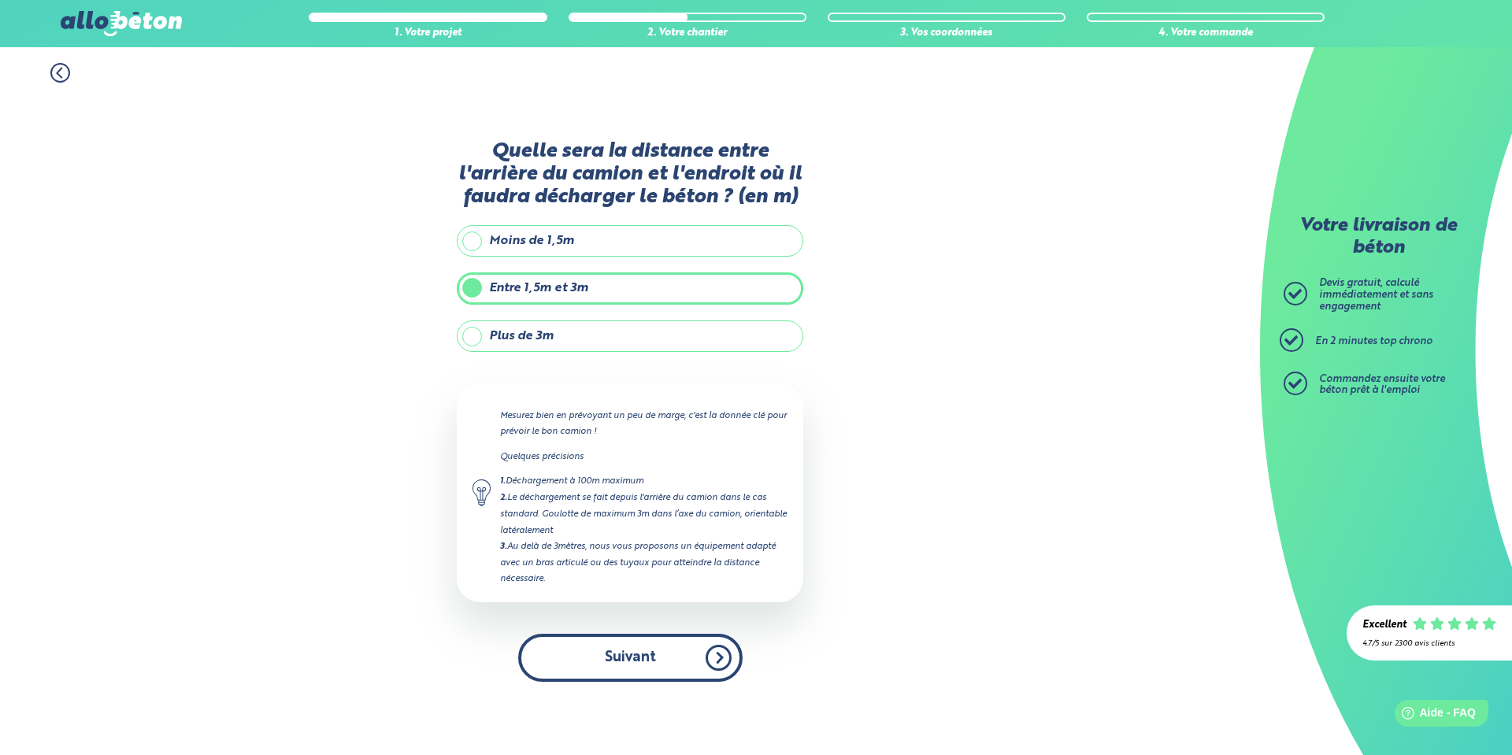
click at [640, 641] on button "Suivant" at bounding box center [630, 658] width 225 height 48
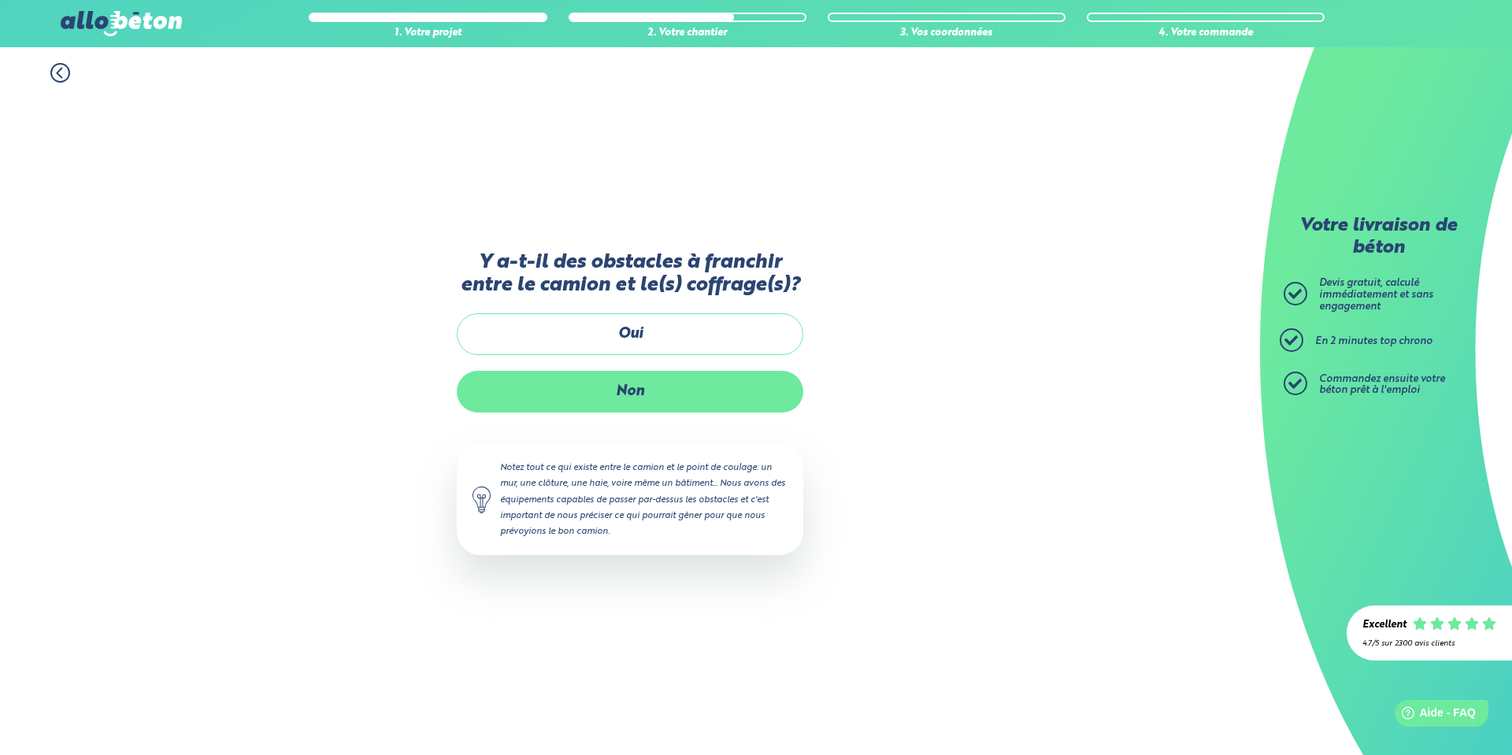
click at [659, 388] on label "Non" at bounding box center [630, 392] width 347 height 42
click at [0, 0] on input "Non" at bounding box center [0, 0] width 0 height 0
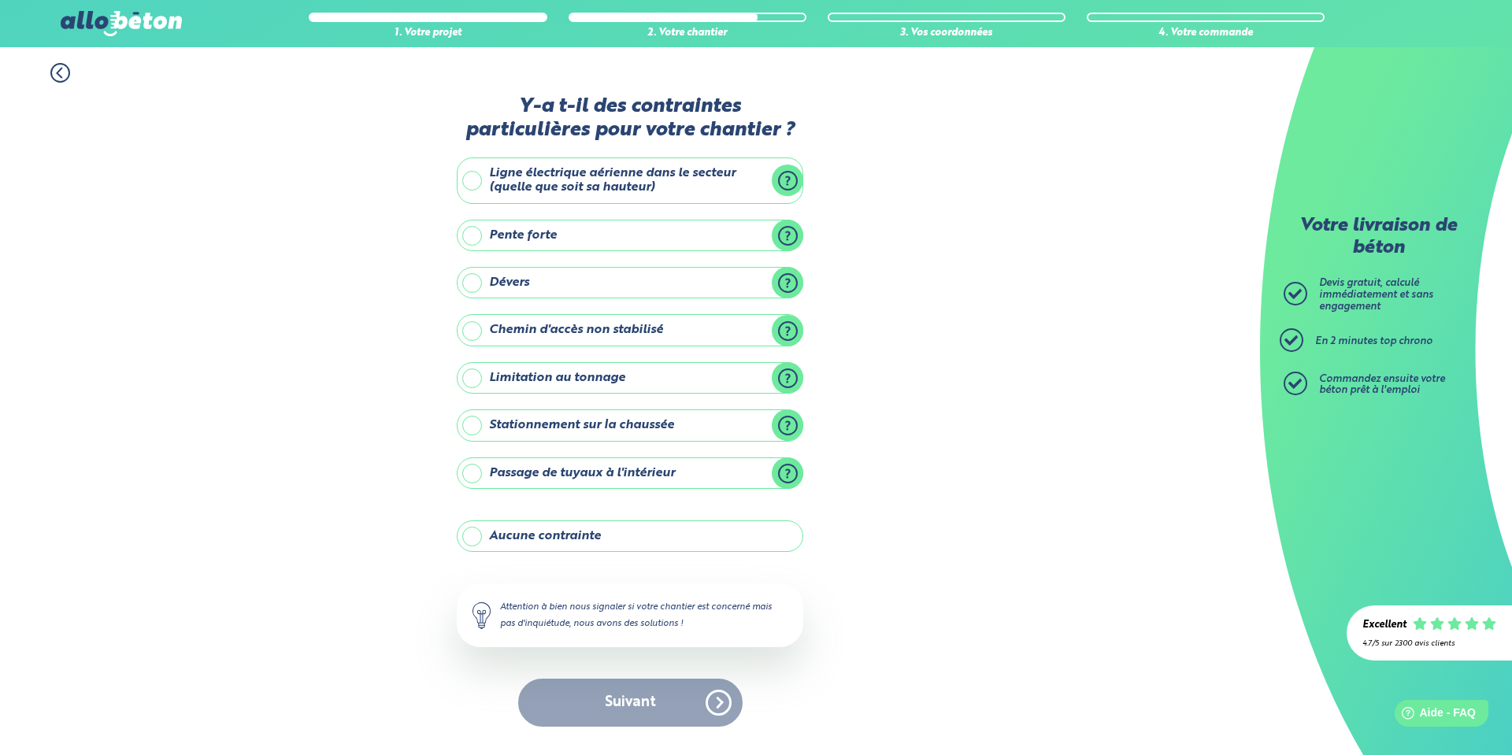
click at [595, 544] on label "Aucune contrainte" at bounding box center [630, 537] width 347 height 32
click at [0, 0] on input "Aucune contrainte" at bounding box center [0, 0] width 0 height 0
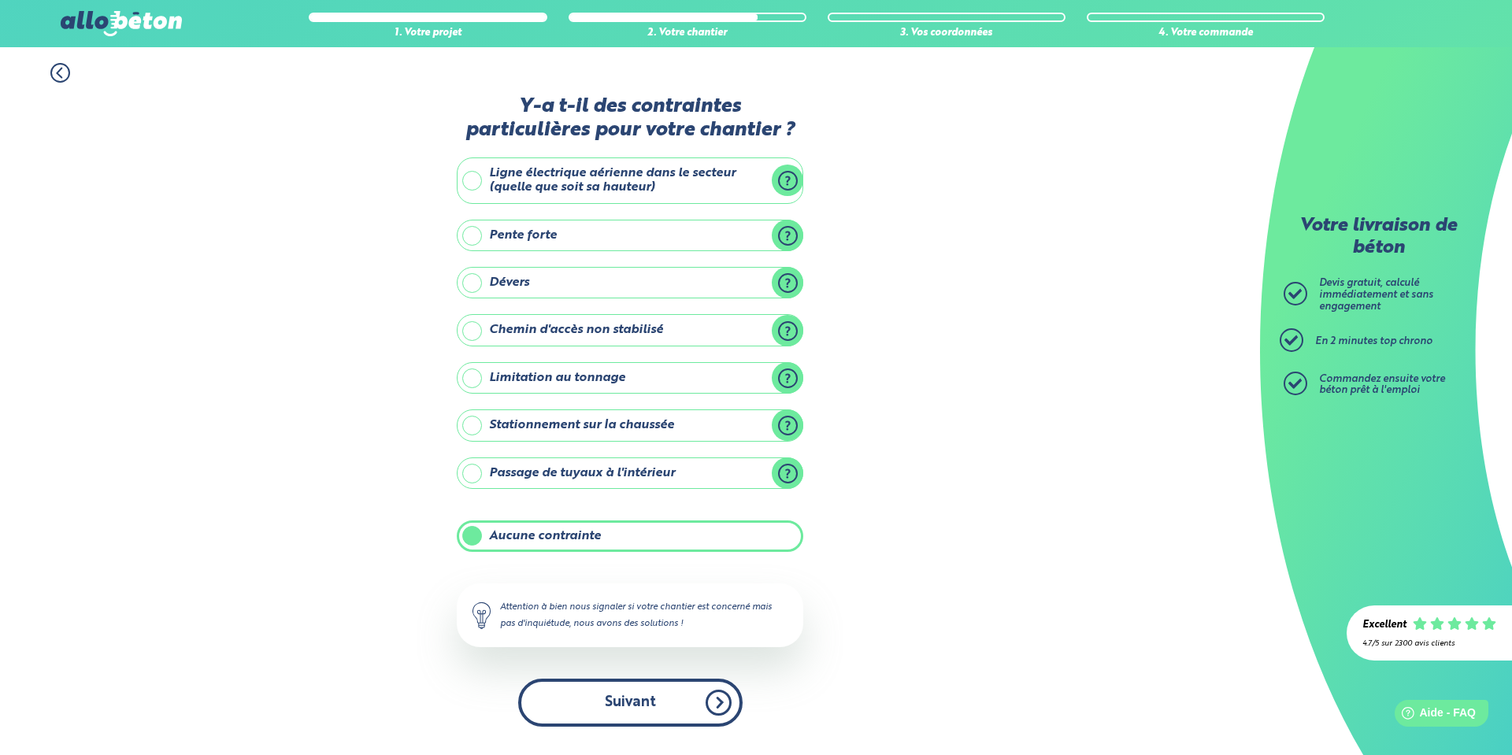
click at [619, 679] on button "Suivant" at bounding box center [630, 703] width 225 height 48
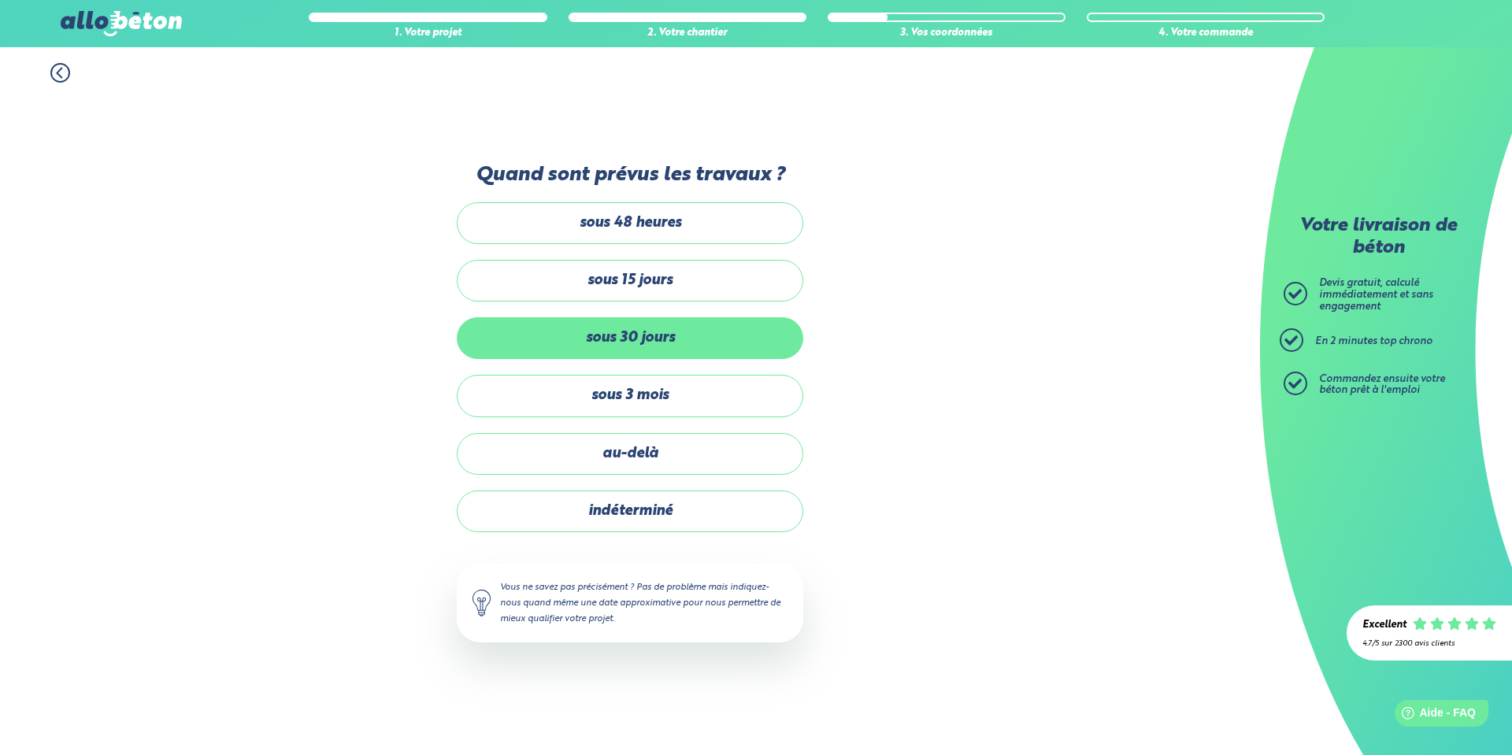
click at [681, 348] on label "sous 30 jours" at bounding box center [630, 338] width 347 height 42
click at [0, 0] on input "sous 30 jours" at bounding box center [0, 0] width 0 height 0
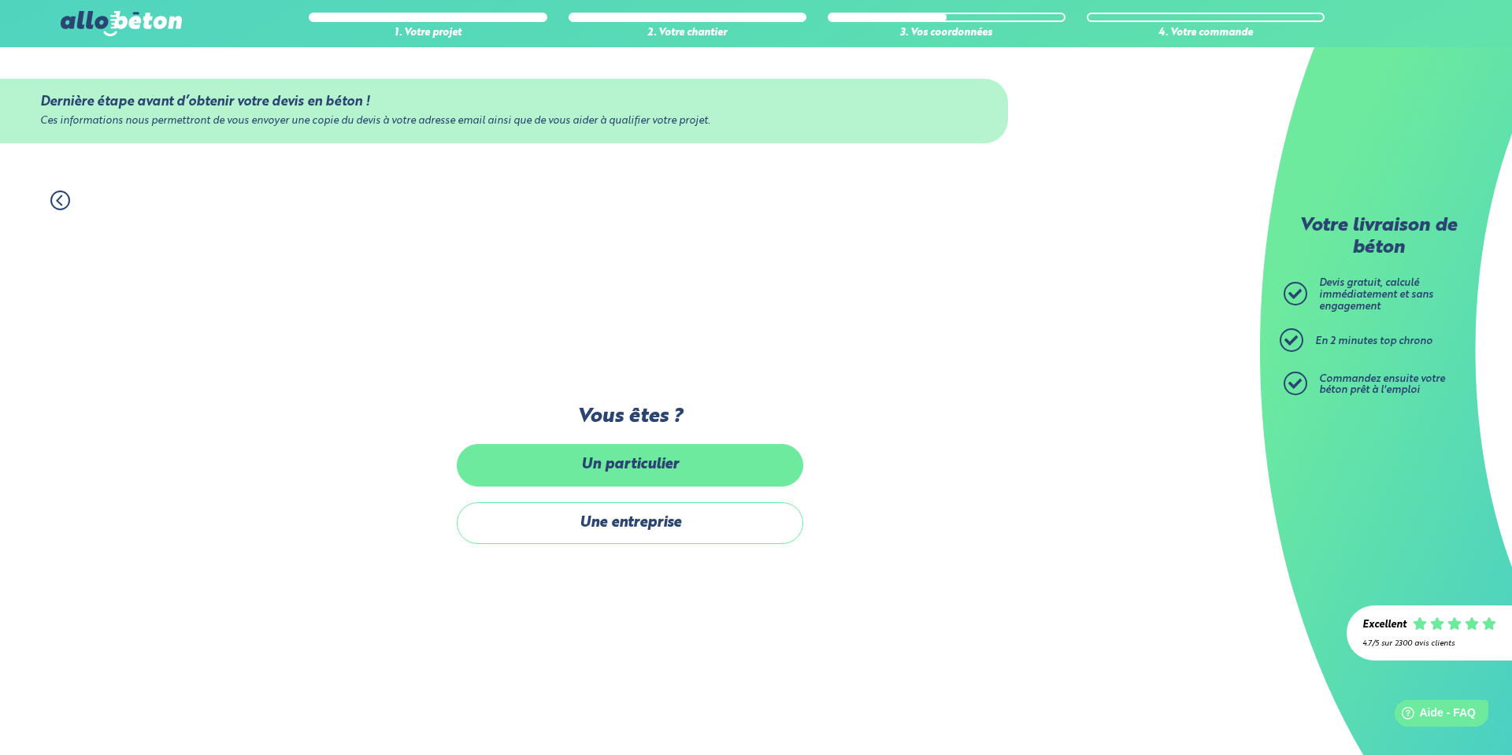
click at [652, 476] on label "Un particulier" at bounding box center [630, 465] width 347 height 42
click at [0, 0] on input "Un particulier" at bounding box center [0, 0] width 0 height 0
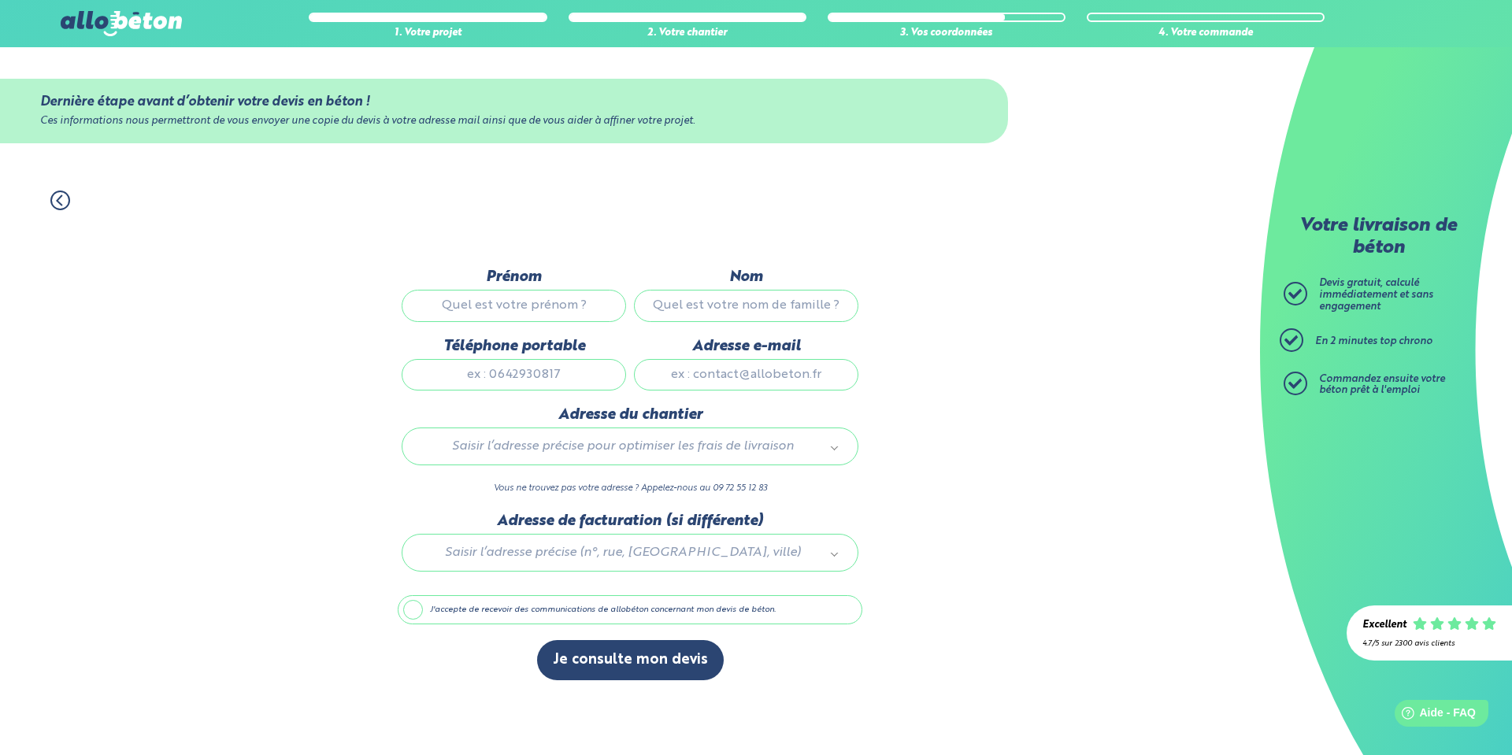
click at [540, 313] on input "Prénom" at bounding box center [514, 306] width 225 height 32
type input "Jeremy"
type input "Jorand"
type input "0698280958"
type input "chero.loic@gmail.com"
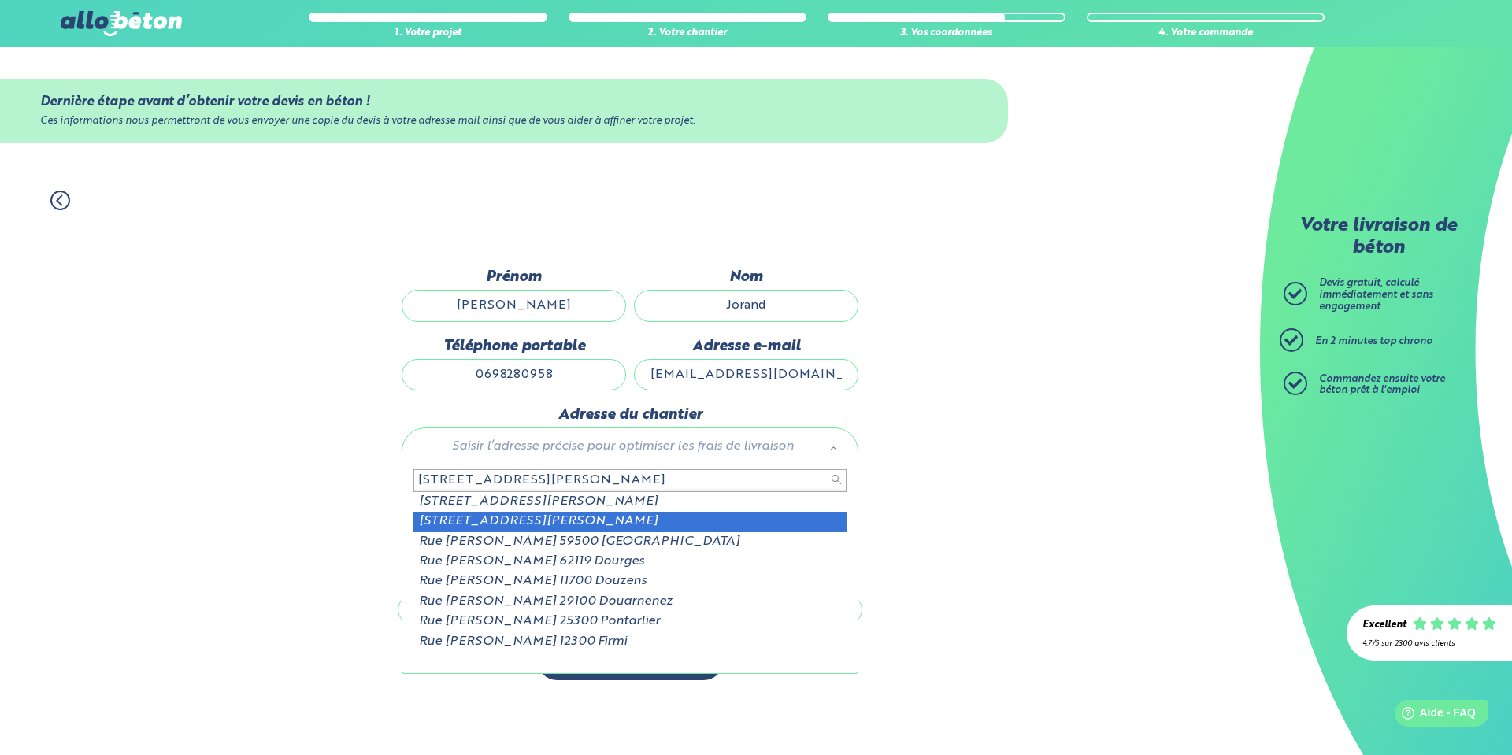
type input "141 rue jean jaures dou"
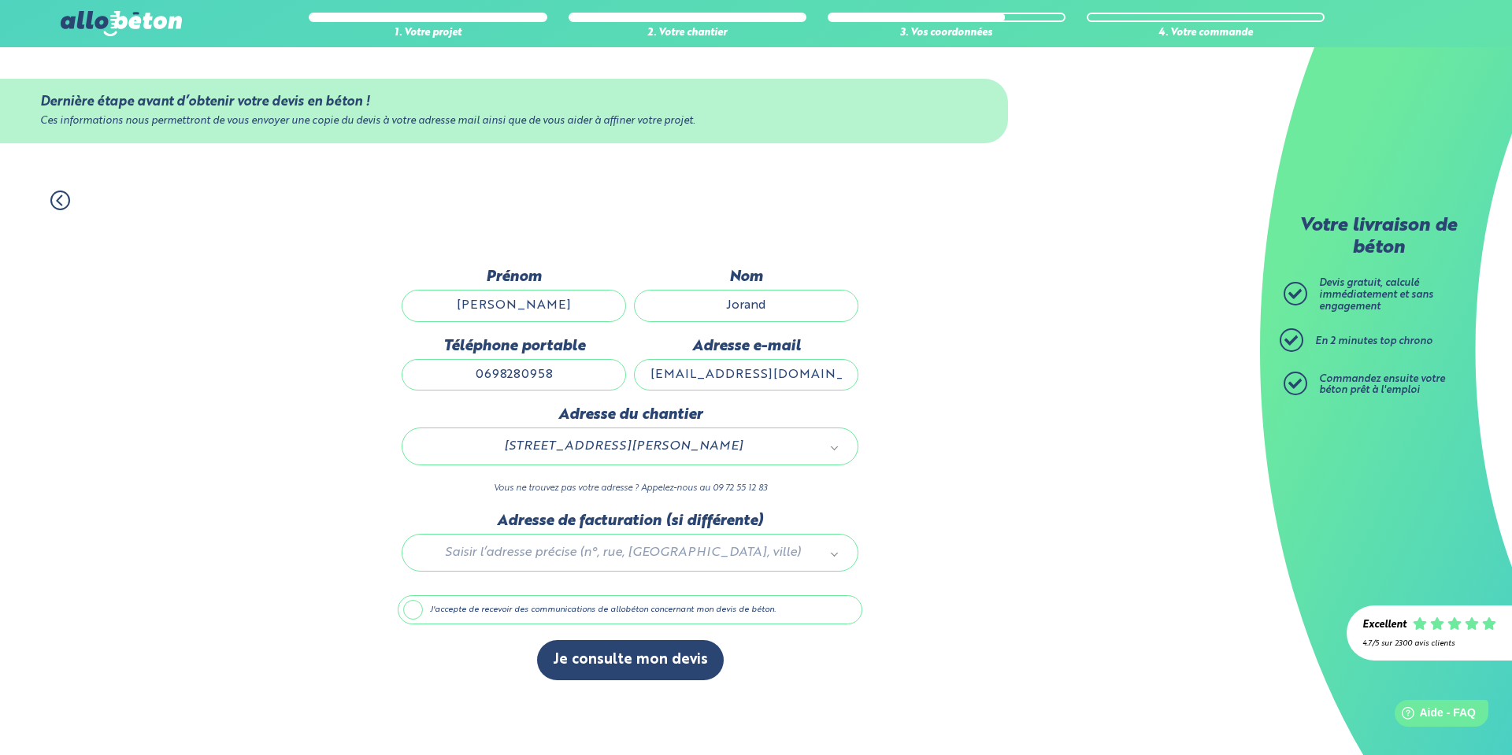
click at [414, 611] on label "J'accepte de recevoir des communications de allobéton concernant mon devis de b…" at bounding box center [630, 611] width 465 height 30
click at [0, 0] on input "J'accepte de recevoir des communications de allobéton concernant mon devis de b…" at bounding box center [0, 0] width 0 height 0
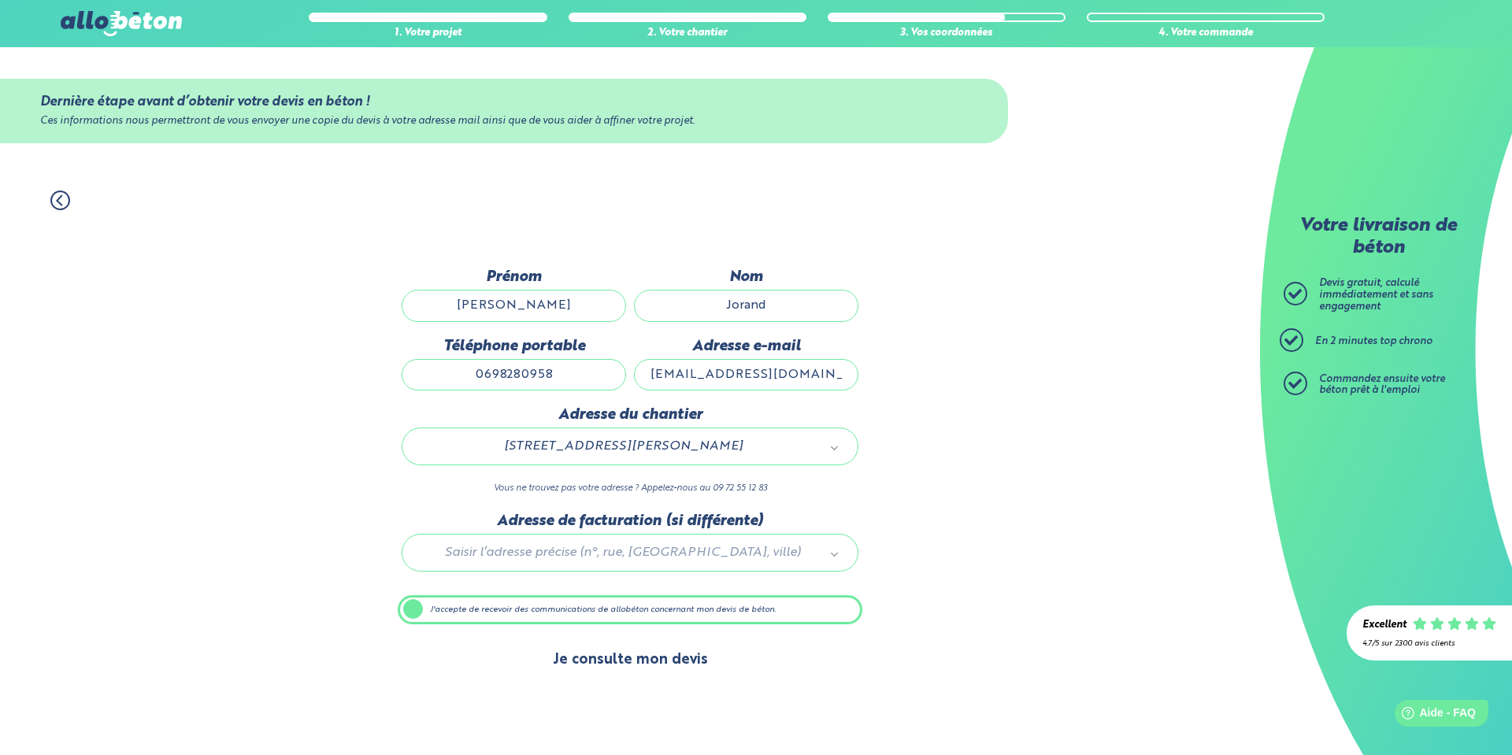
click at [659, 655] on button "Je consulte mon devis" at bounding box center [630, 660] width 187 height 40
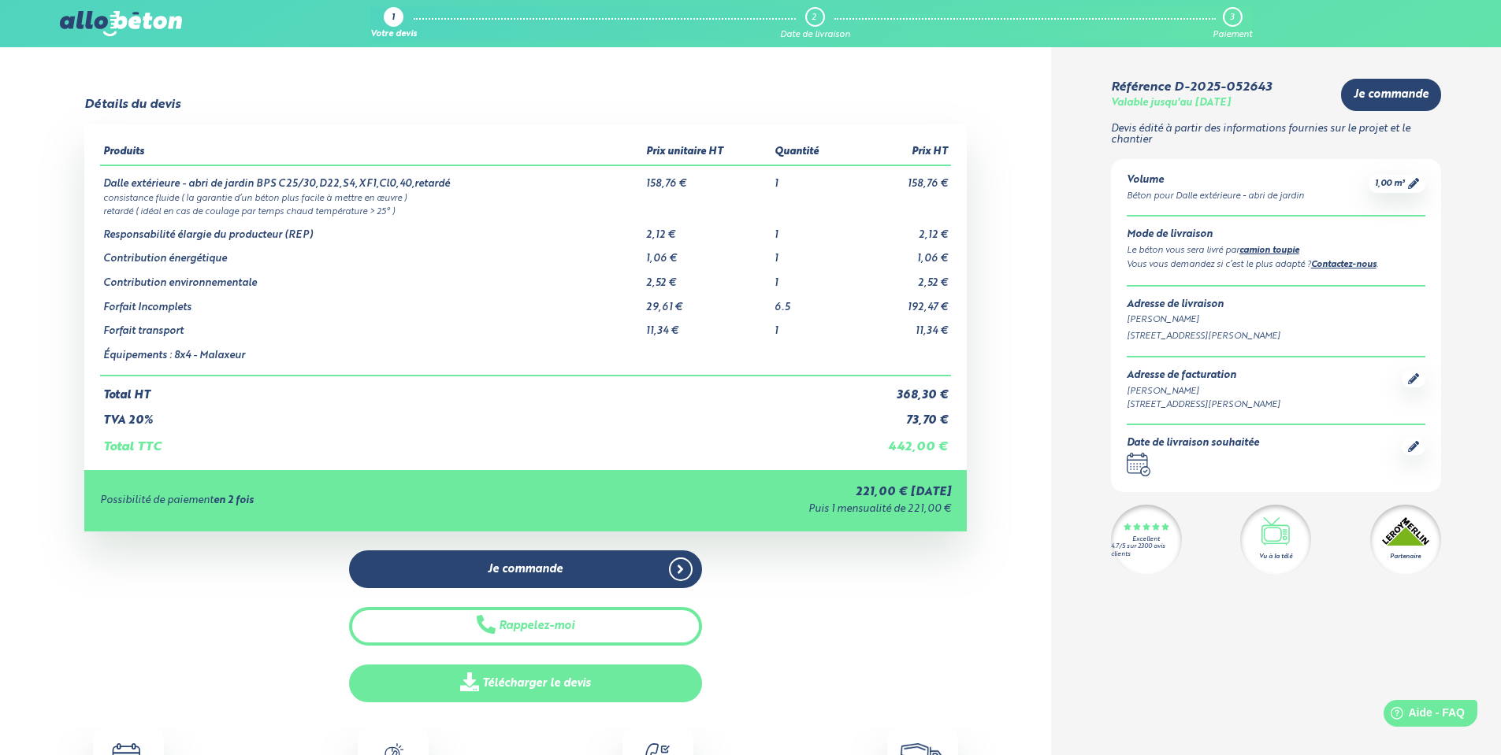
click at [599, 686] on link "Télécharger le devis" at bounding box center [525, 684] width 353 height 39
